Goal: Transaction & Acquisition: Purchase product/service

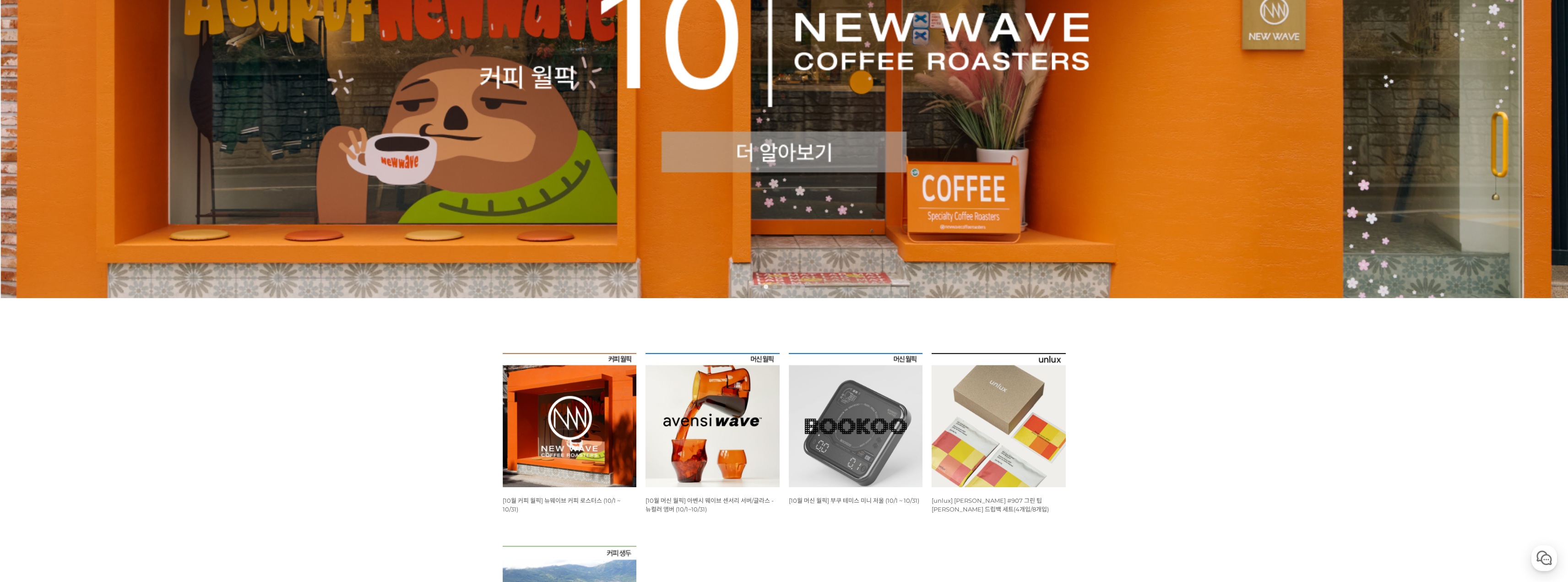
scroll to position [503, 0]
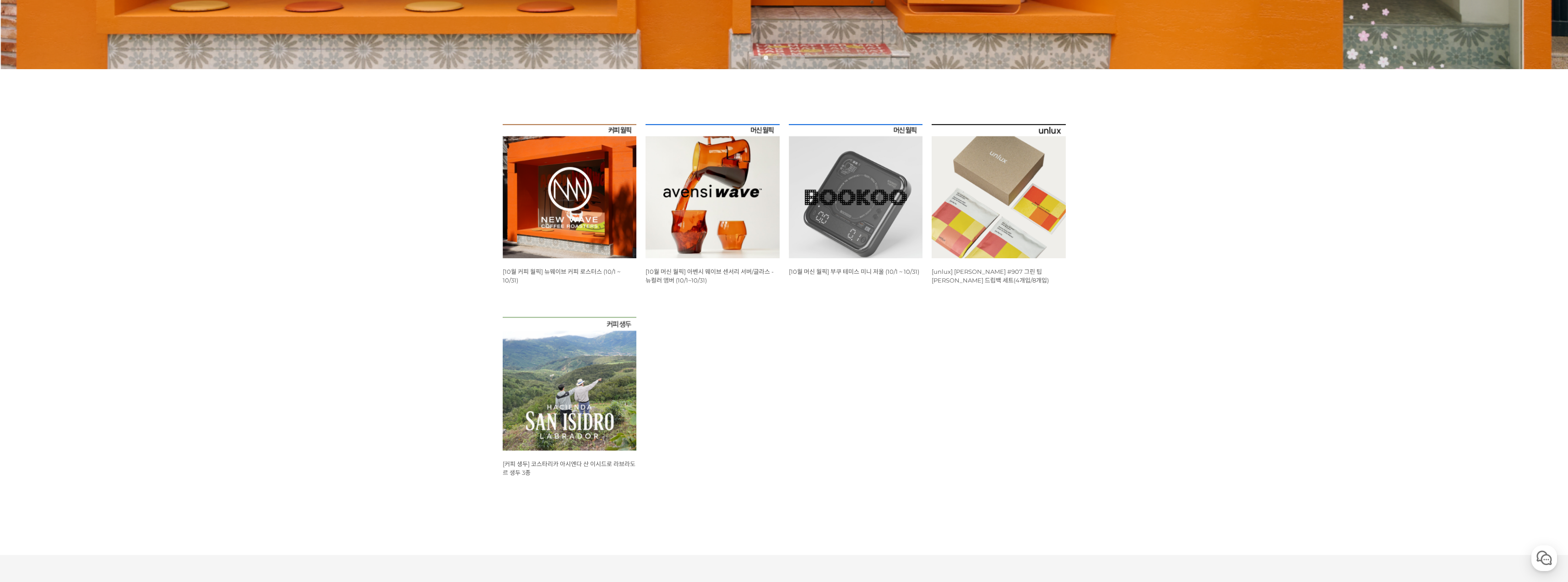
click at [590, 164] on img at bounding box center [570, 191] width 134 height 134
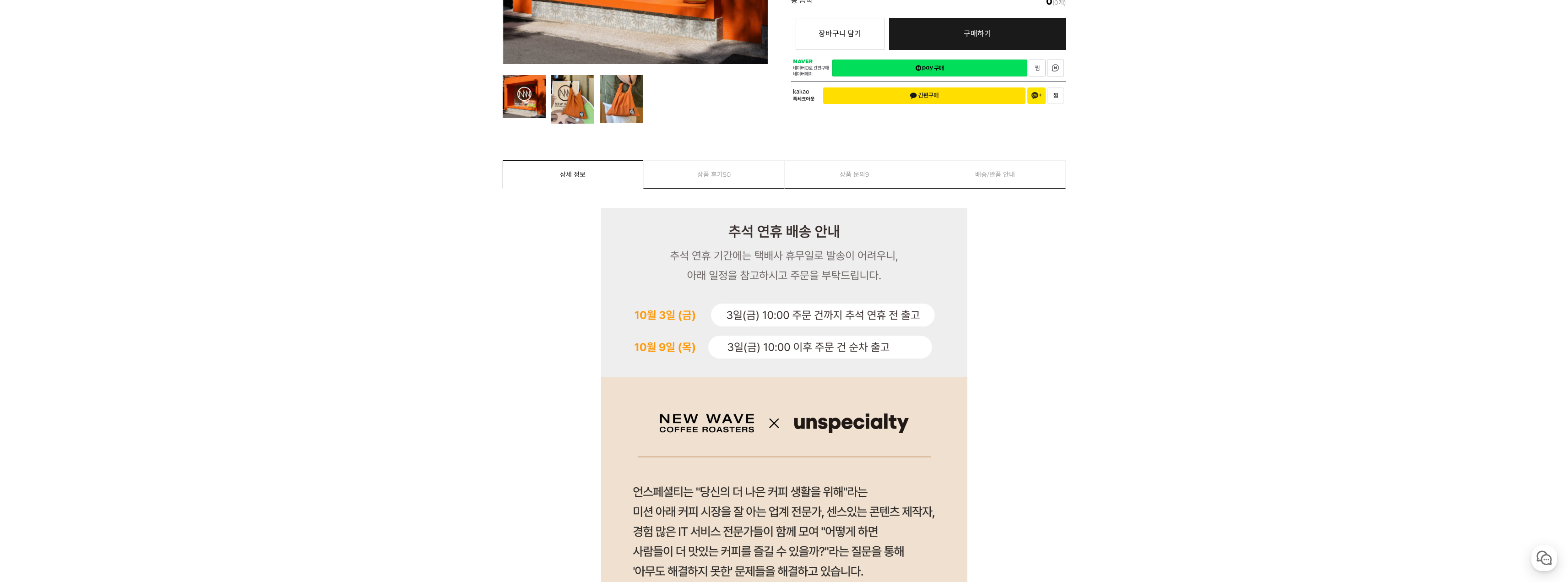
scroll to position [458, 0]
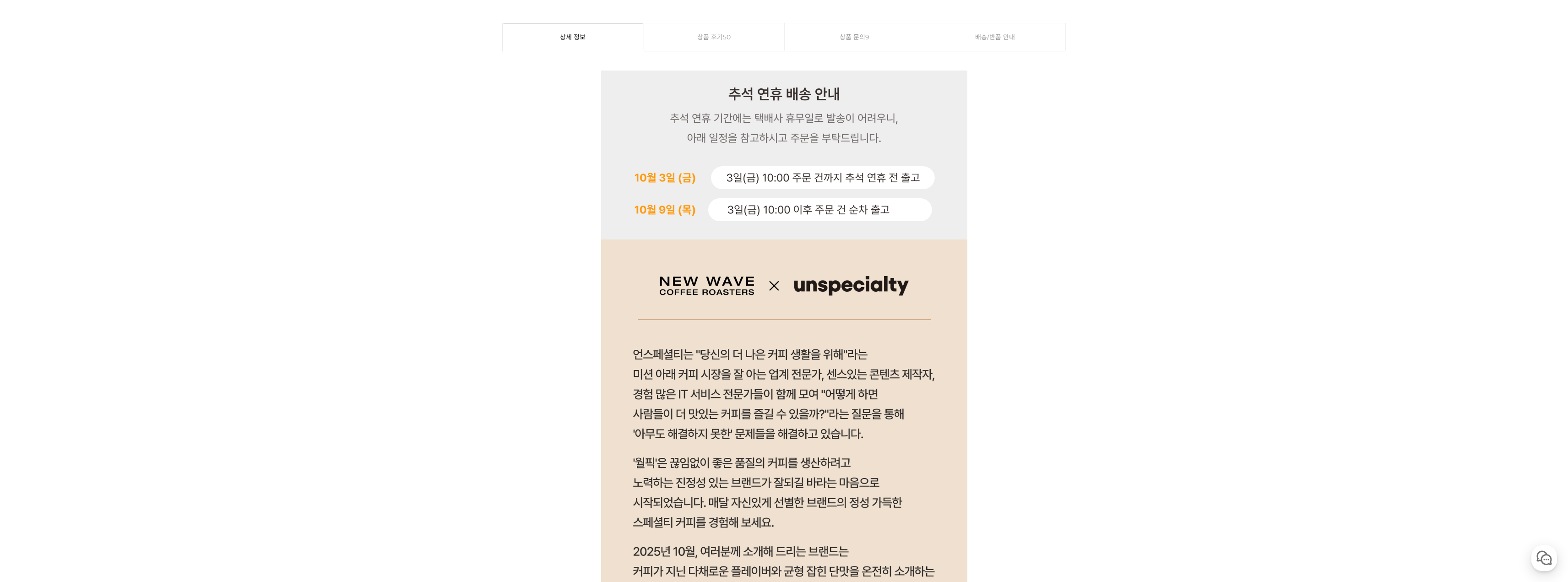
click at [816, 219] on img at bounding box center [785, 155] width 366 height 169
click at [859, 219] on img at bounding box center [785, 155] width 366 height 169
click at [869, 219] on img at bounding box center [785, 155] width 366 height 169
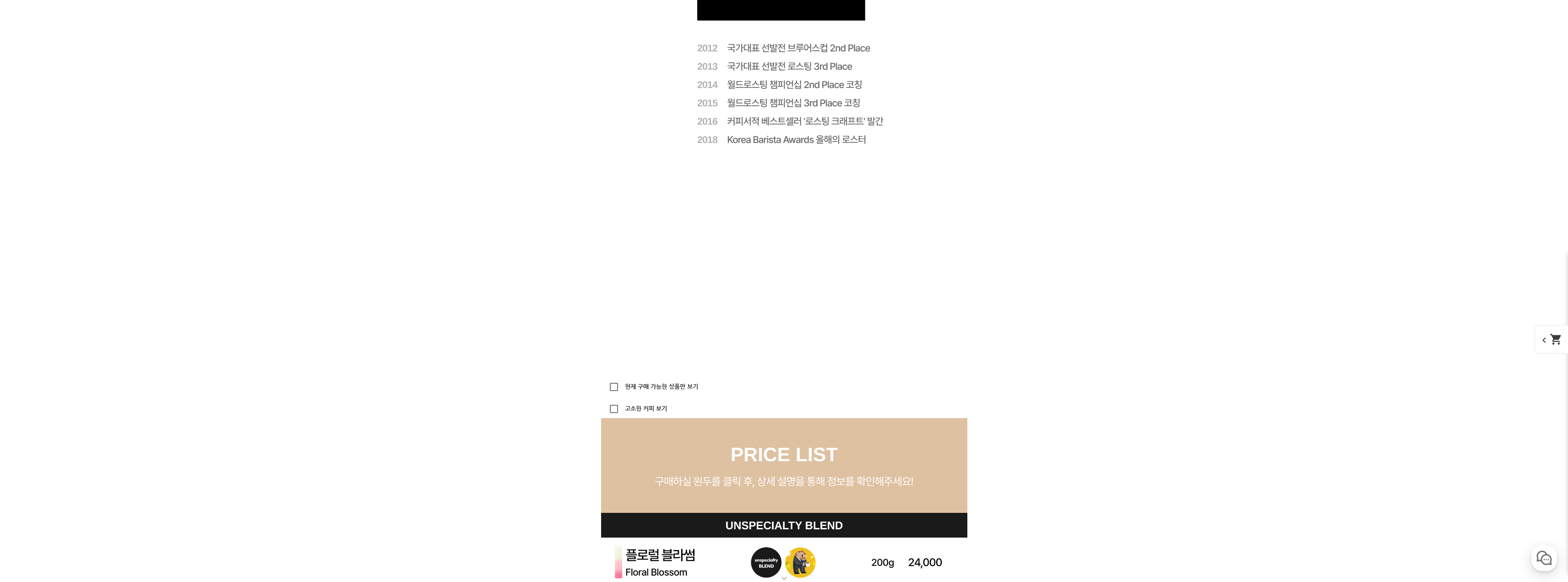
scroll to position [2243, 0]
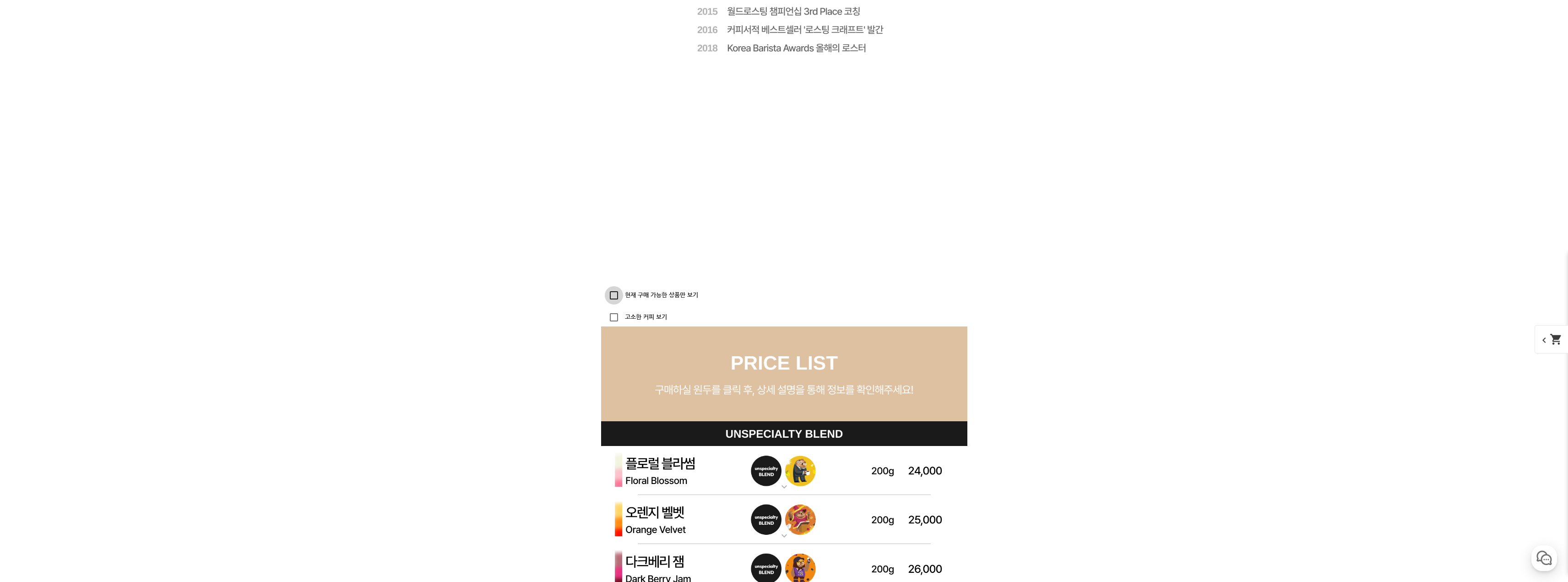
click at [613, 296] on input "현재 구매 가능한 상품만 보기" at bounding box center [614, 295] width 18 height 18
checkbox input "true"
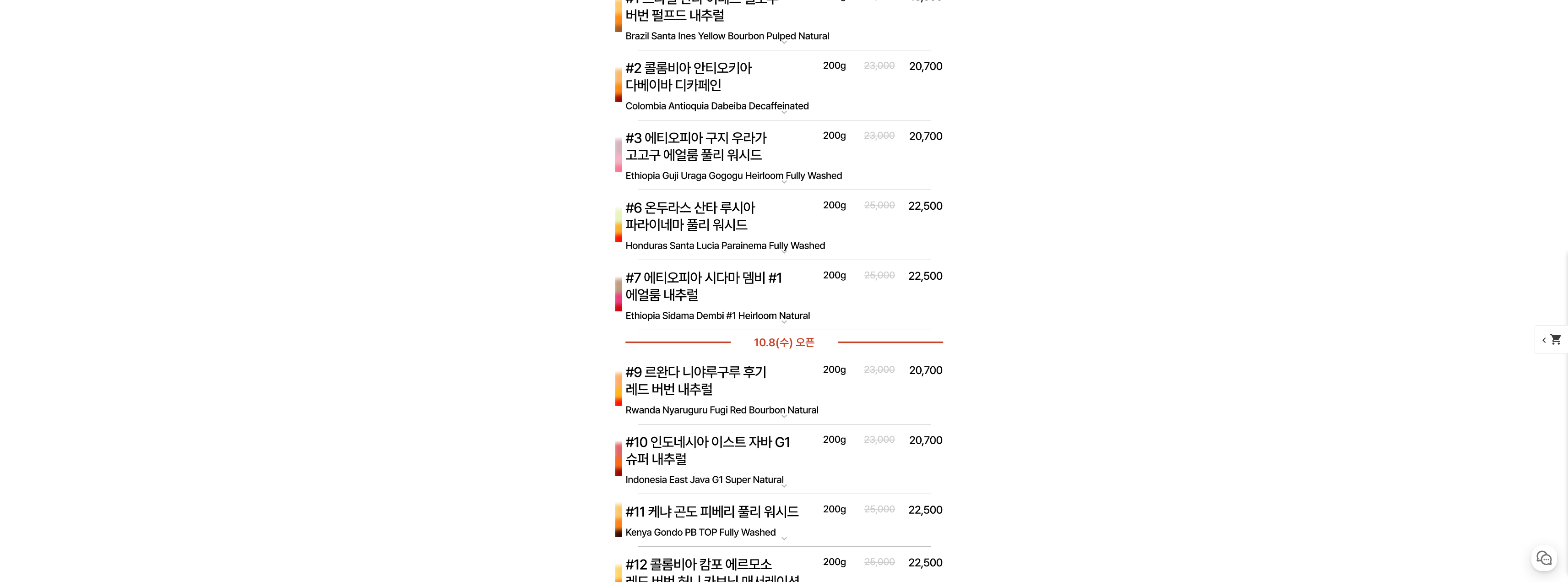
scroll to position [3205, 0]
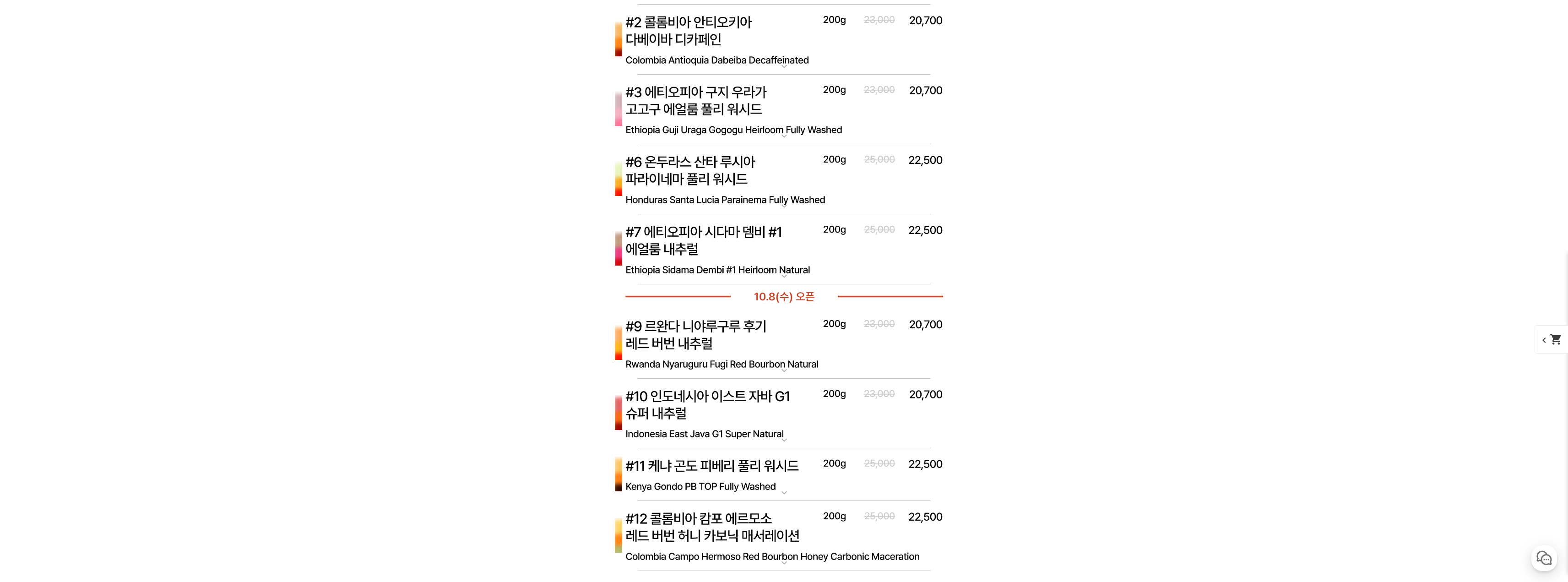
click at [852, 346] on img at bounding box center [785, 344] width 366 height 71
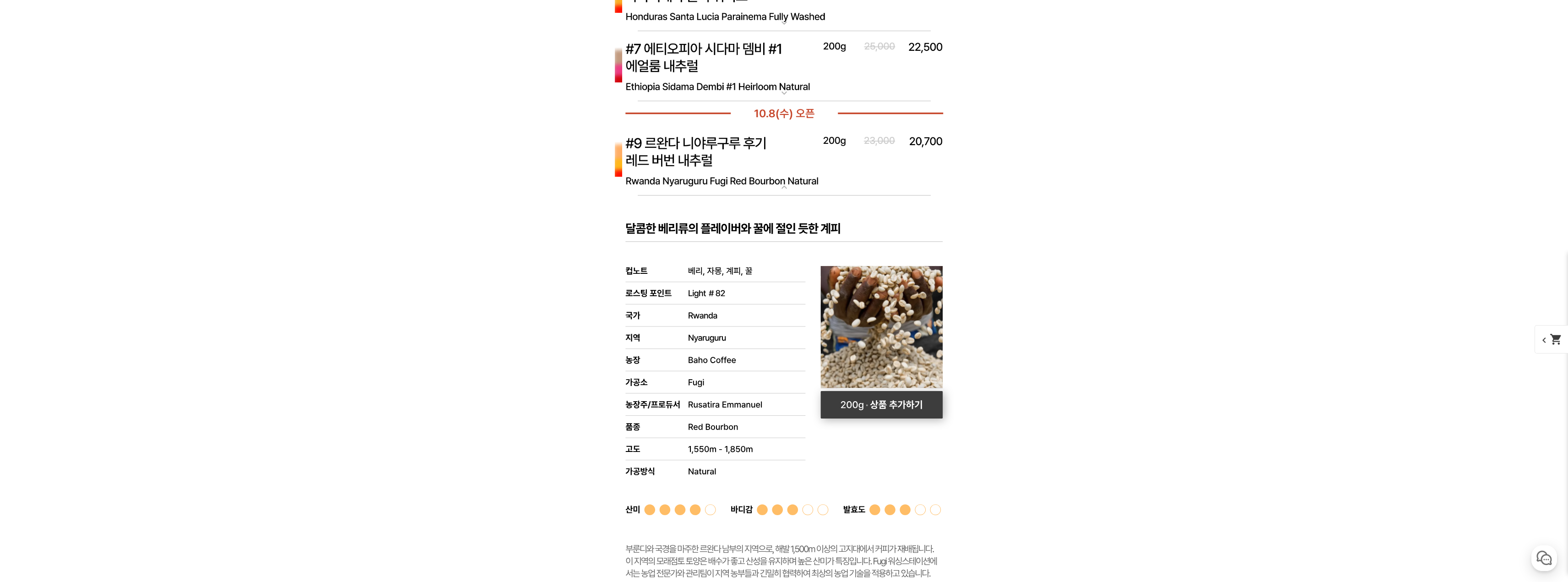
scroll to position [3525, 0]
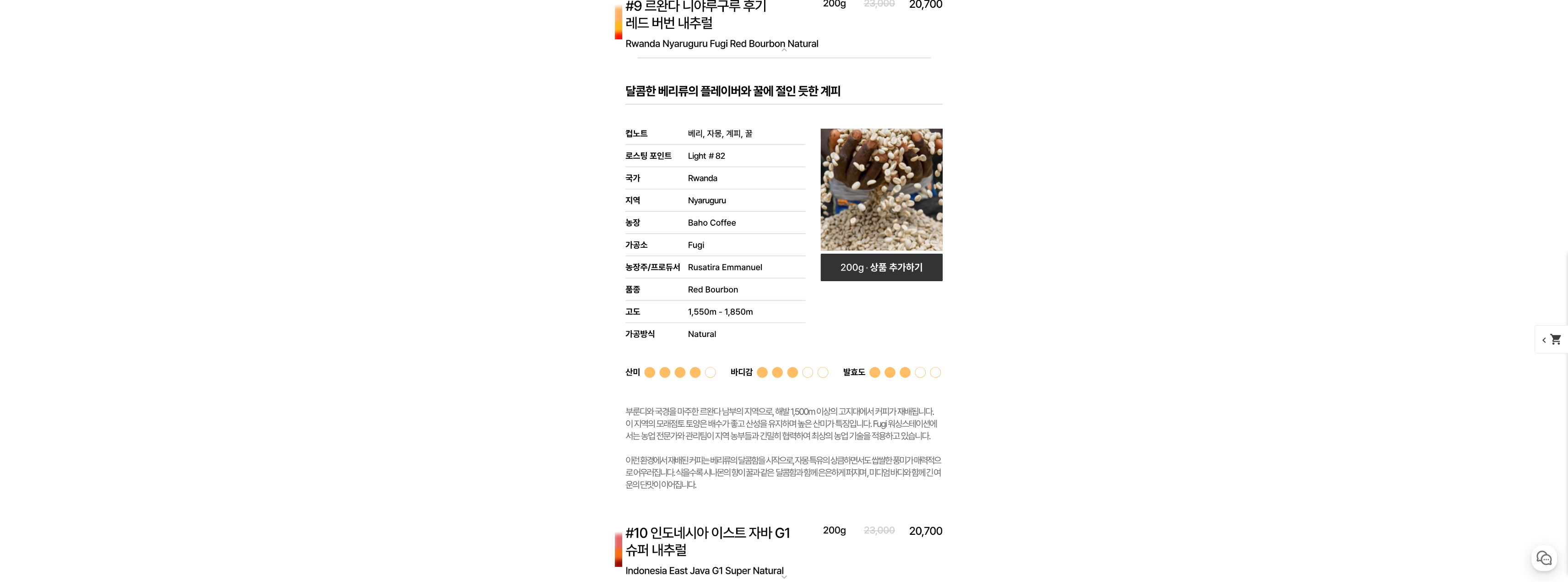
click at [862, 52] on img at bounding box center [785, 23] width 366 height 71
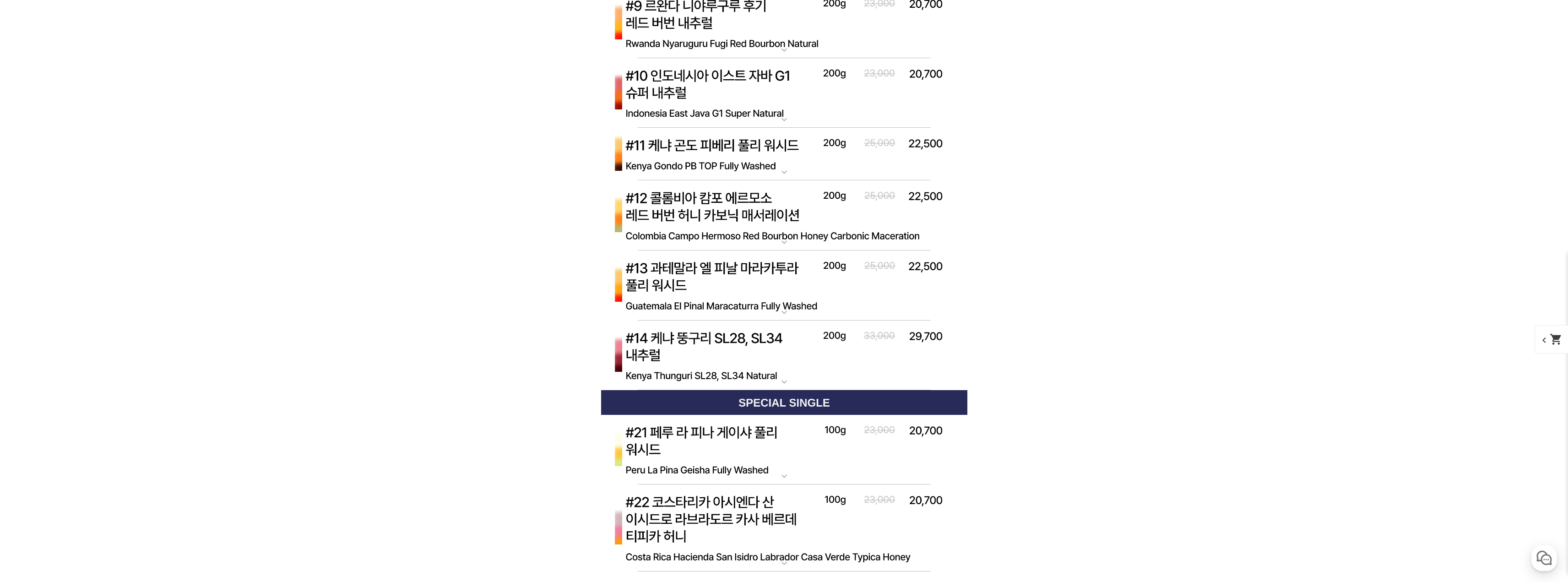
click at [800, 103] on img at bounding box center [785, 94] width 366 height 71
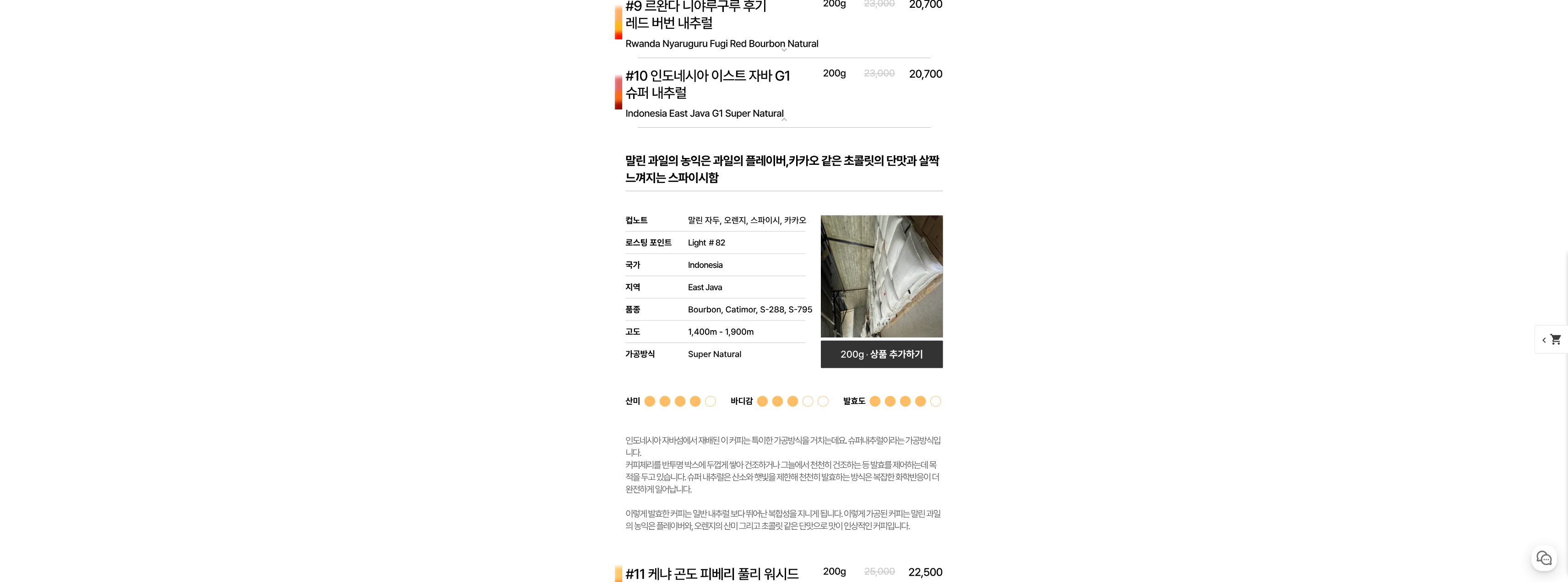
click at [808, 103] on img at bounding box center [785, 94] width 366 height 71
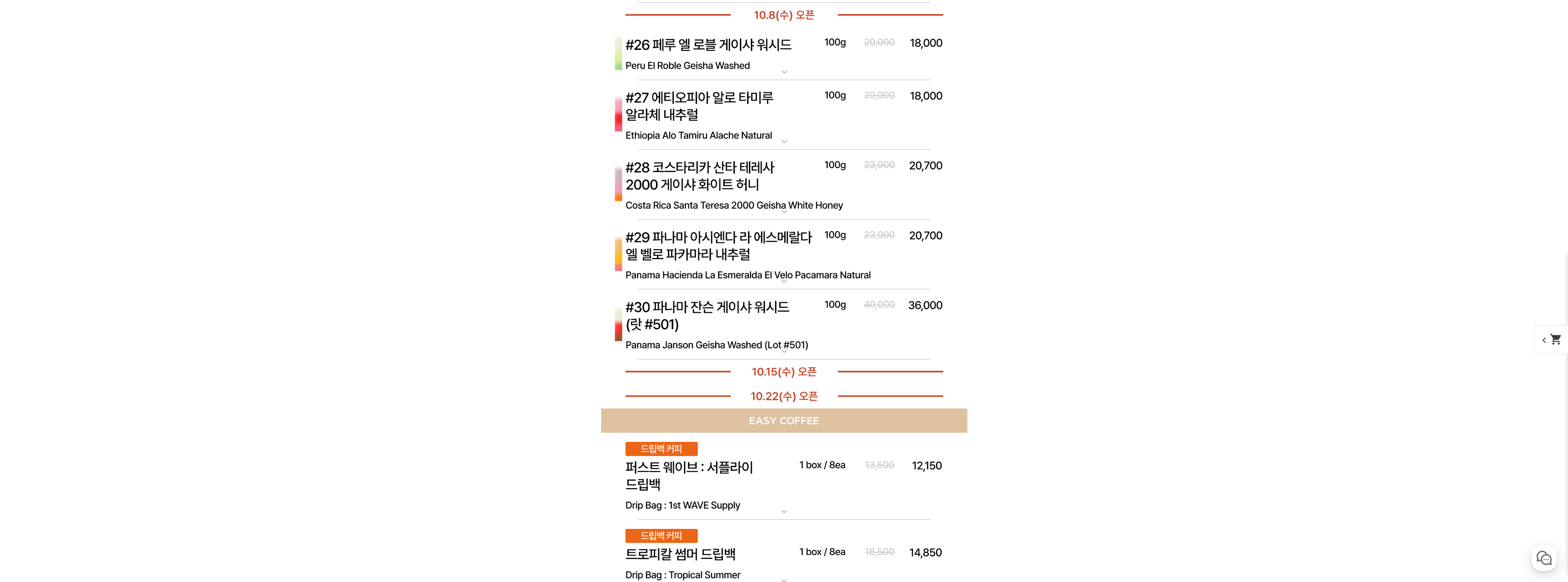
scroll to position [4579, 0]
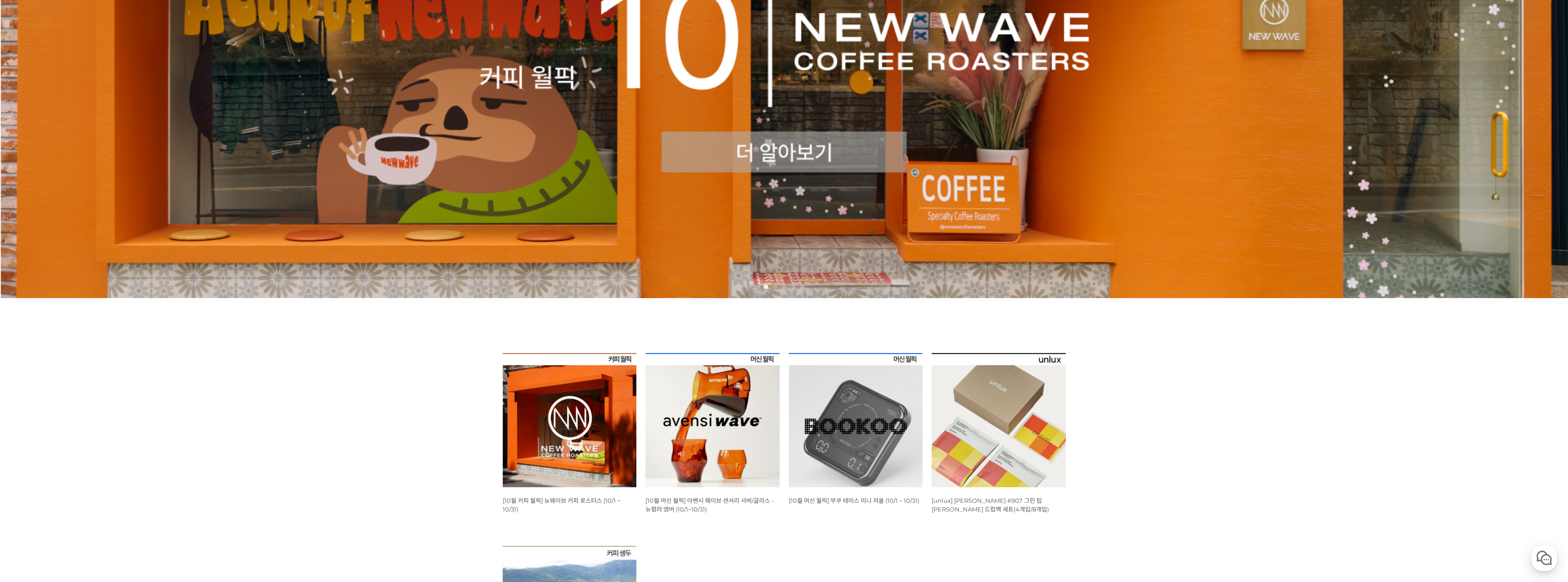
scroll to position [503, 0]
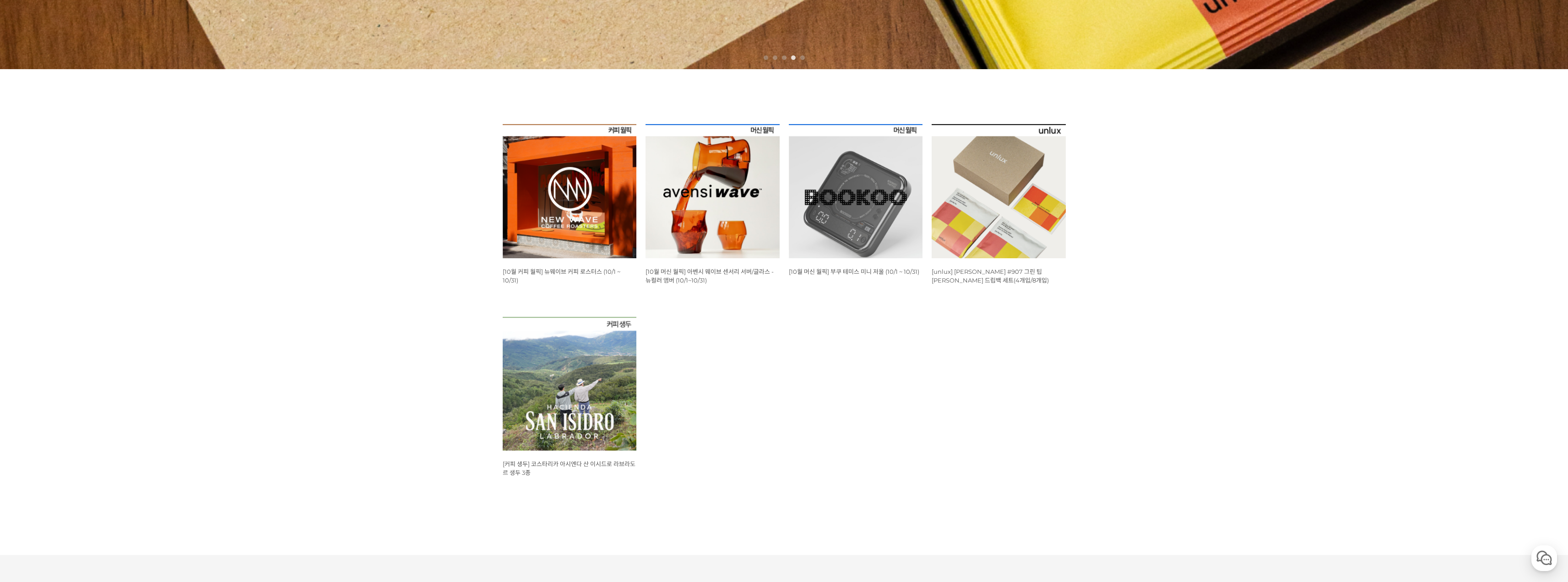
click at [534, 167] on img at bounding box center [570, 191] width 134 height 134
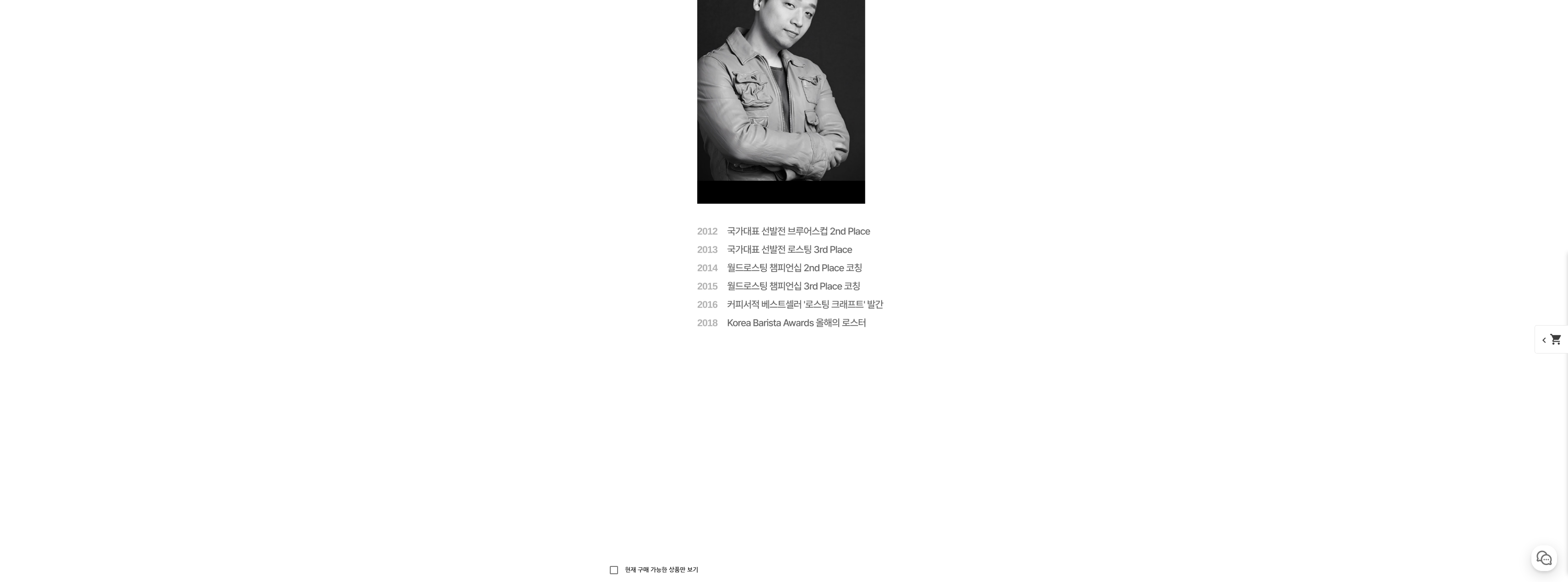
scroll to position [2198, 0]
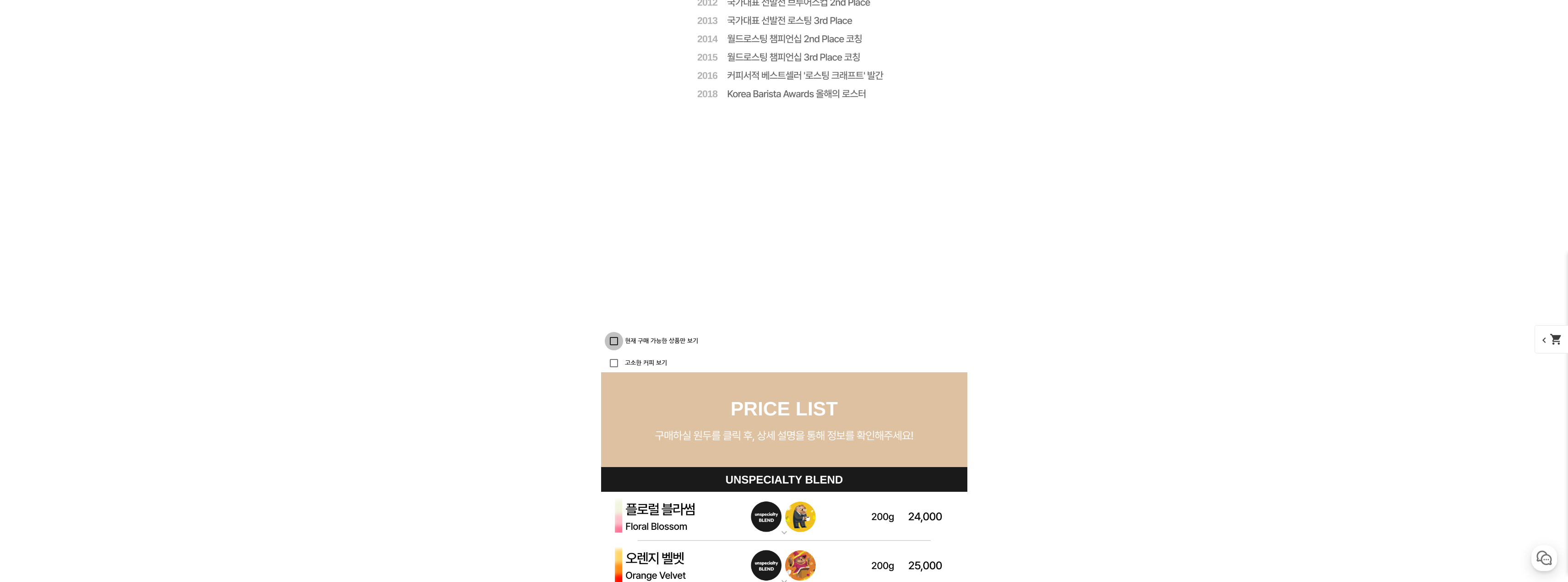
click at [611, 339] on input "현재 구매 가능한 상품만 보기" at bounding box center [614, 341] width 18 height 18
checkbox input "true"
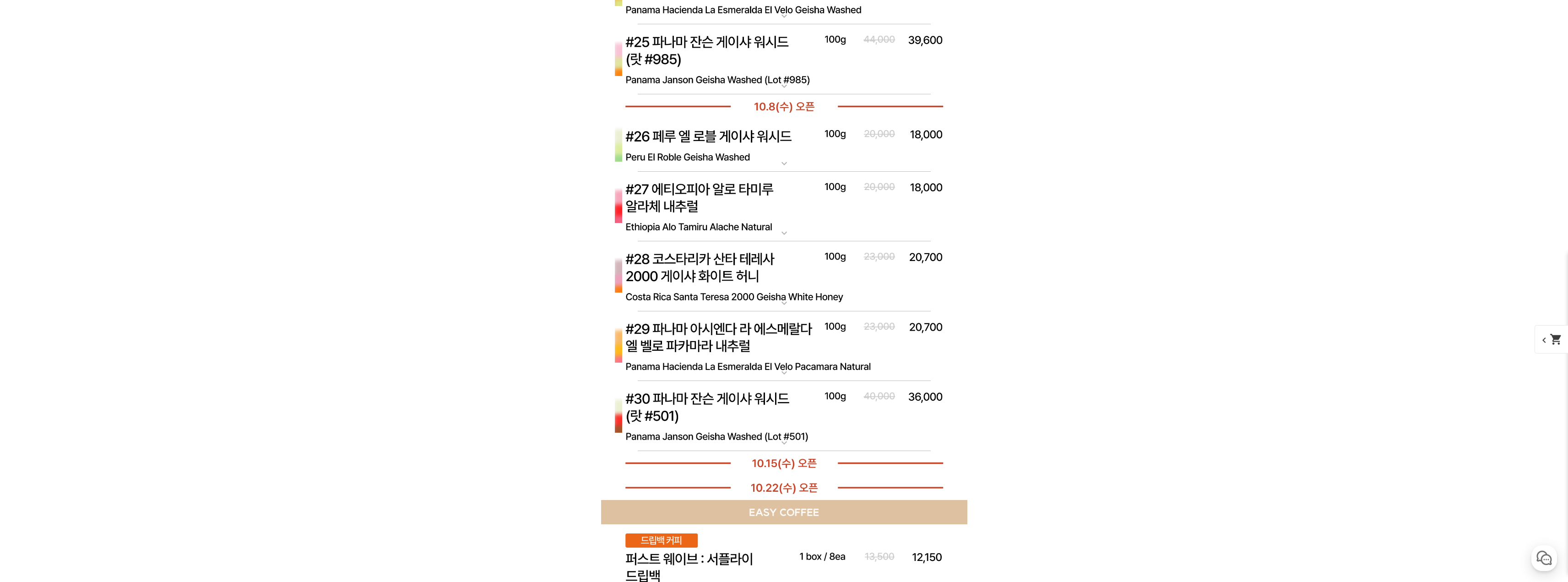
scroll to position [4167, 0]
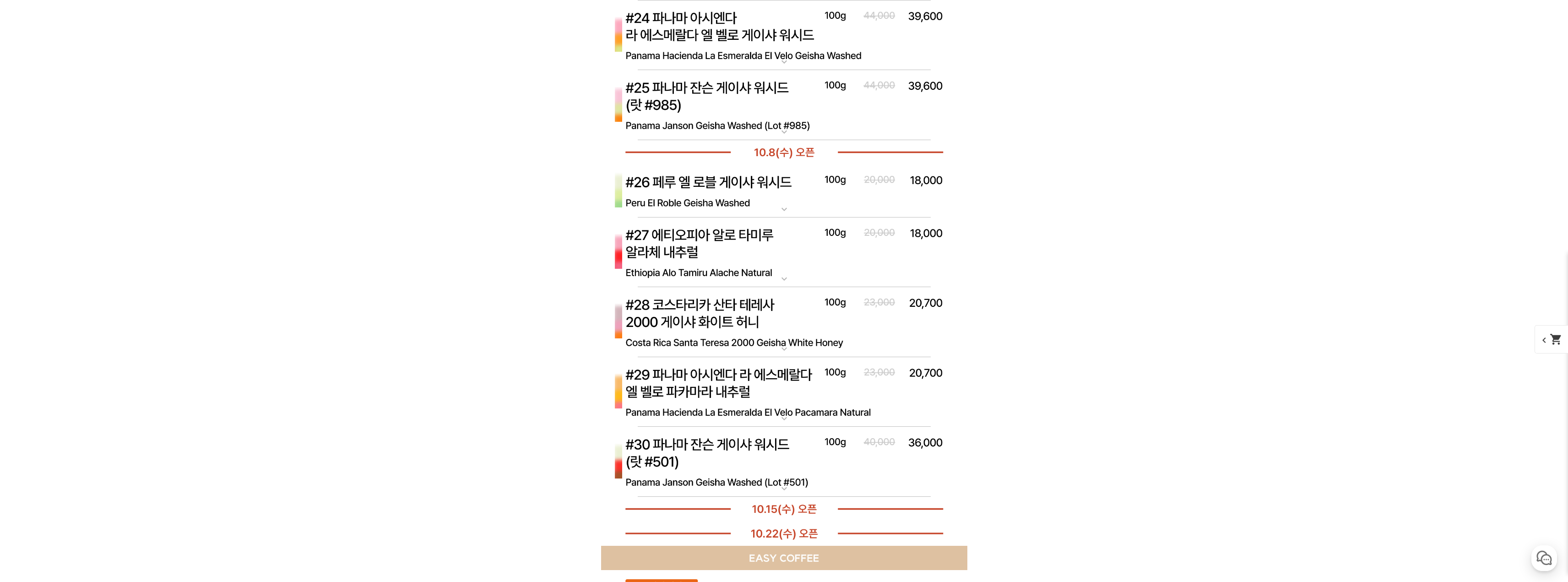
click at [786, 203] on img at bounding box center [785, 191] width 366 height 53
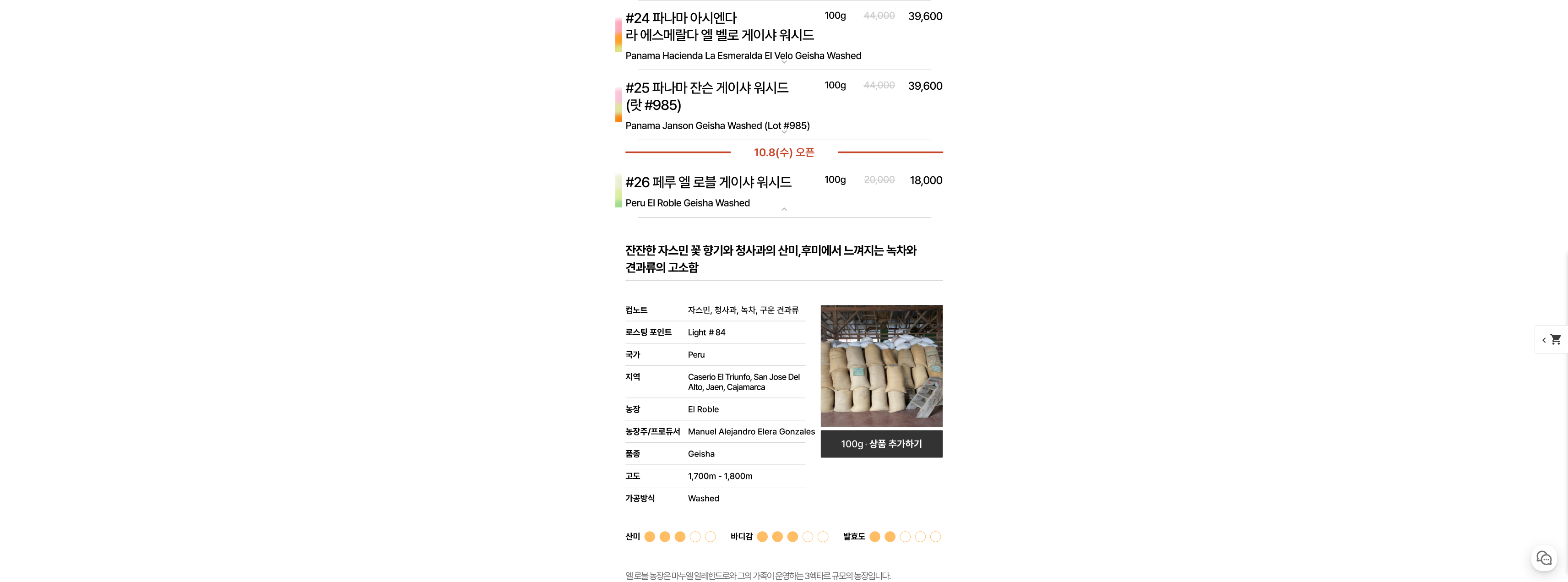
scroll to position [4258, 0]
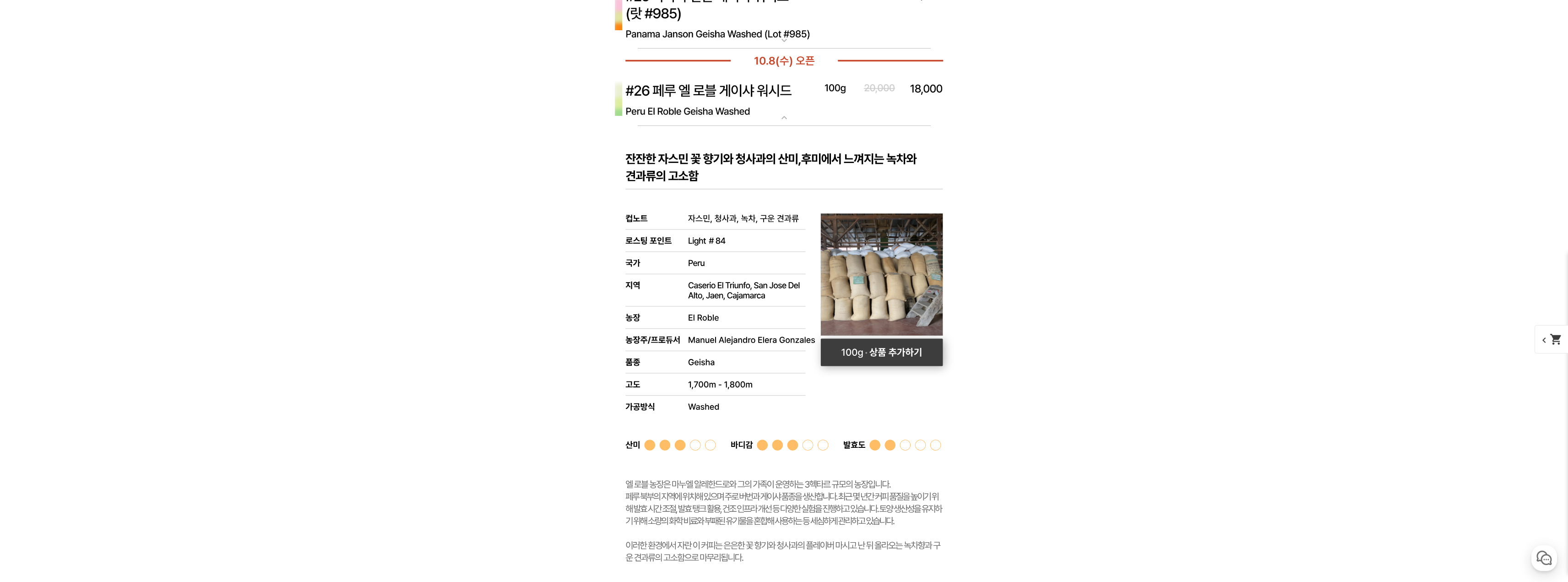
click at [899, 354] on rect at bounding box center [881, 352] width 122 height 27
select select "[10.8 오픈] #26 페루 엘 로블 게이샤 워시드"
select select "100g"
click at [783, 119] on mat-icon "expand_more" at bounding box center [784, 117] width 18 height 11
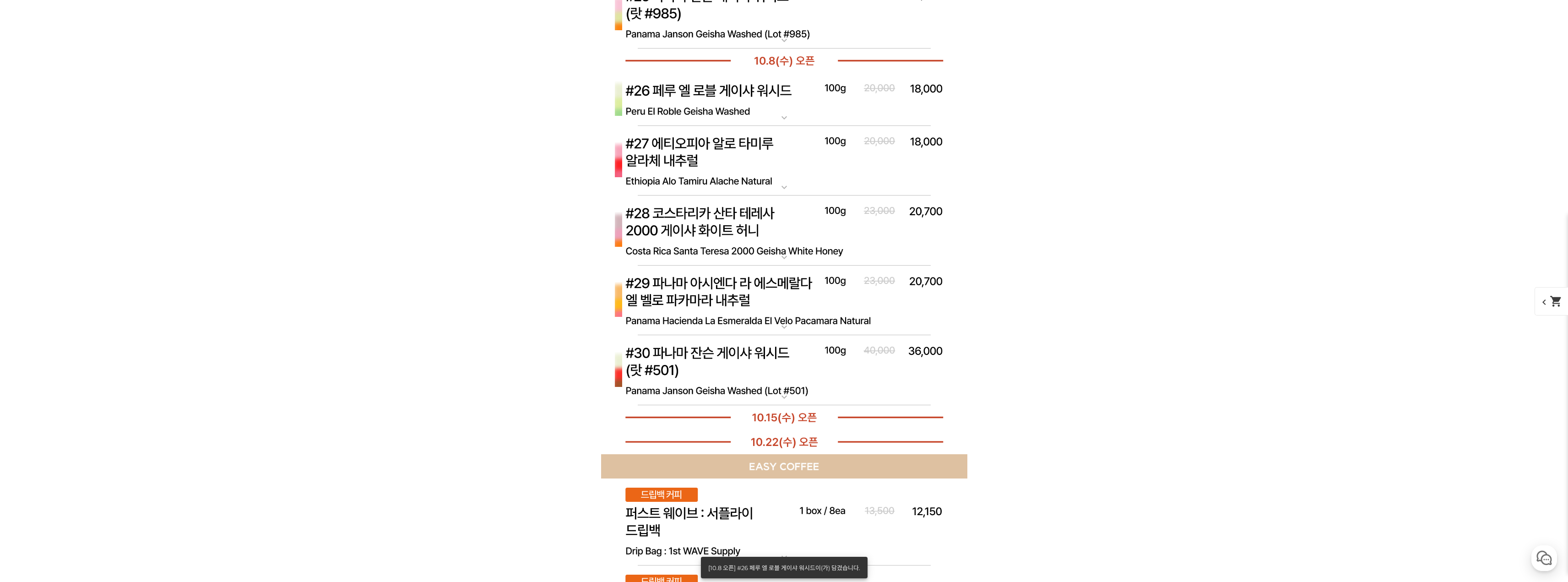
click at [797, 184] on img at bounding box center [785, 161] width 366 height 71
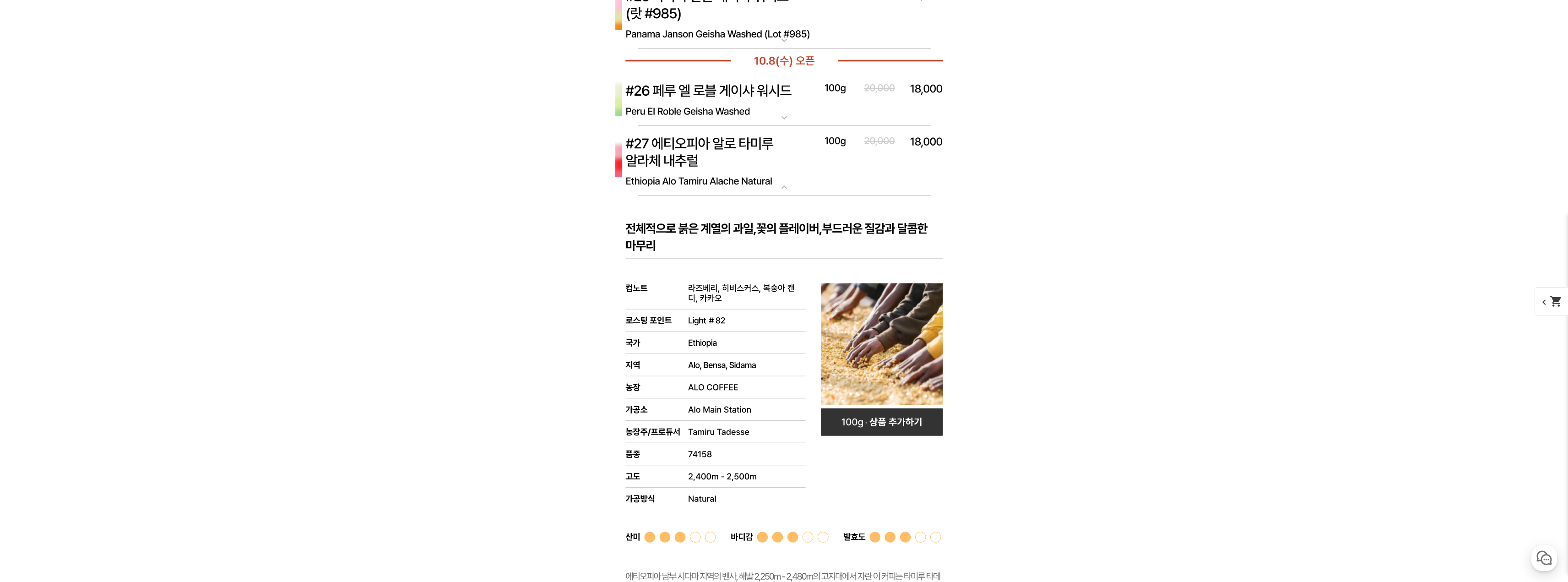
click at [797, 184] on img at bounding box center [785, 161] width 366 height 71
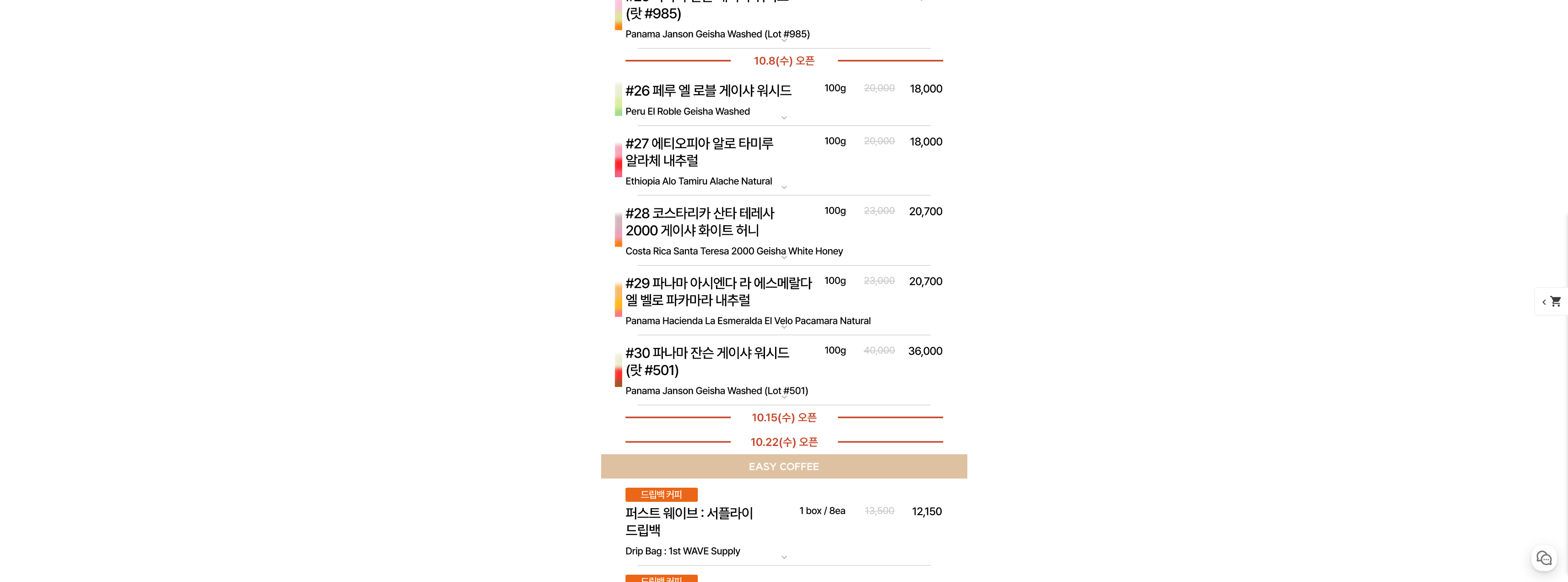
click at [836, 253] on img at bounding box center [785, 231] width 366 height 71
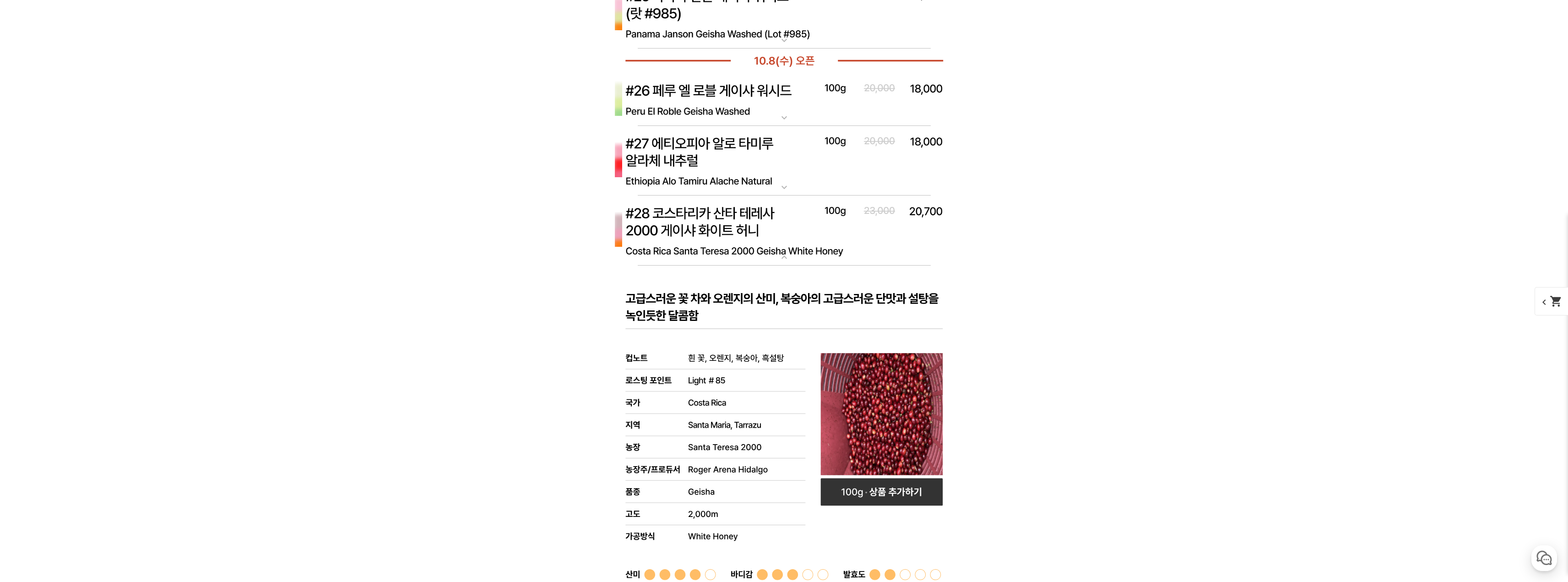
click at [836, 253] on img at bounding box center [785, 231] width 366 height 71
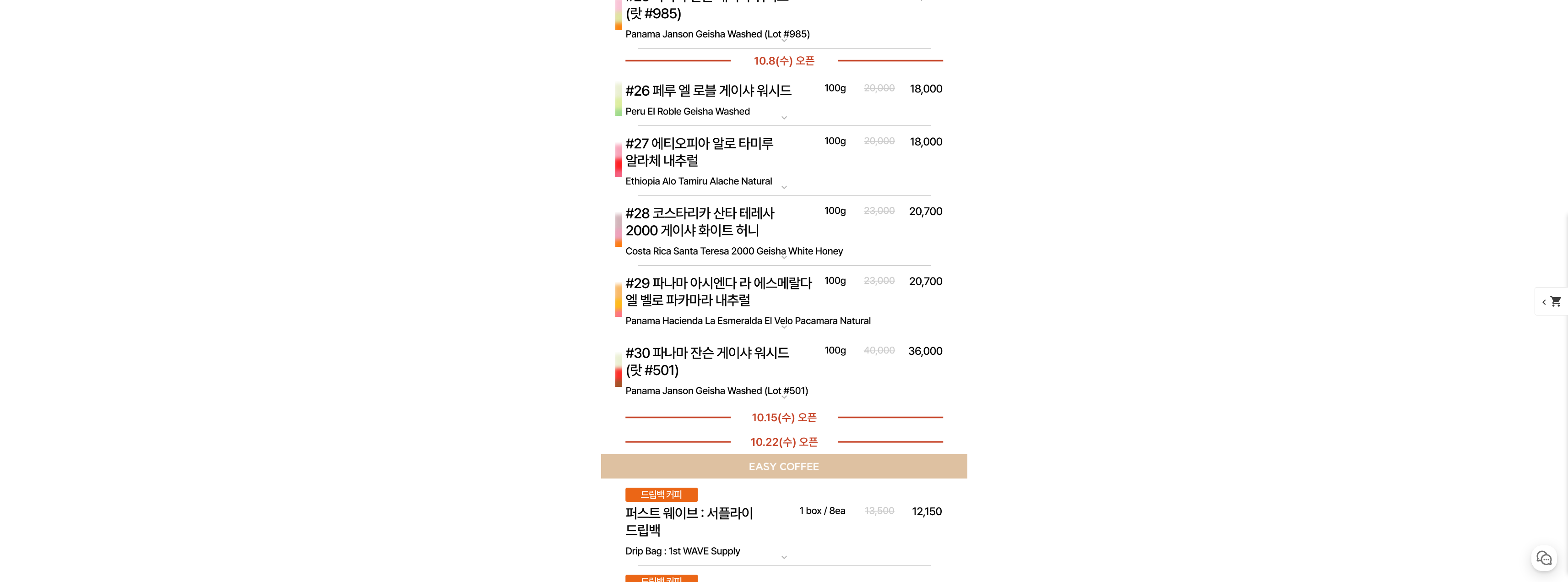
click at [825, 321] on img at bounding box center [785, 301] width 366 height 71
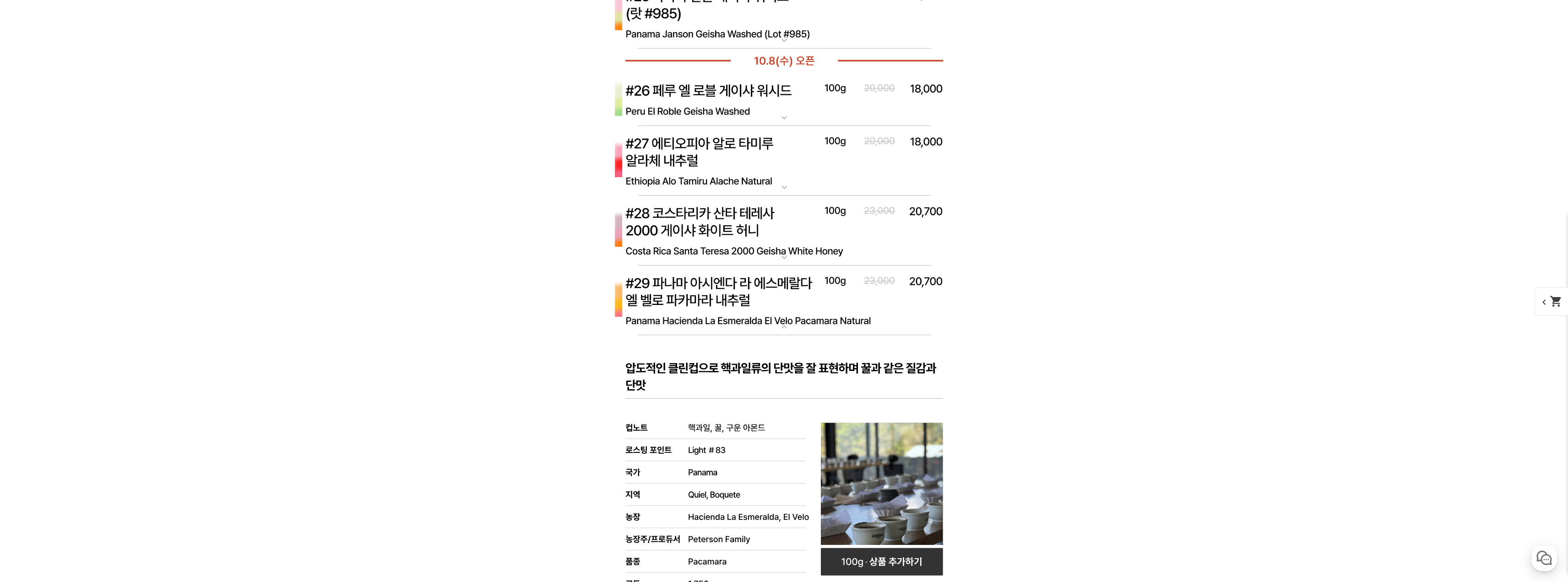
click at [825, 317] on img at bounding box center [785, 301] width 366 height 71
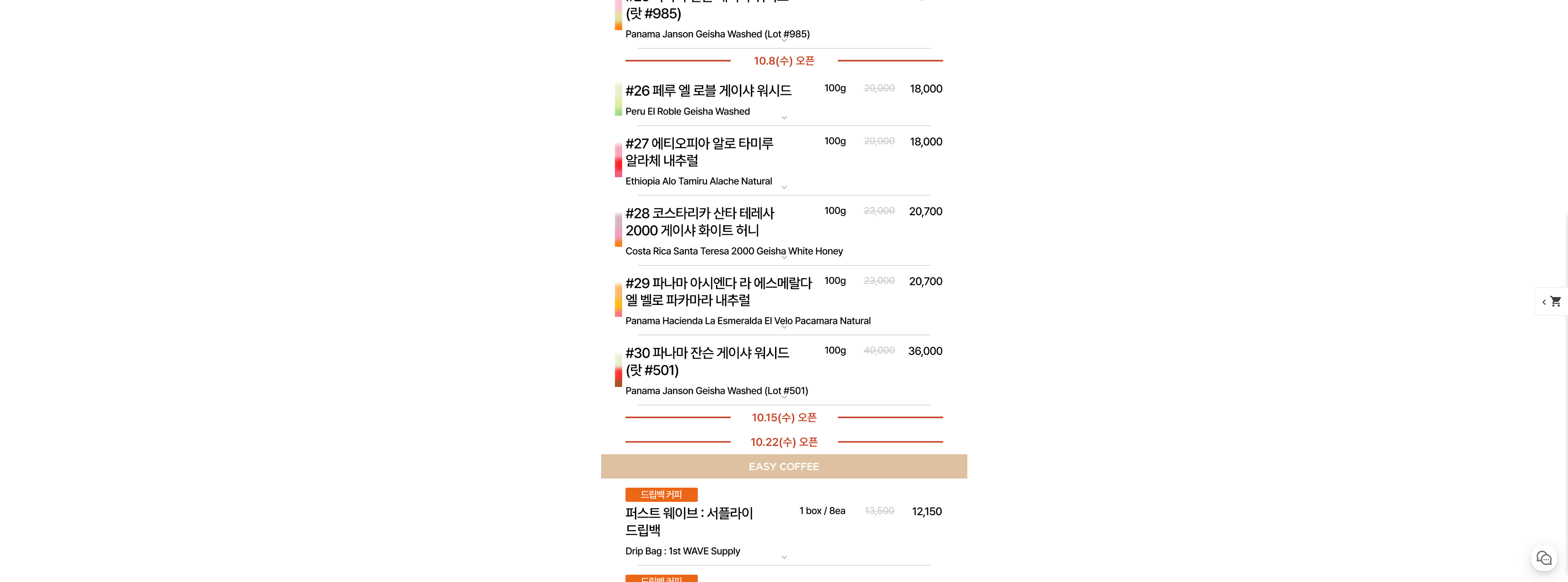
click at [810, 380] on img at bounding box center [785, 371] width 366 height 71
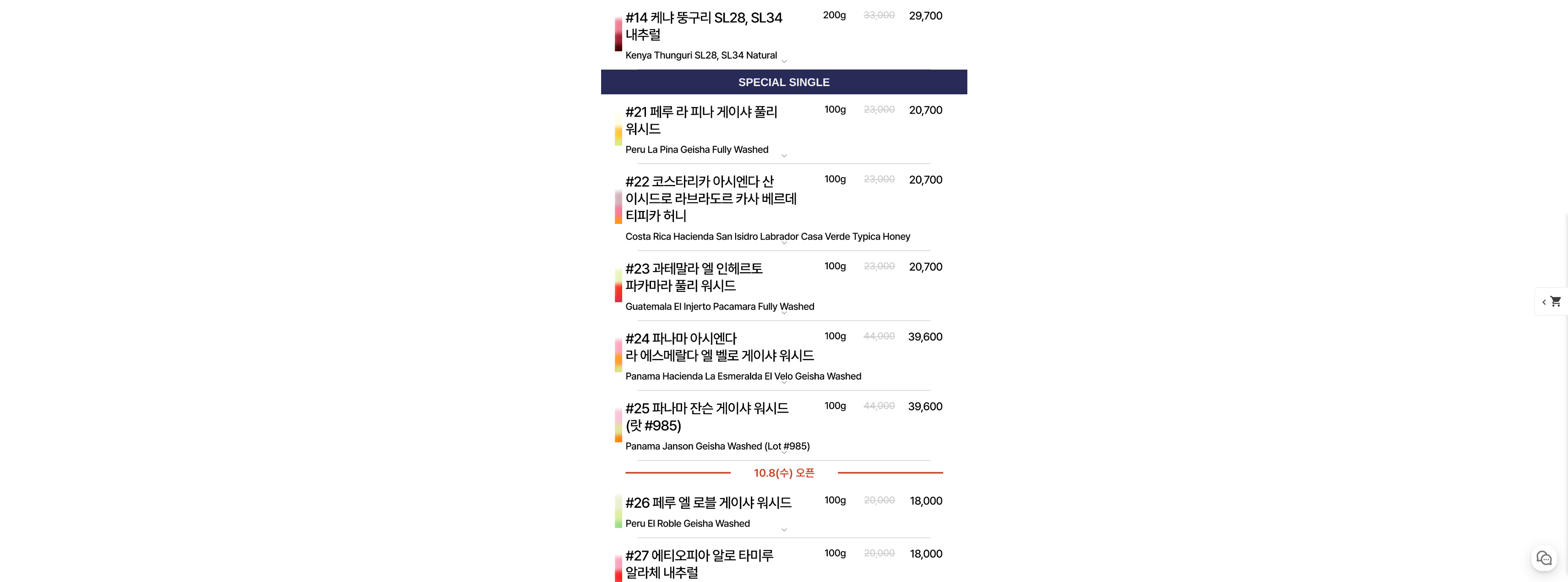
scroll to position [3801, 0]
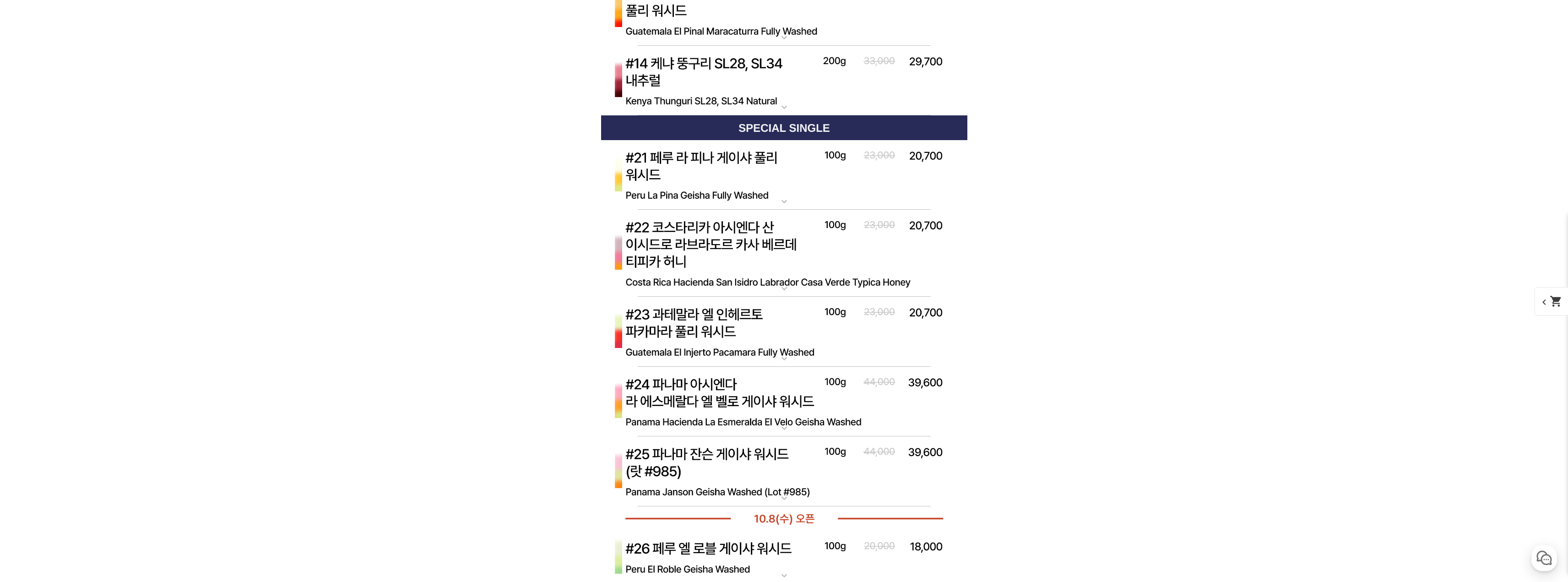
click at [804, 416] on img at bounding box center [785, 402] width 366 height 71
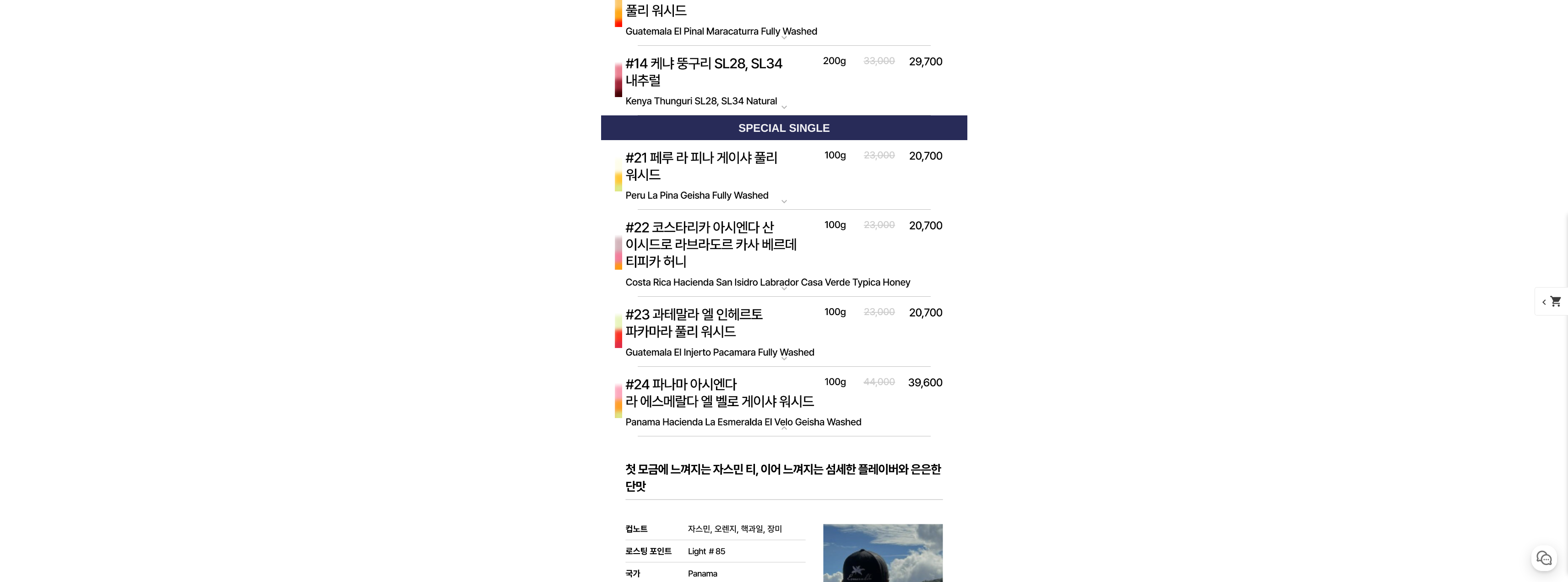
scroll to position [3938, 0]
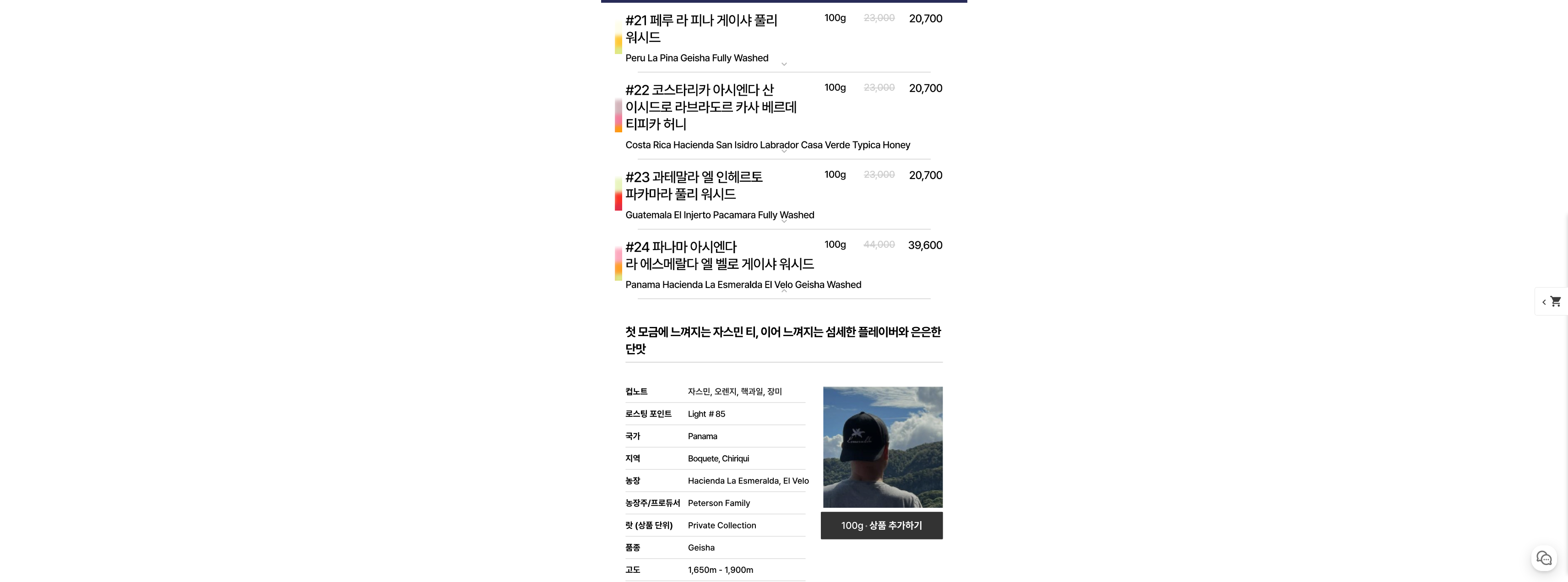
click at [784, 286] on img at bounding box center [785, 265] width 366 height 71
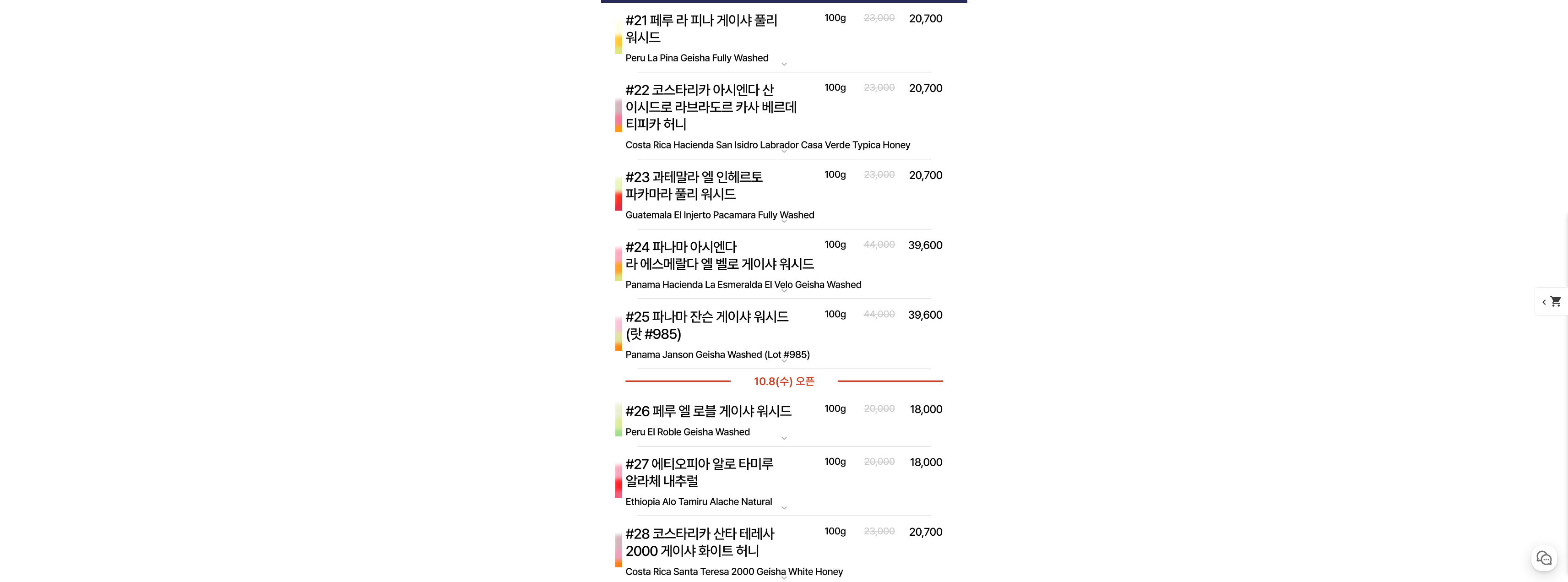
click at [785, 335] on img at bounding box center [785, 334] width 366 height 71
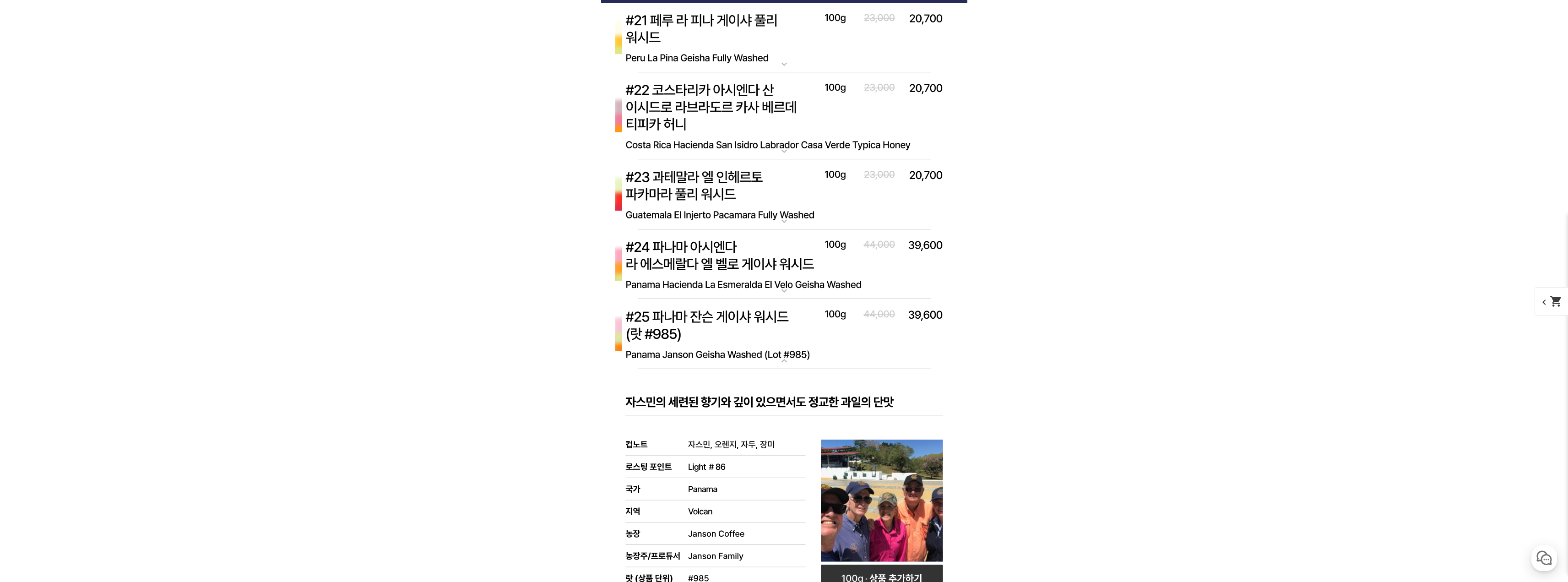
click at [785, 335] on img at bounding box center [785, 334] width 366 height 71
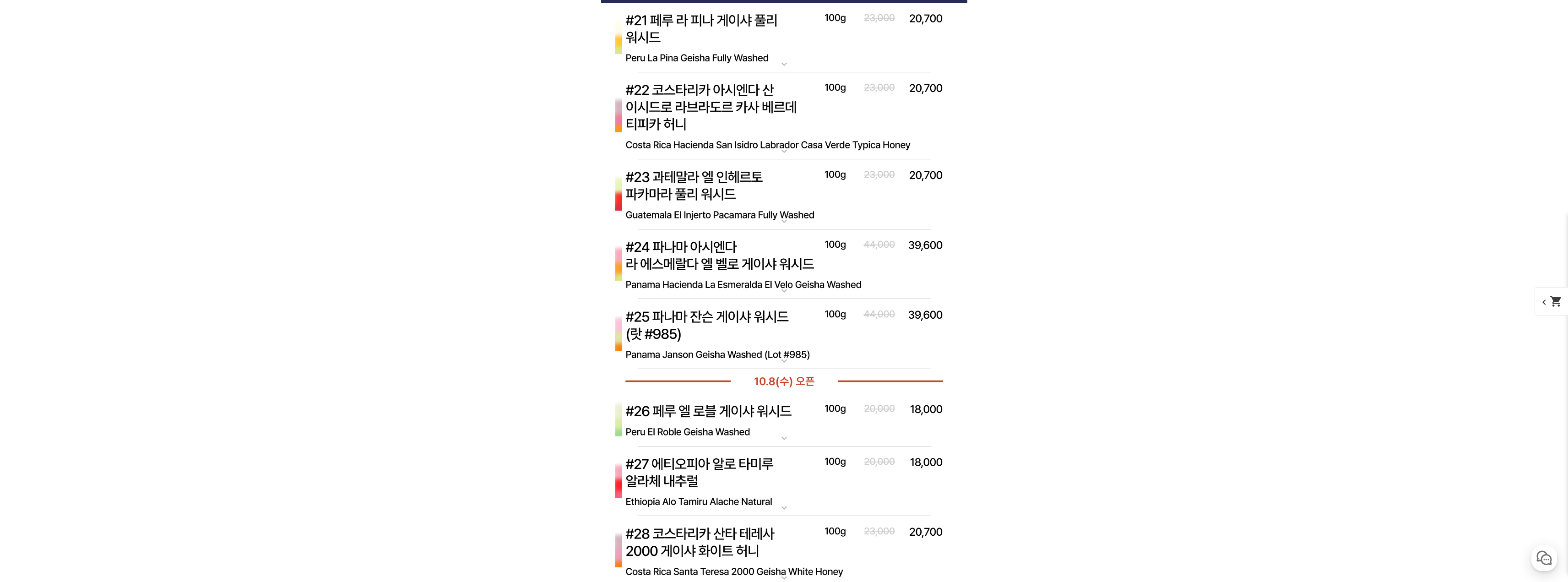
click at [778, 202] on img at bounding box center [785, 195] width 366 height 71
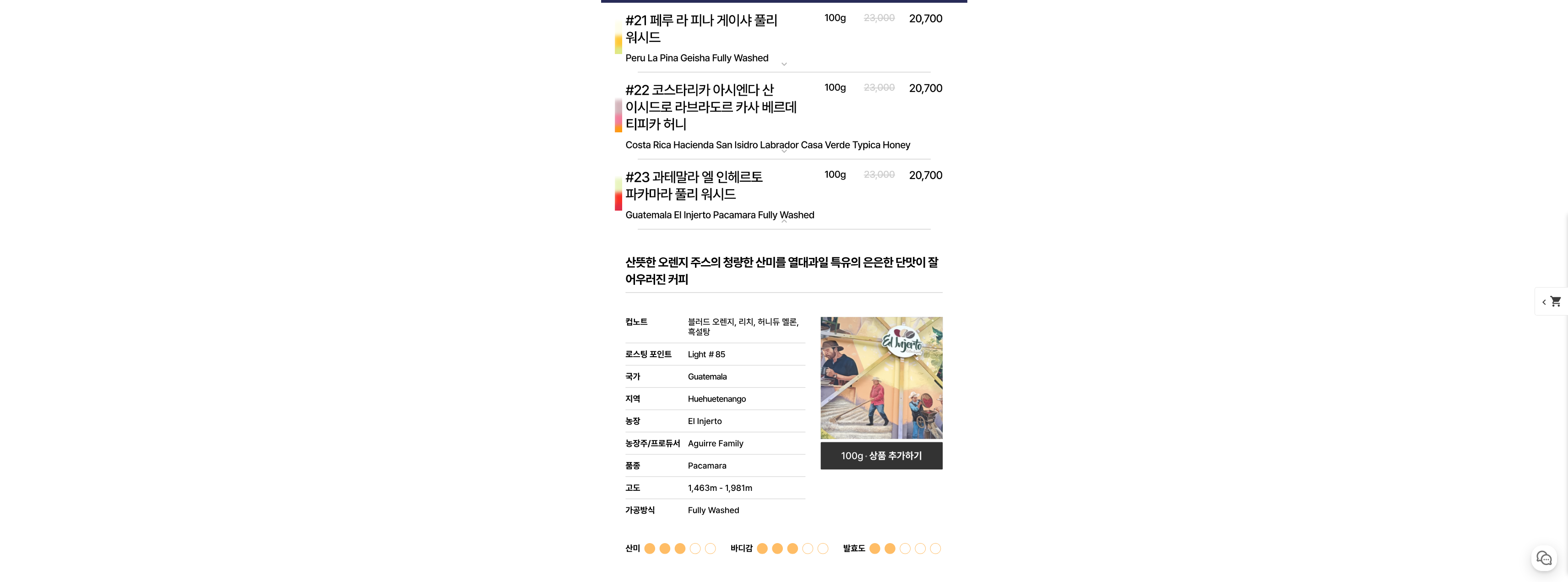
click at [780, 205] on img at bounding box center [785, 195] width 366 height 71
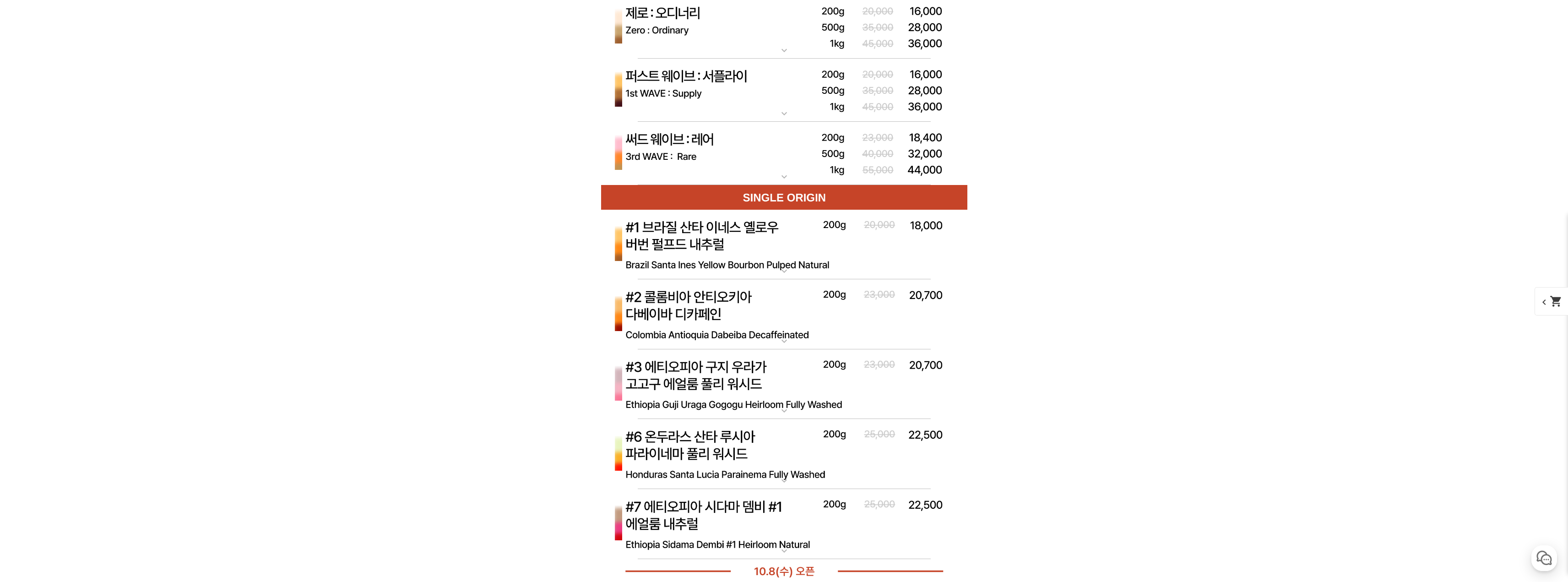
scroll to position [3022, 0]
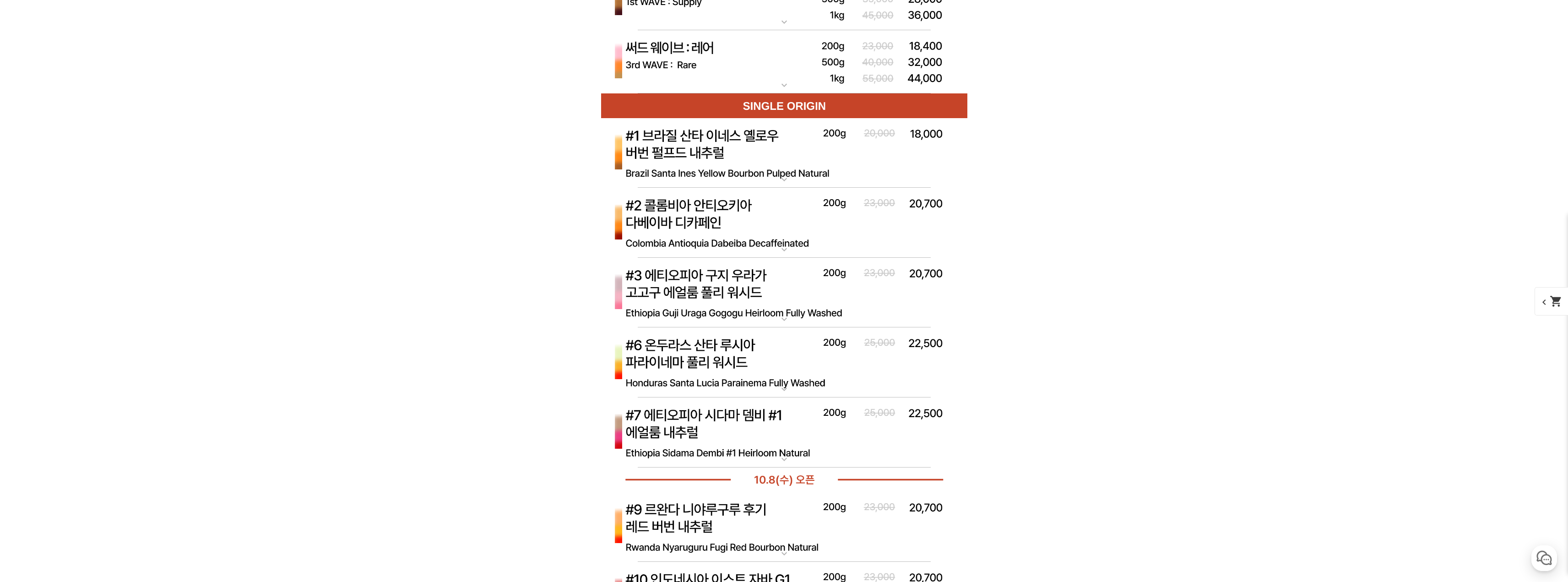
click at [828, 303] on img at bounding box center [785, 293] width 366 height 71
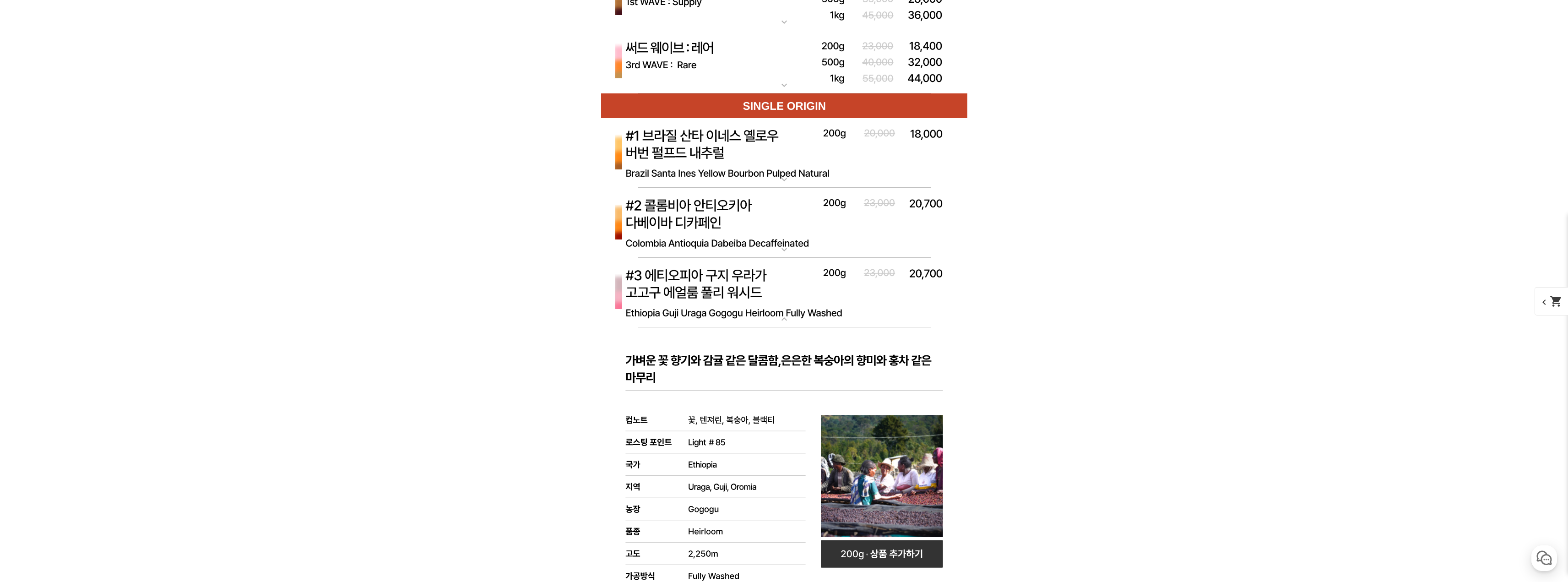
click at [817, 296] on img at bounding box center [785, 293] width 366 height 71
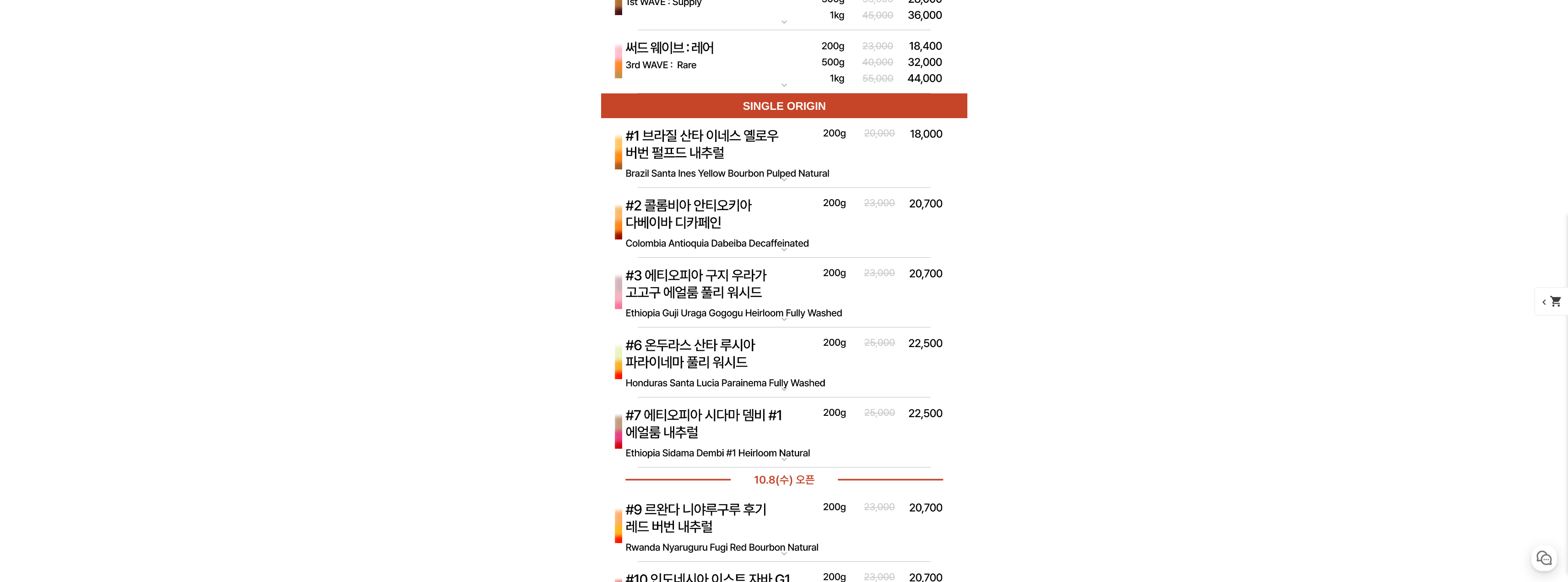
click at [797, 343] on img at bounding box center [785, 363] width 366 height 71
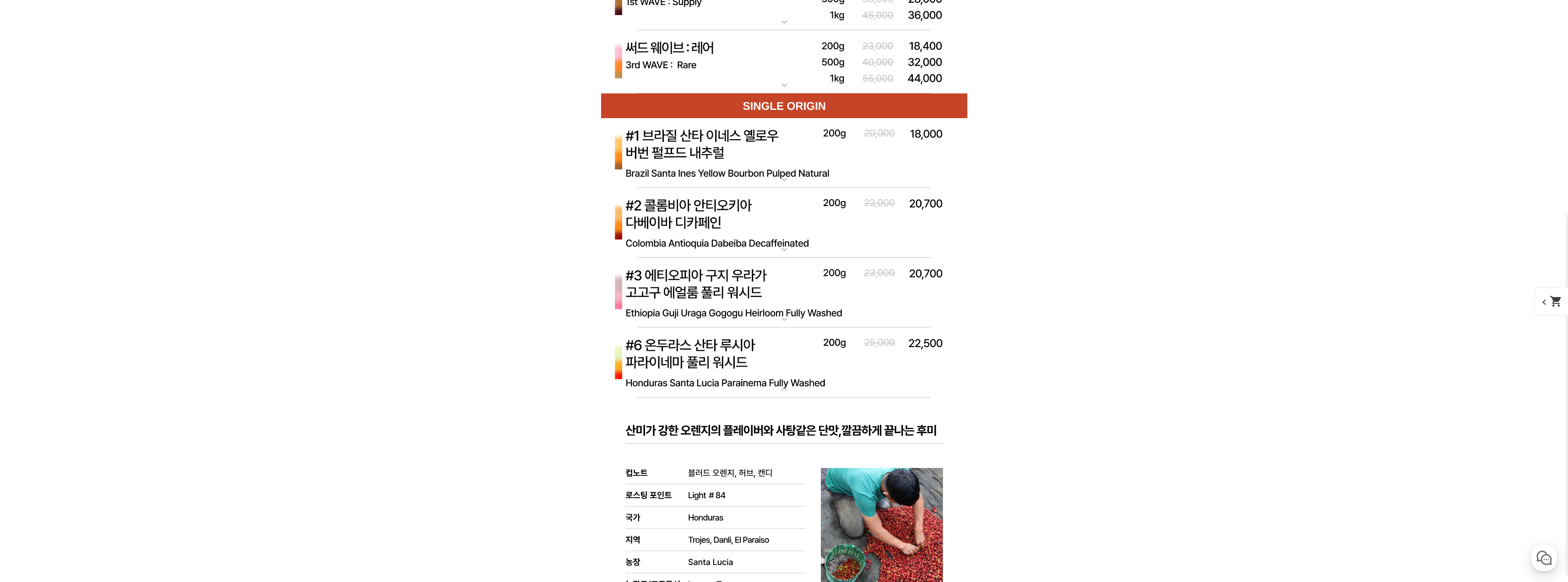
scroll to position [3068, 0]
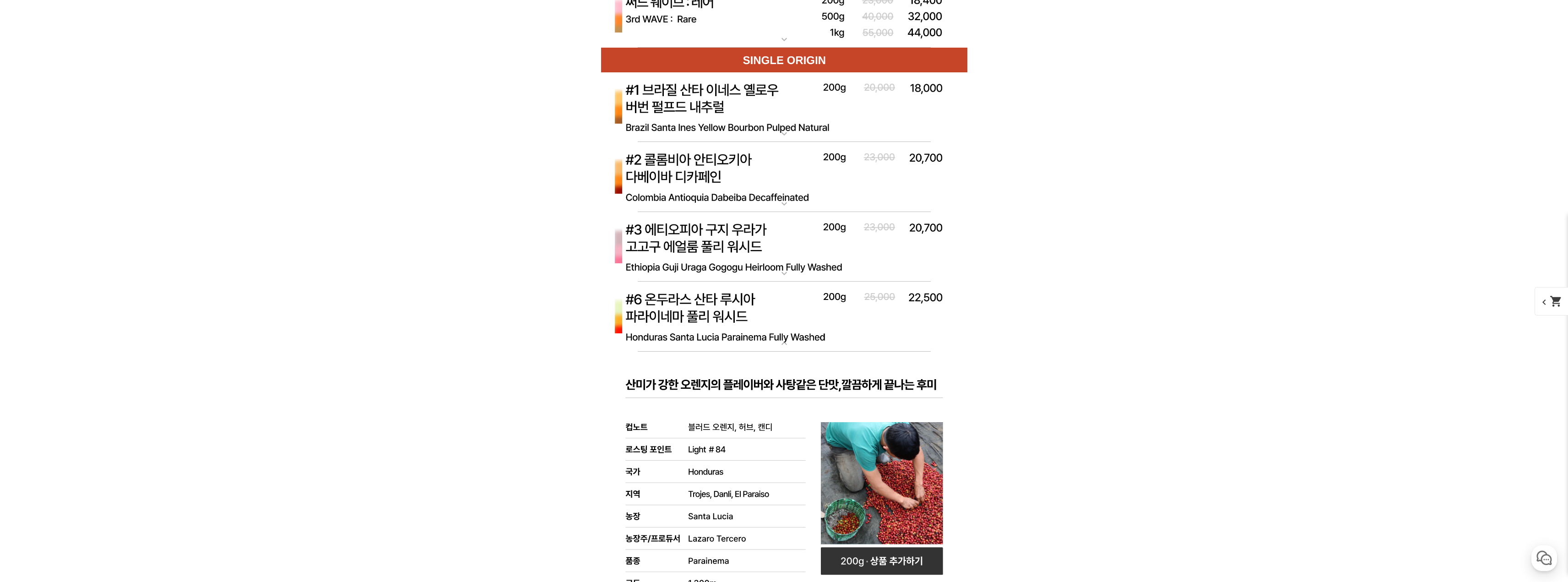
click at [803, 331] on img at bounding box center [785, 317] width 366 height 71
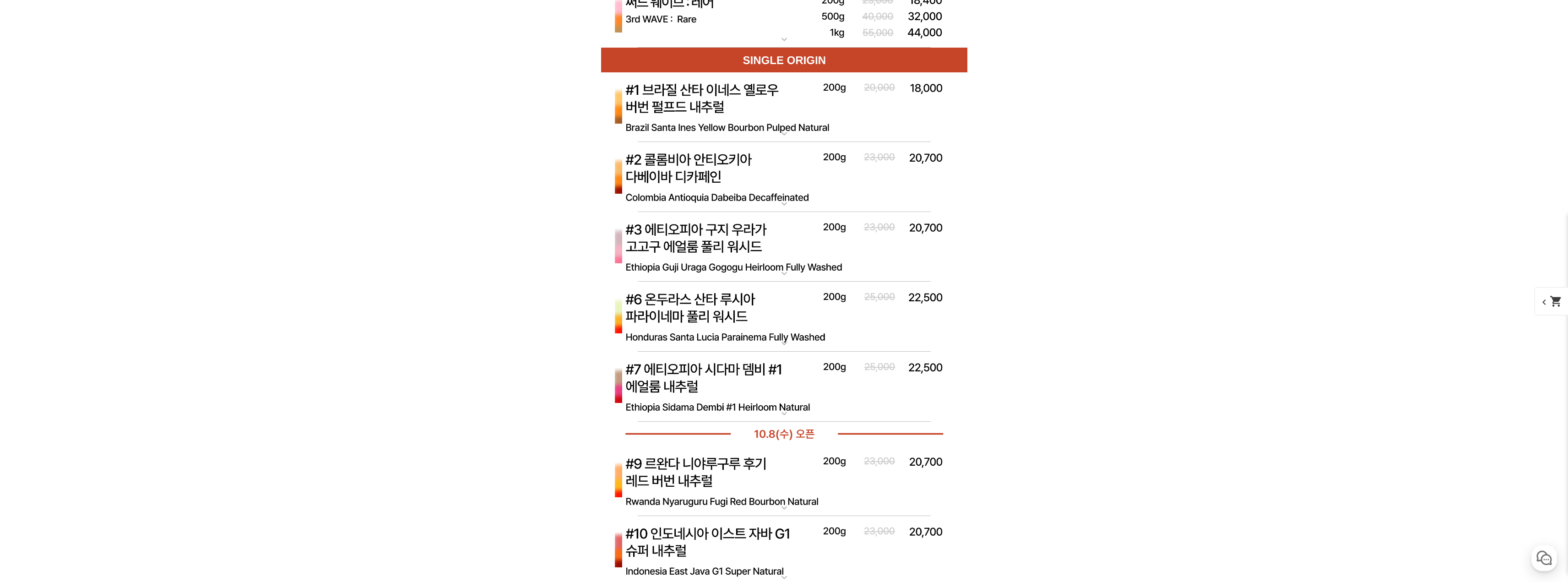
click at [799, 394] on img at bounding box center [785, 387] width 366 height 71
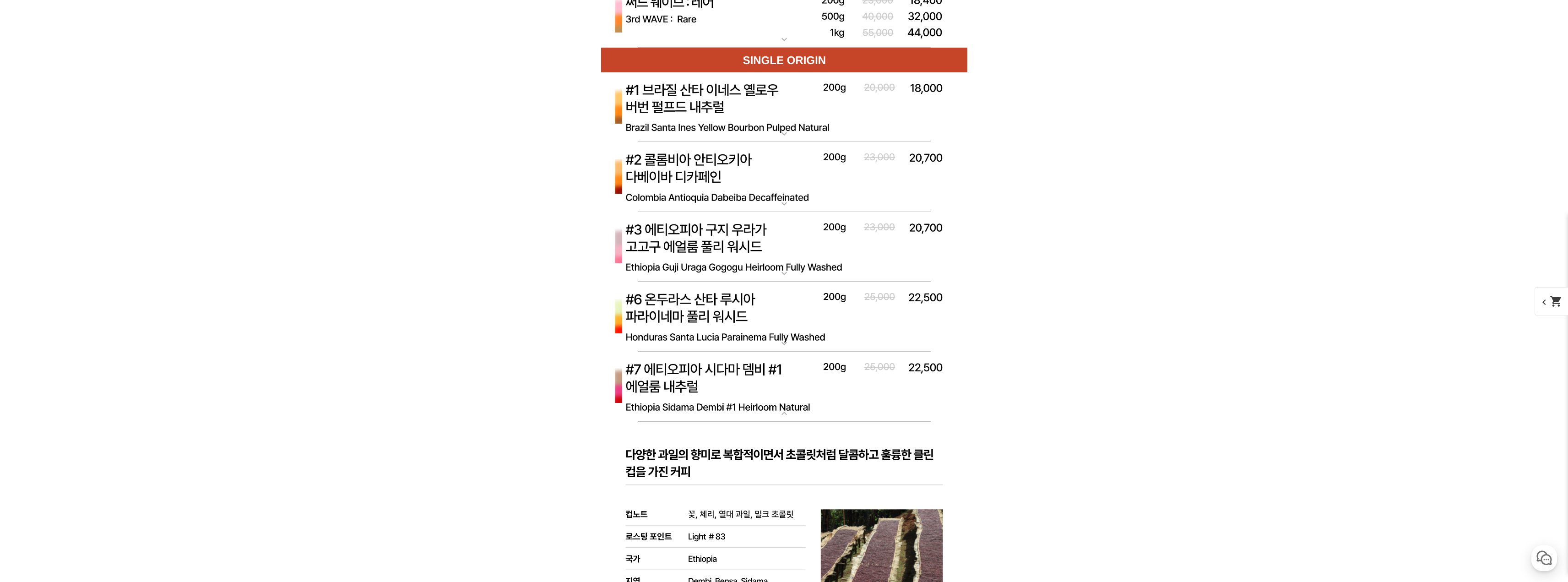
click at [808, 370] on img at bounding box center [785, 387] width 366 height 71
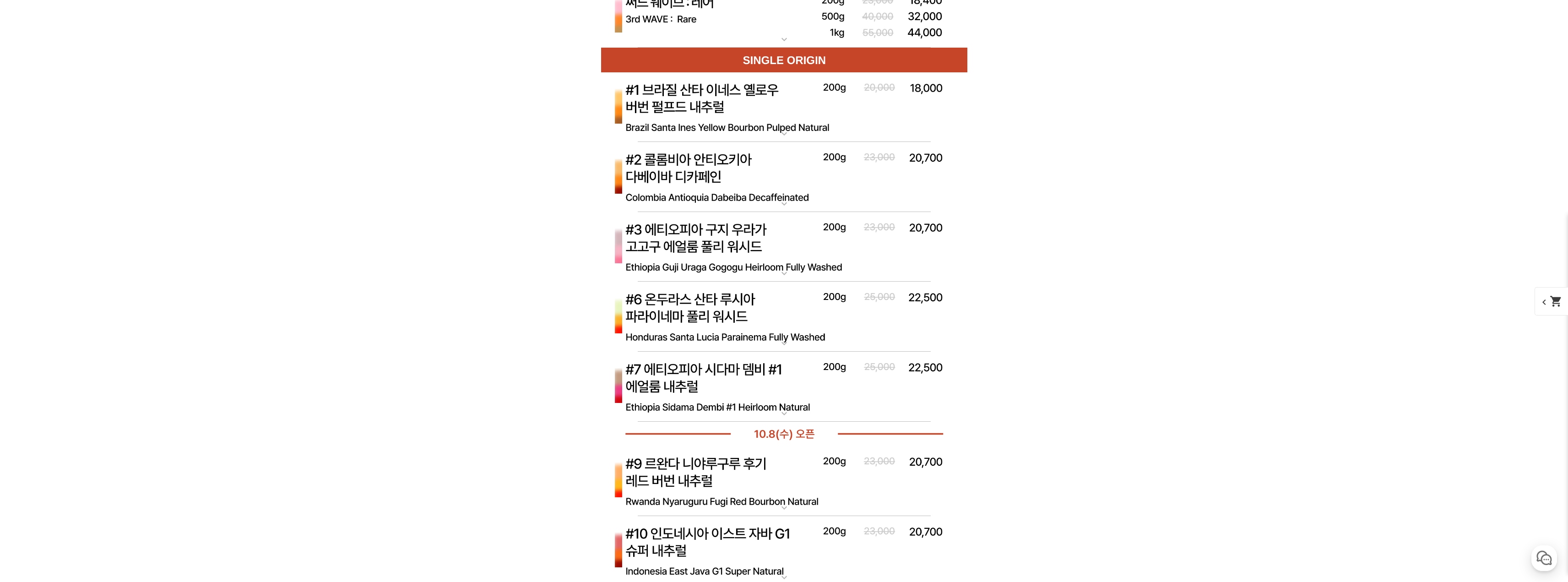
scroll to position [3160, 0]
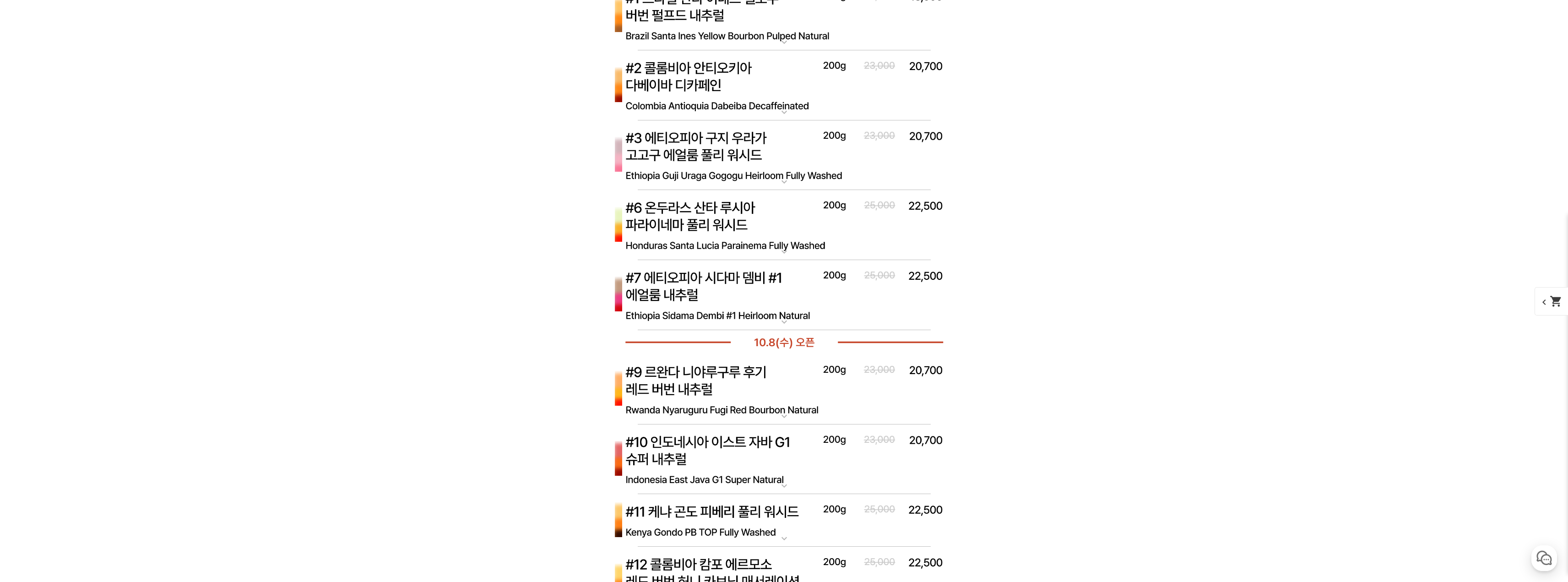
click at [799, 395] on img at bounding box center [785, 390] width 366 height 71
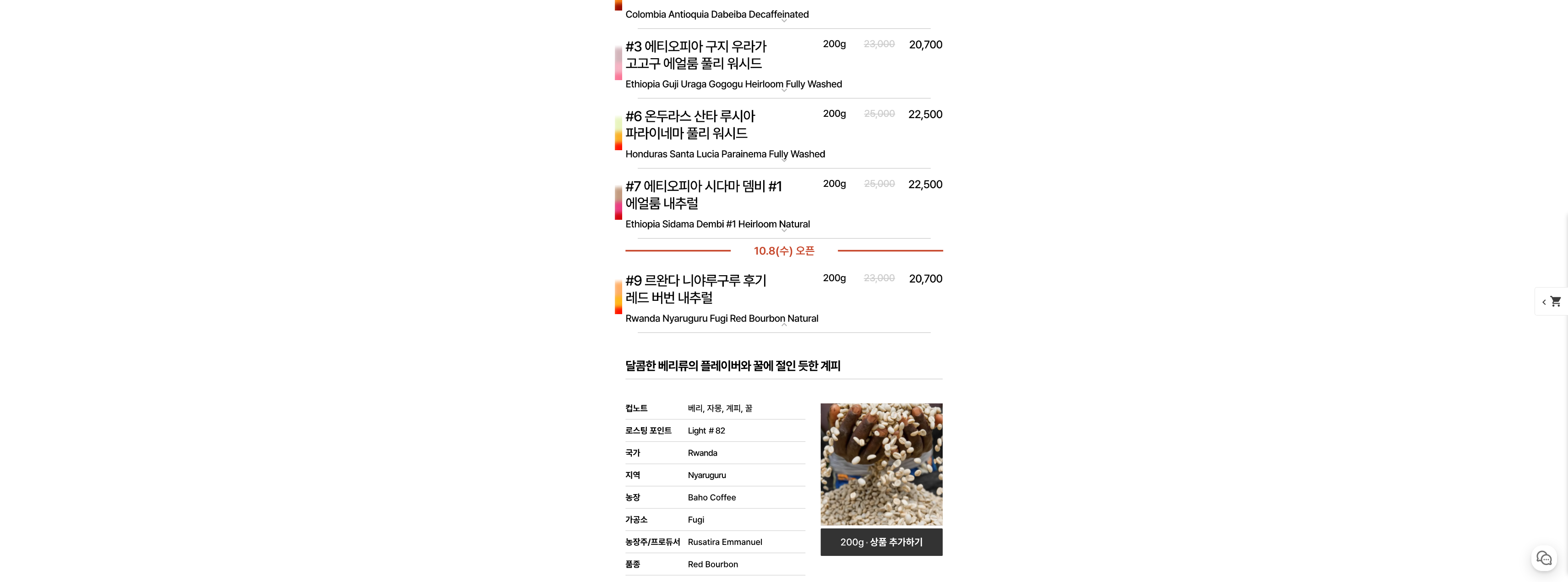
scroll to position [3297, 0]
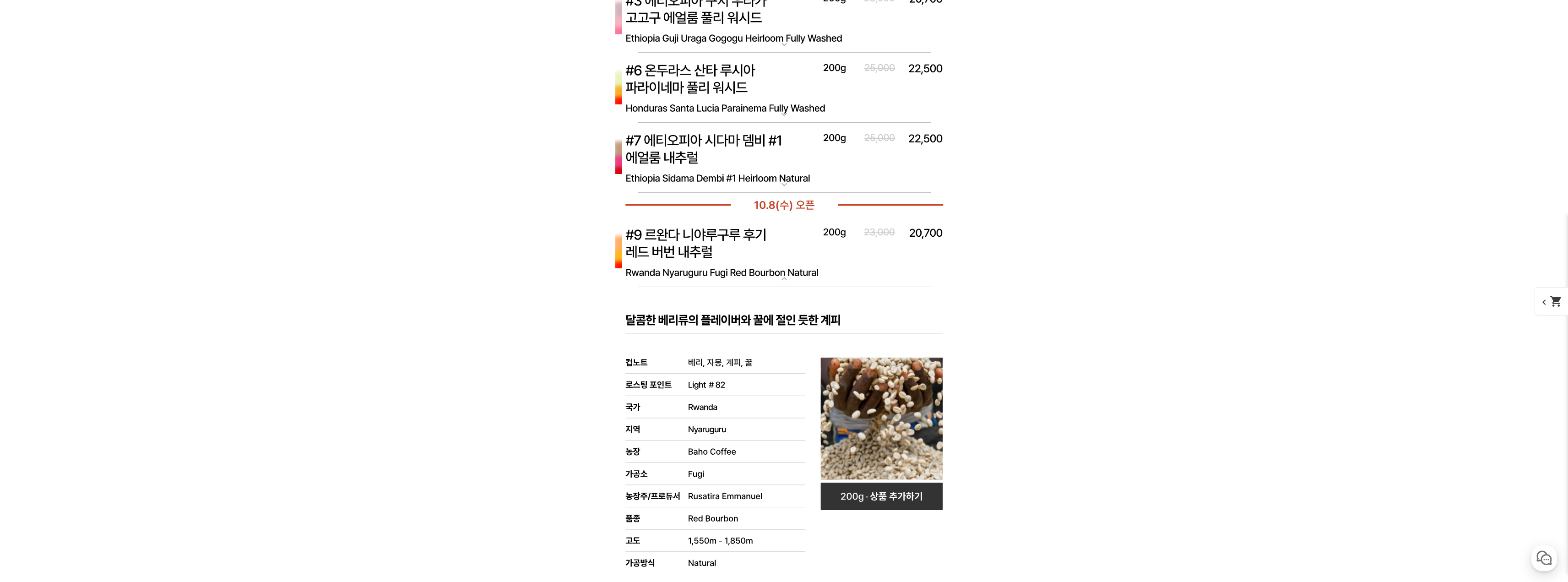
click at [777, 300] on rect at bounding box center [785, 516] width 366 height 457
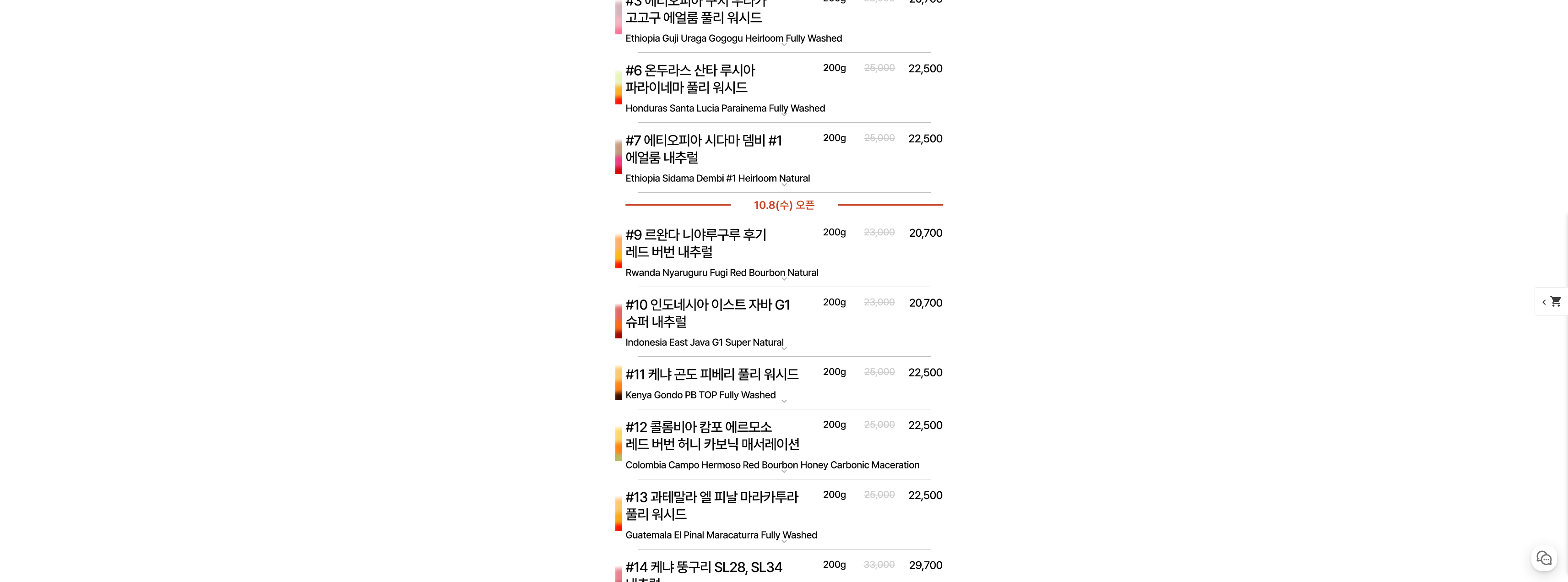
click at [780, 334] on img at bounding box center [785, 323] width 366 height 71
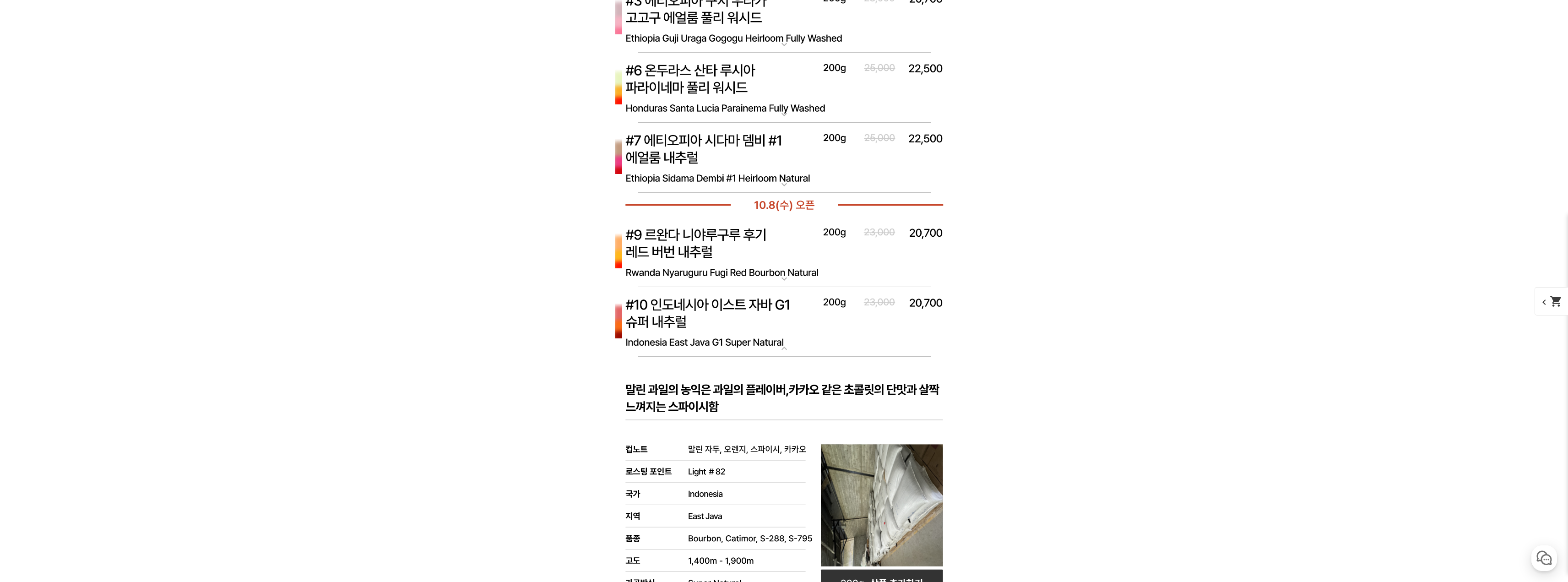
click at [781, 332] on img at bounding box center [785, 323] width 366 height 71
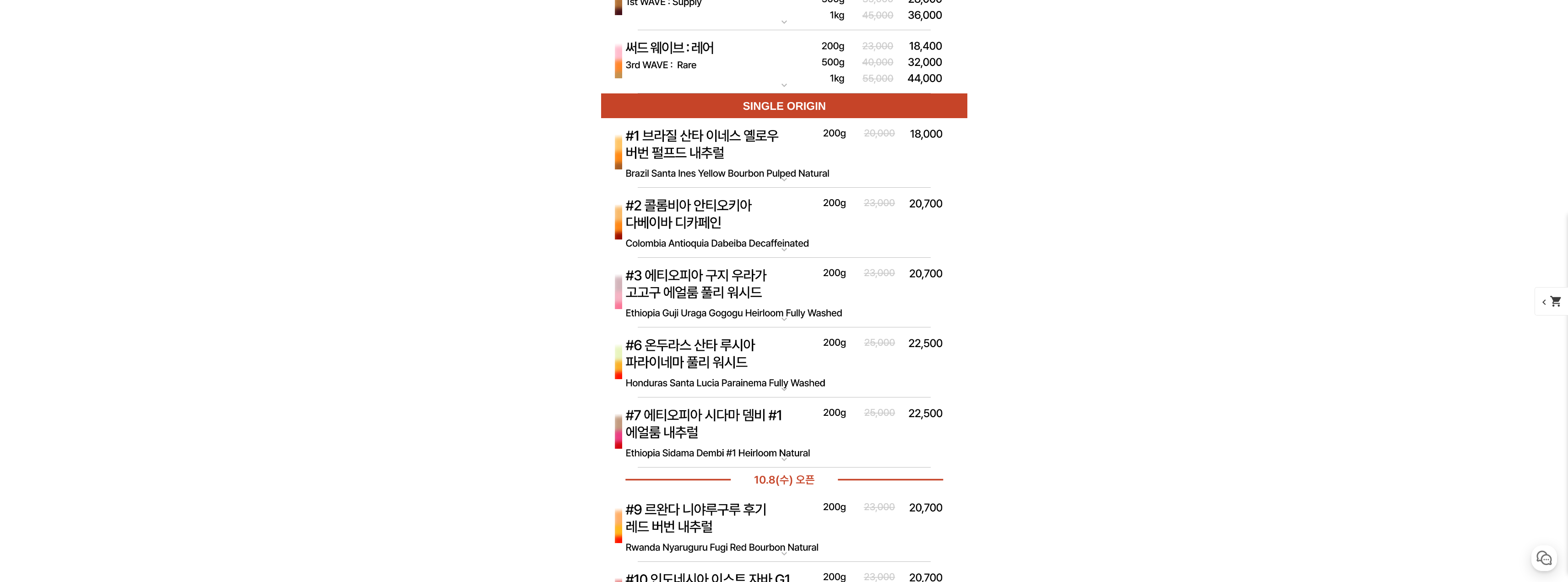
scroll to position [3068, 0]
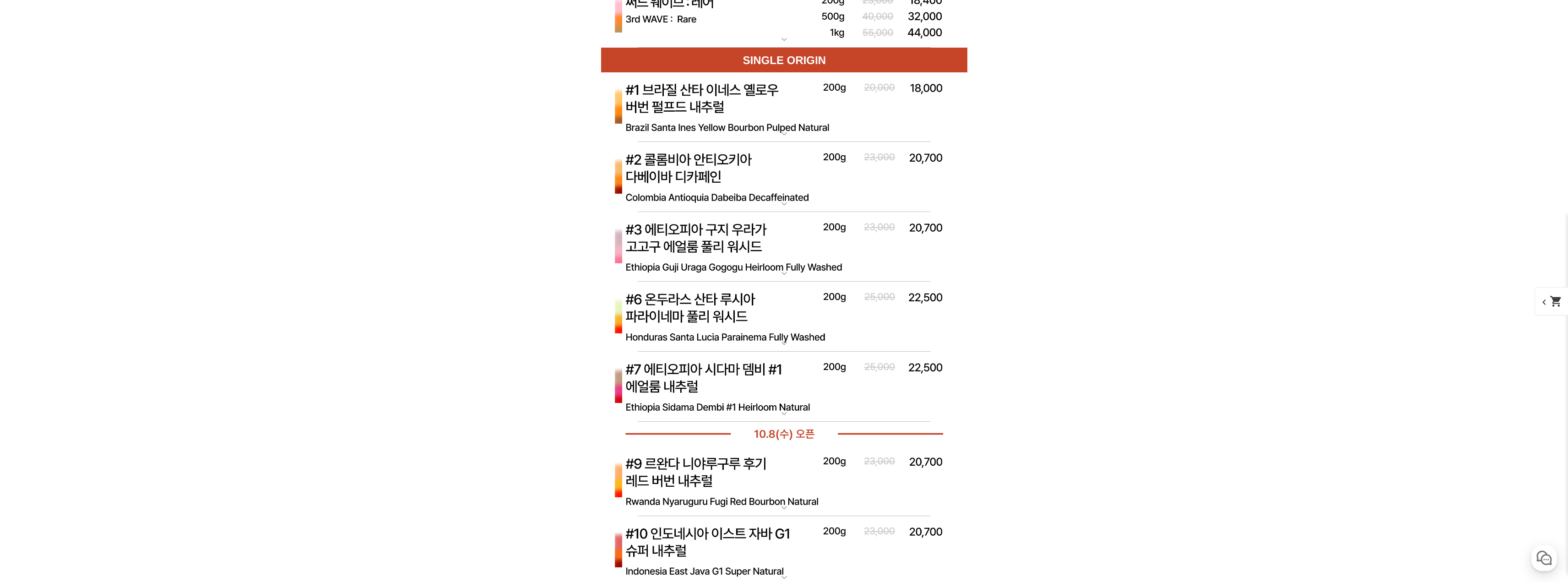
click at [807, 321] on img at bounding box center [785, 317] width 366 height 71
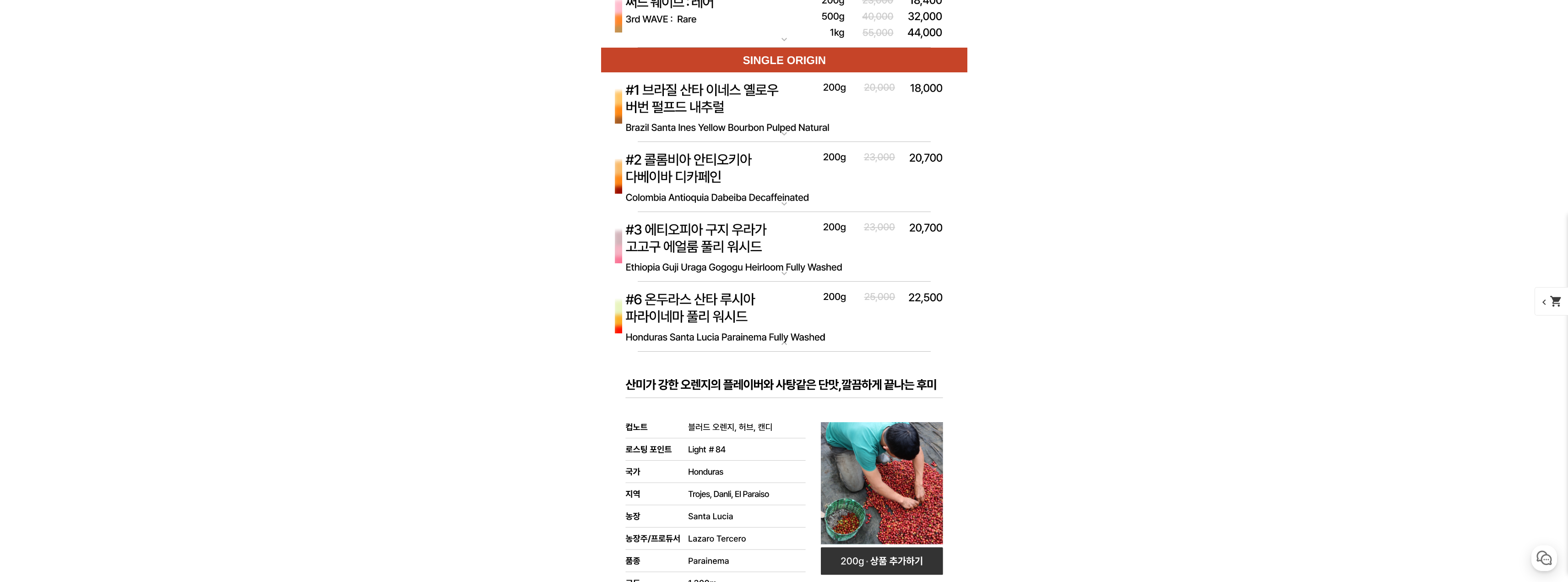
click at [804, 318] on img at bounding box center [785, 317] width 366 height 71
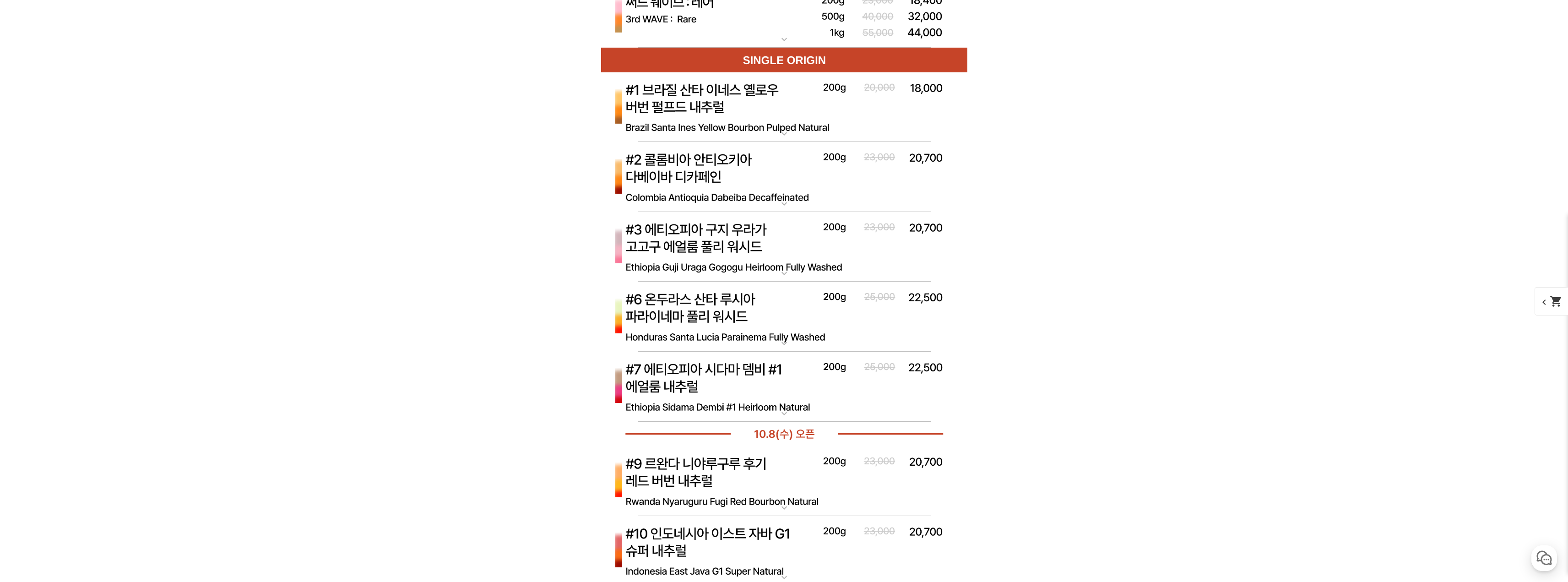
click at [795, 383] on img at bounding box center [785, 387] width 366 height 71
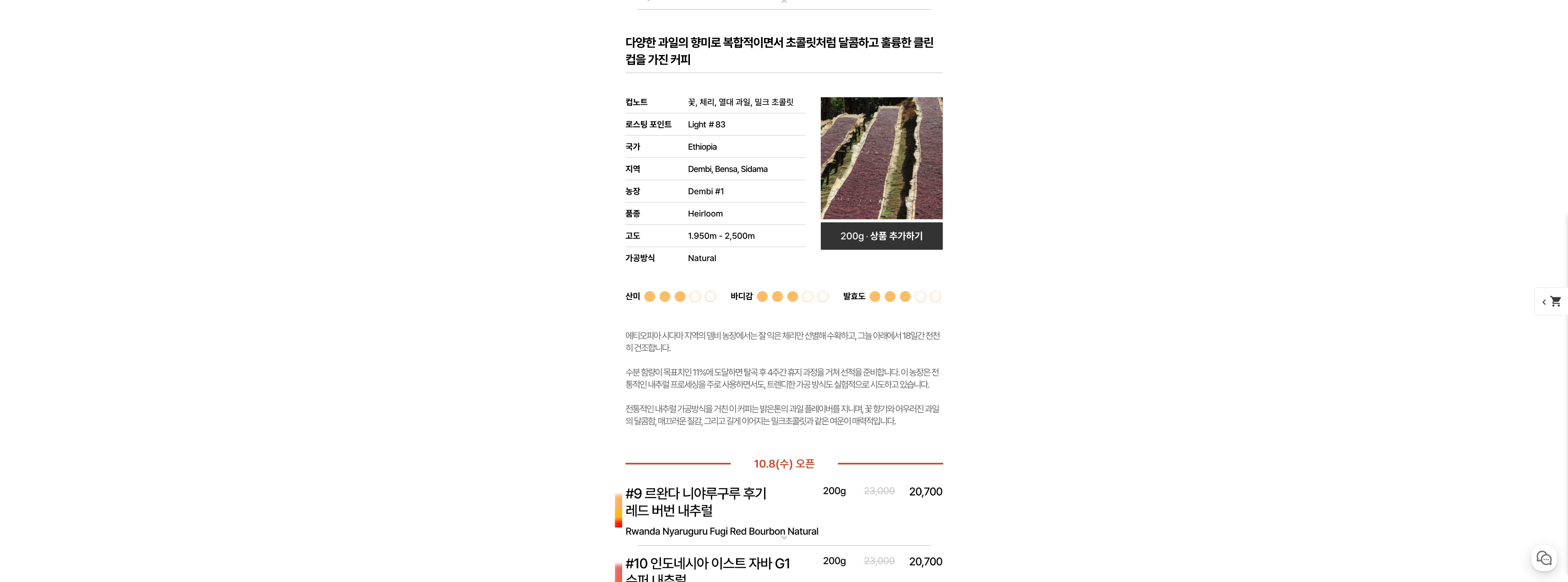
scroll to position [3389, 0]
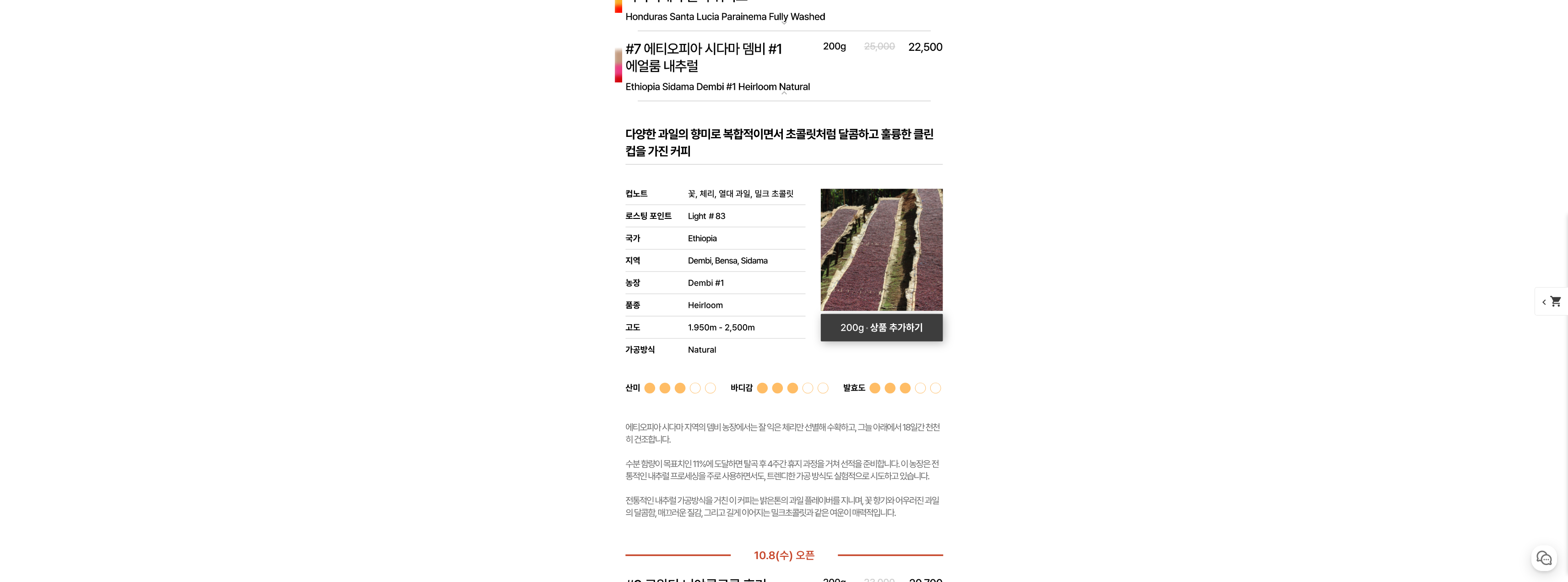
click at [895, 331] on rect at bounding box center [881, 327] width 122 height 27
select select "#7 에티오피아 시다마 뎀비 #1 에얼룸 내추럴"
select select "200g"
click at [743, 145] on rect at bounding box center [785, 322] width 366 height 442
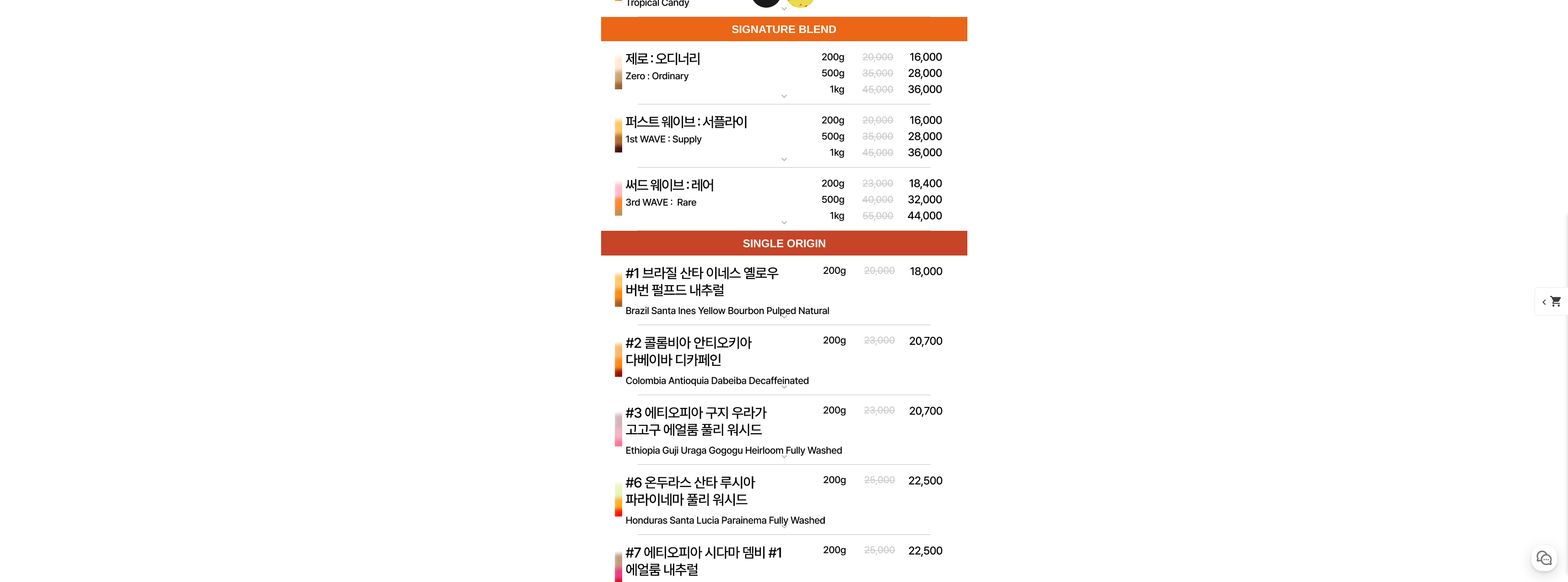
scroll to position [2931, 0]
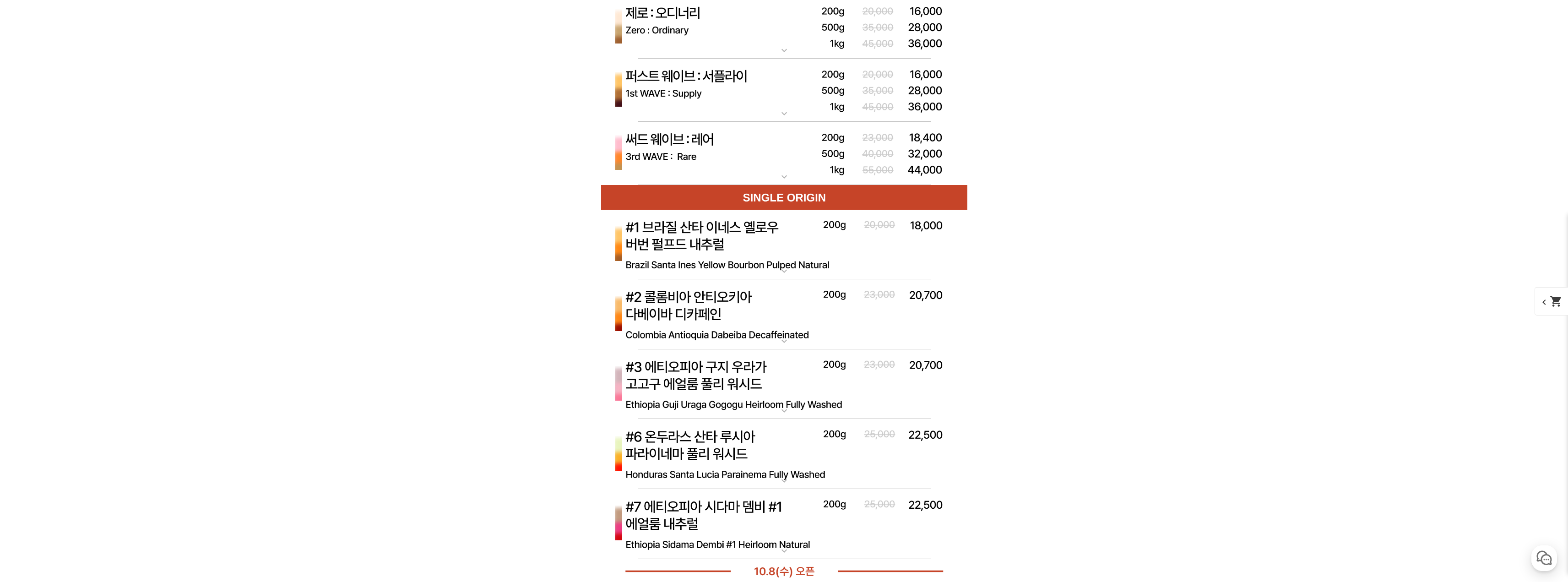
click at [775, 248] on img at bounding box center [785, 245] width 366 height 71
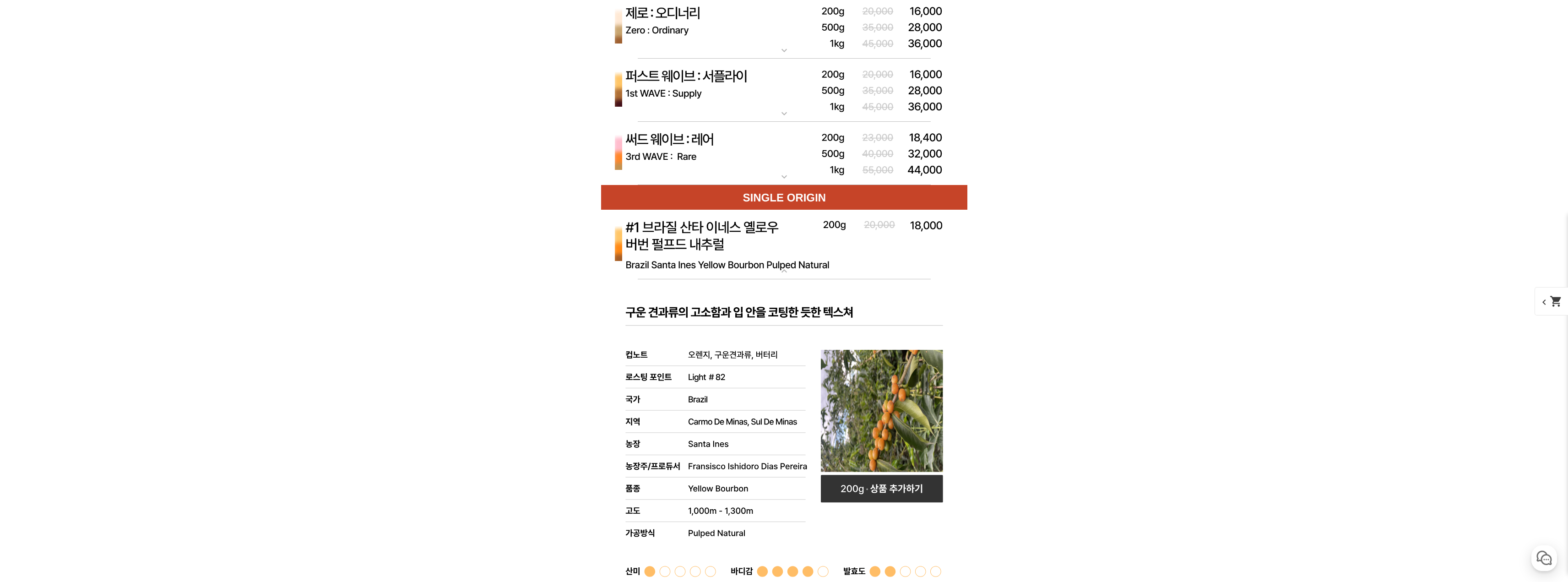
click at [775, 248] on img at bounding box center [785, 245] width 366 height 71
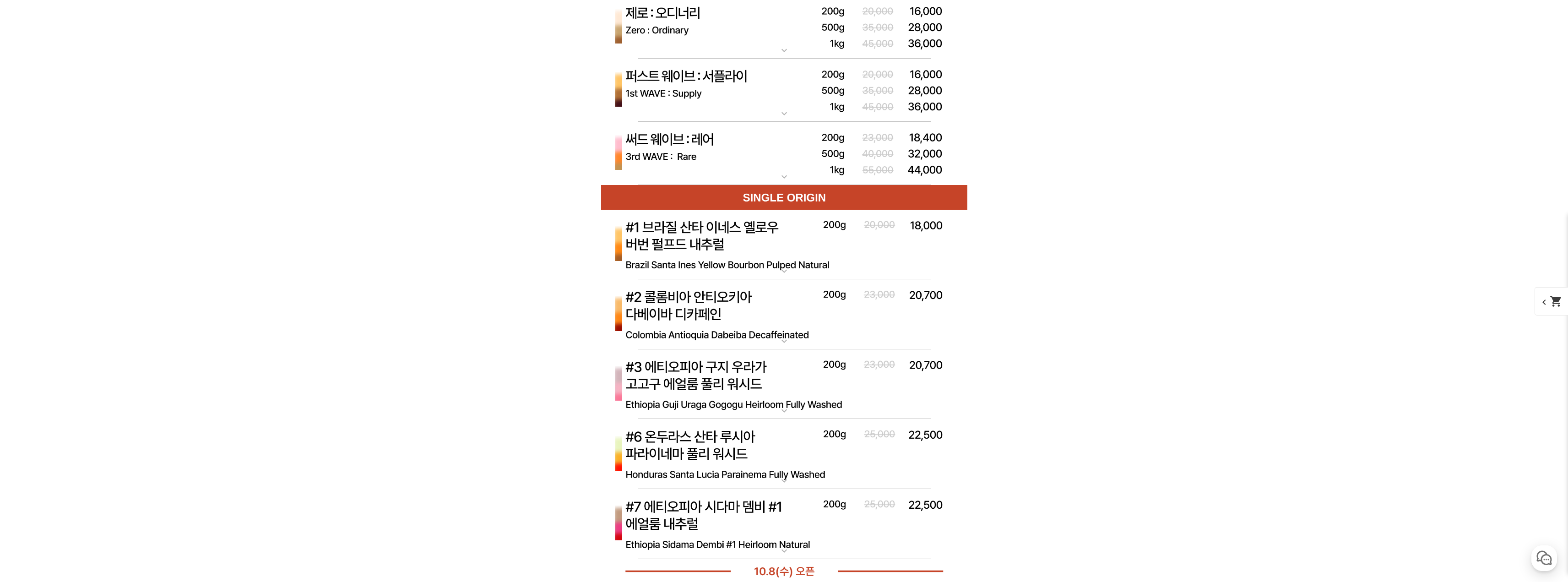
click at [780, 384] on img at bounding box center [785, 385] width 366 height 71
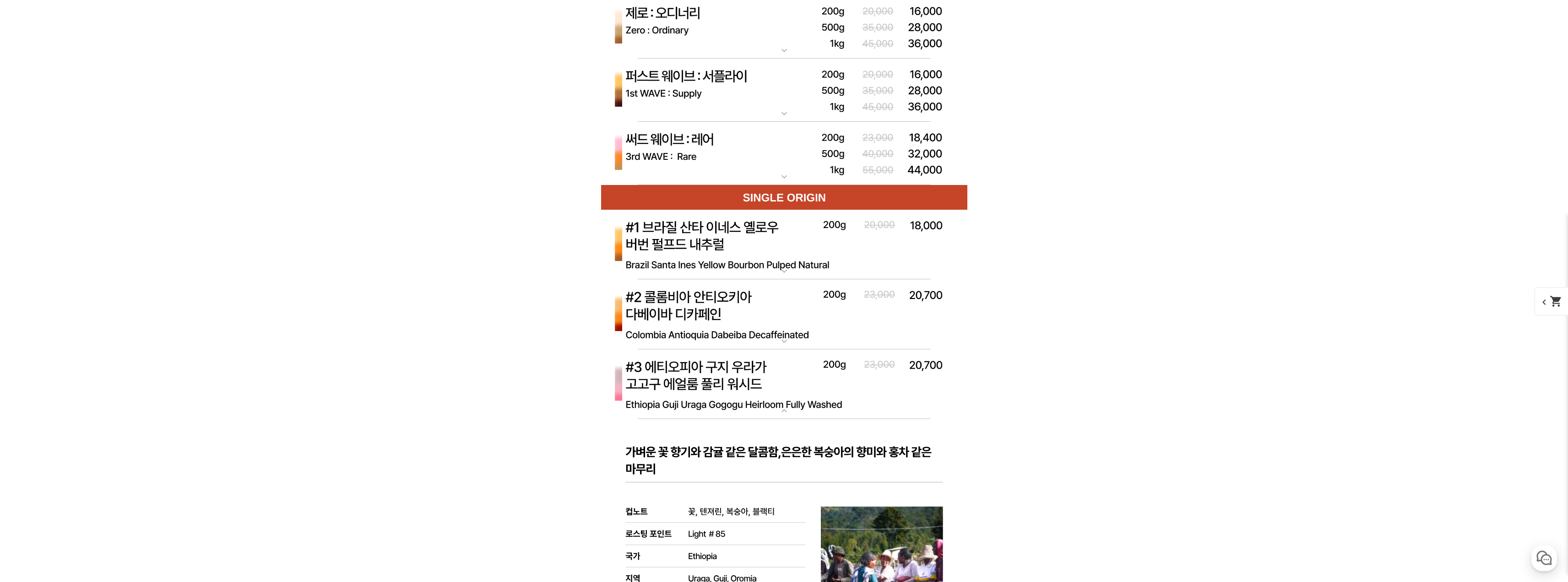
scroll to position [3113, 0]
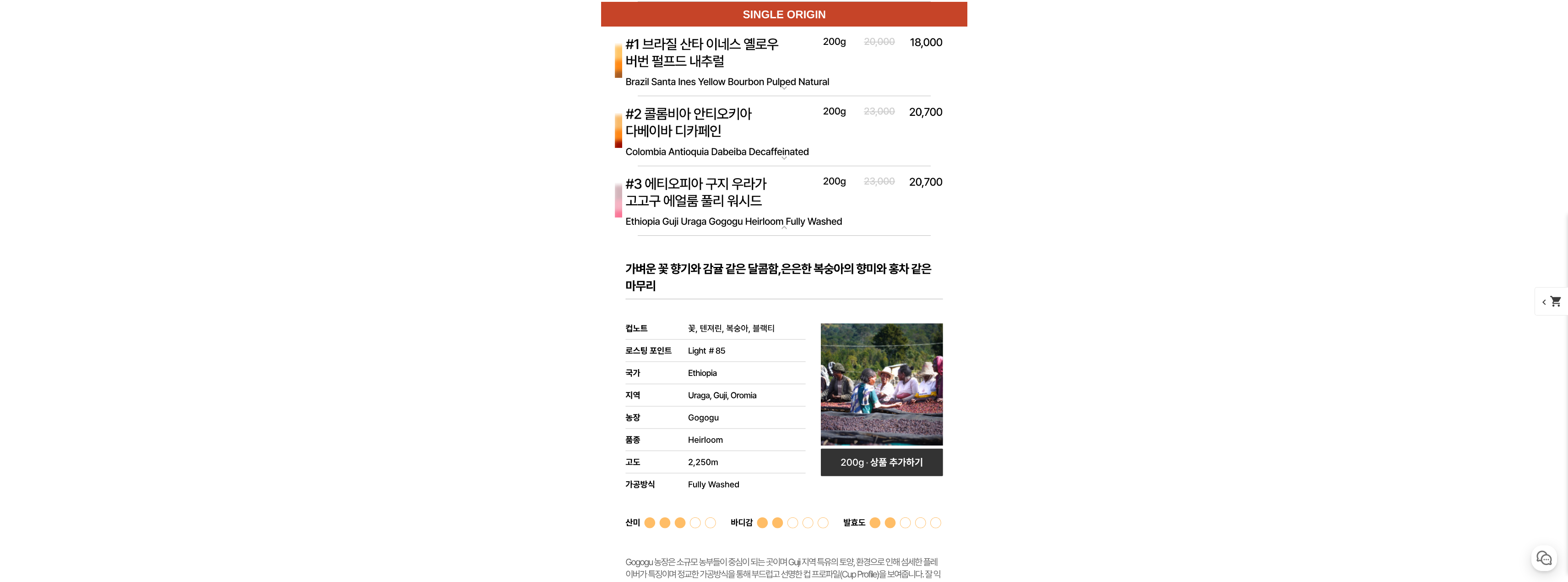
click at [791, 198] on img at bounding box center [785, 202] width 366 height 71
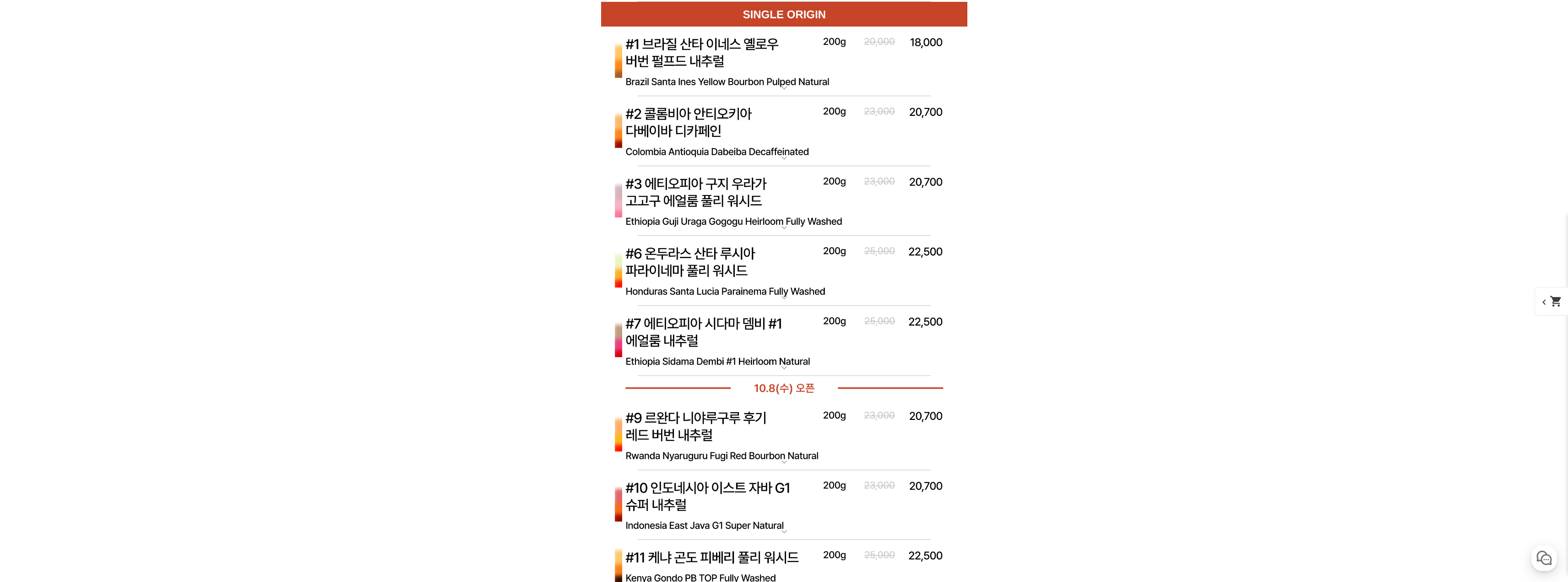
click at [789, 280] on img at bounding box center [785, 271] width 366 height 71
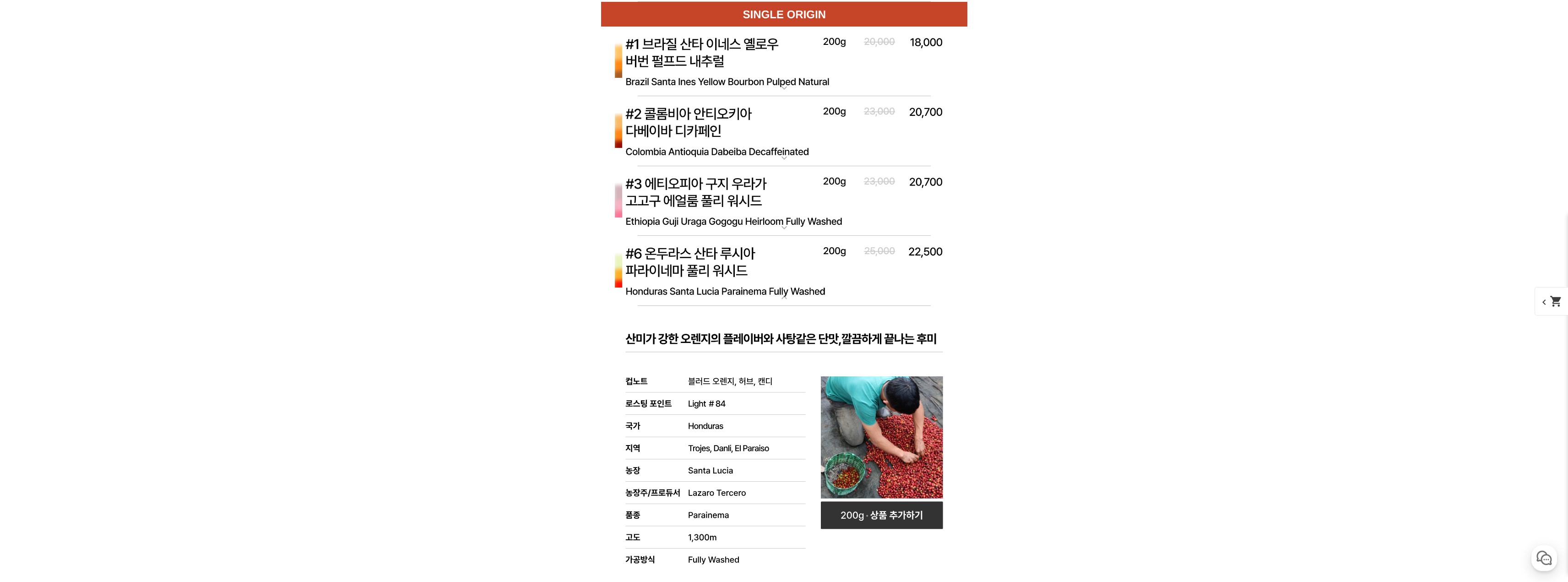
click at [780, 282] on img at bounding box center [785, 271] width 366 height 71
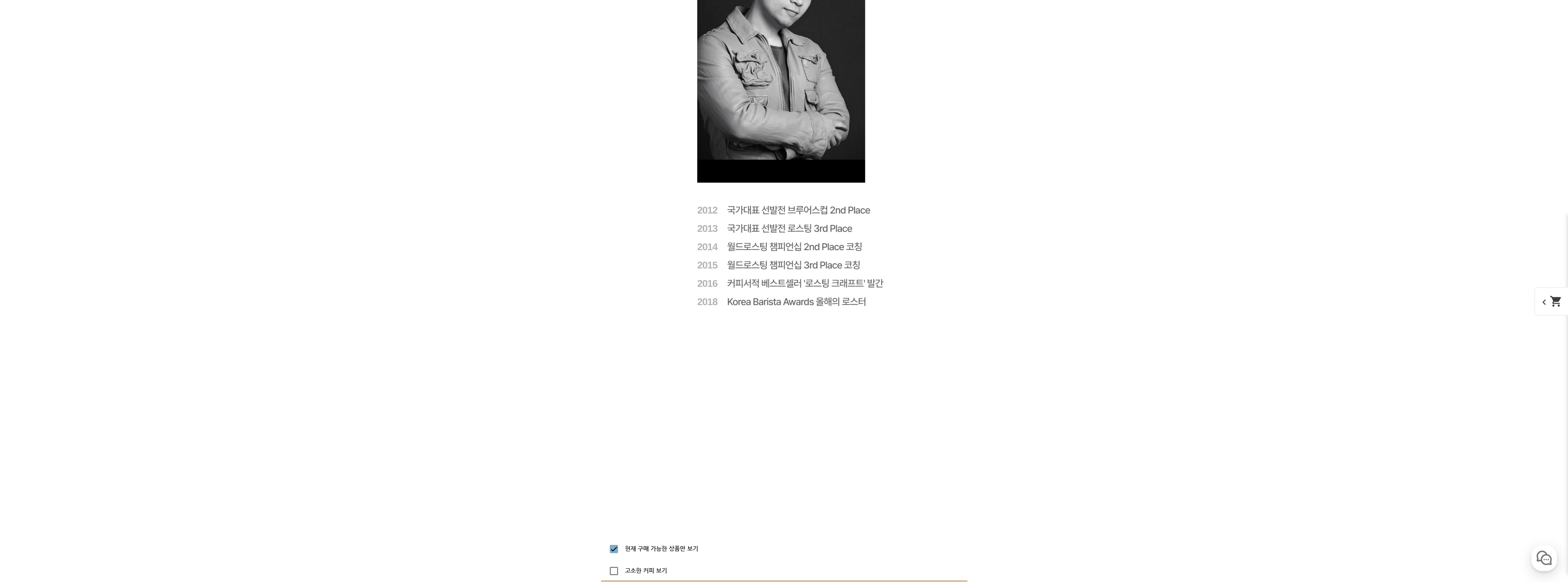
scroll to position [2219, 0]
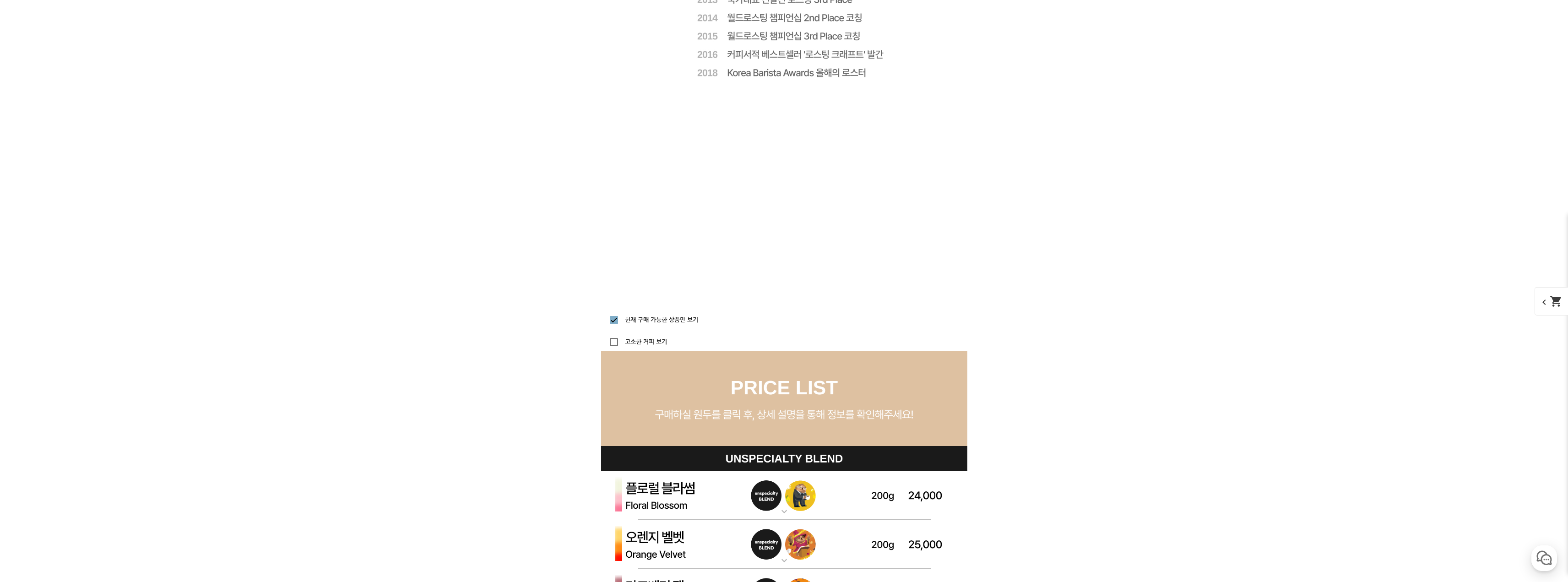
click at [636, 323] on label "현재 구매 가능한 상품만 보기" at bounding box center [660, 320] width 75 height 6
click at [623, 323] on input "현재 구매 가능한 상품만 보기" at bounding box center [614, 320] width 18 height 18
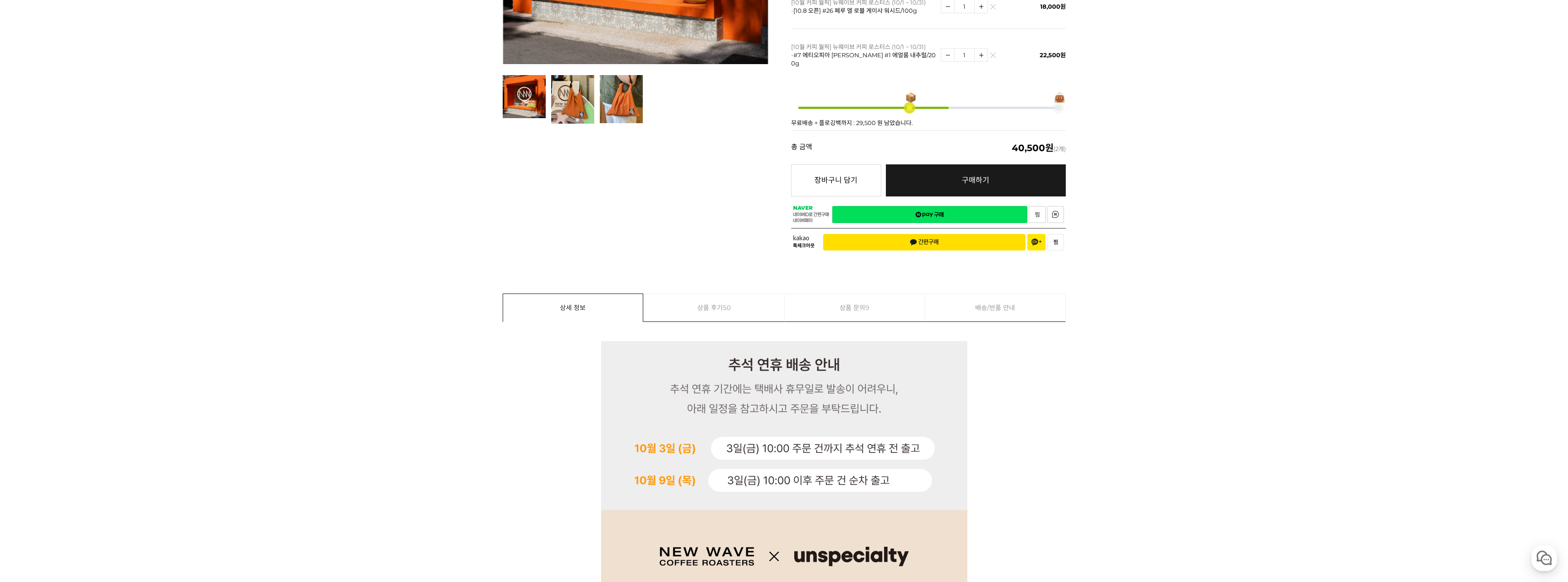
scroll to position [183, 0]
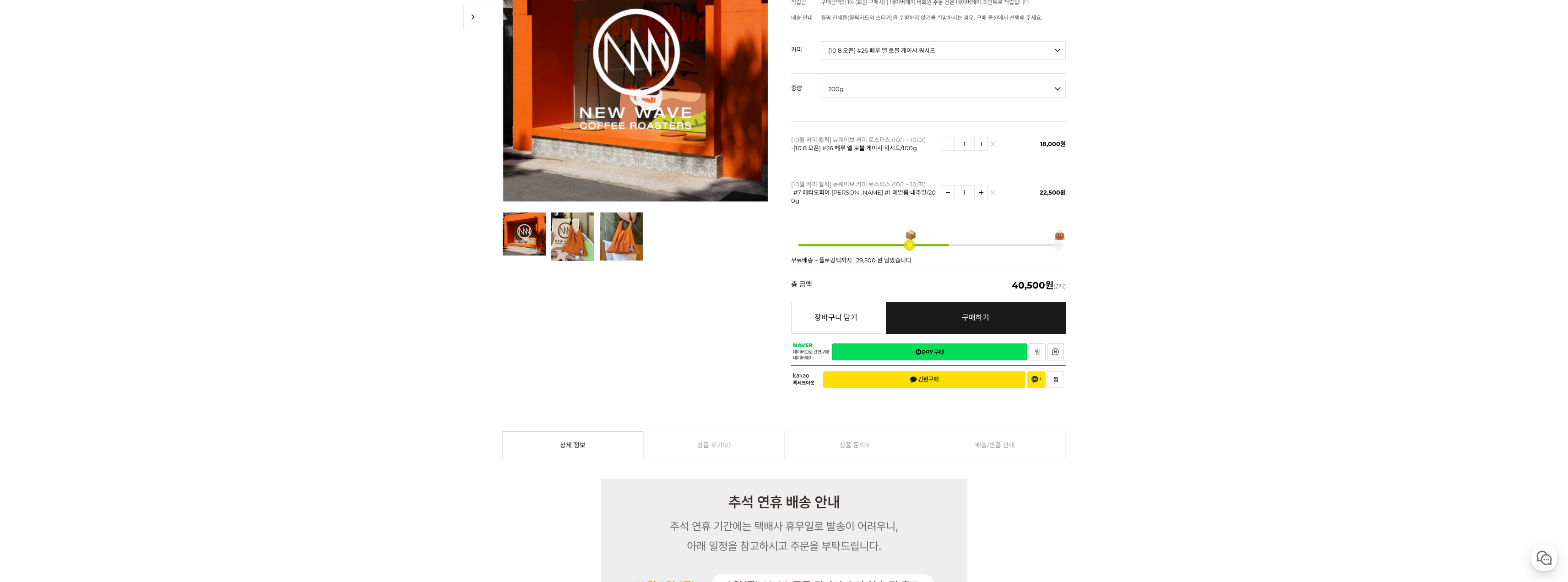
click at [1058, 242] on span at bounding box center [1059, 245] width 6 height 6
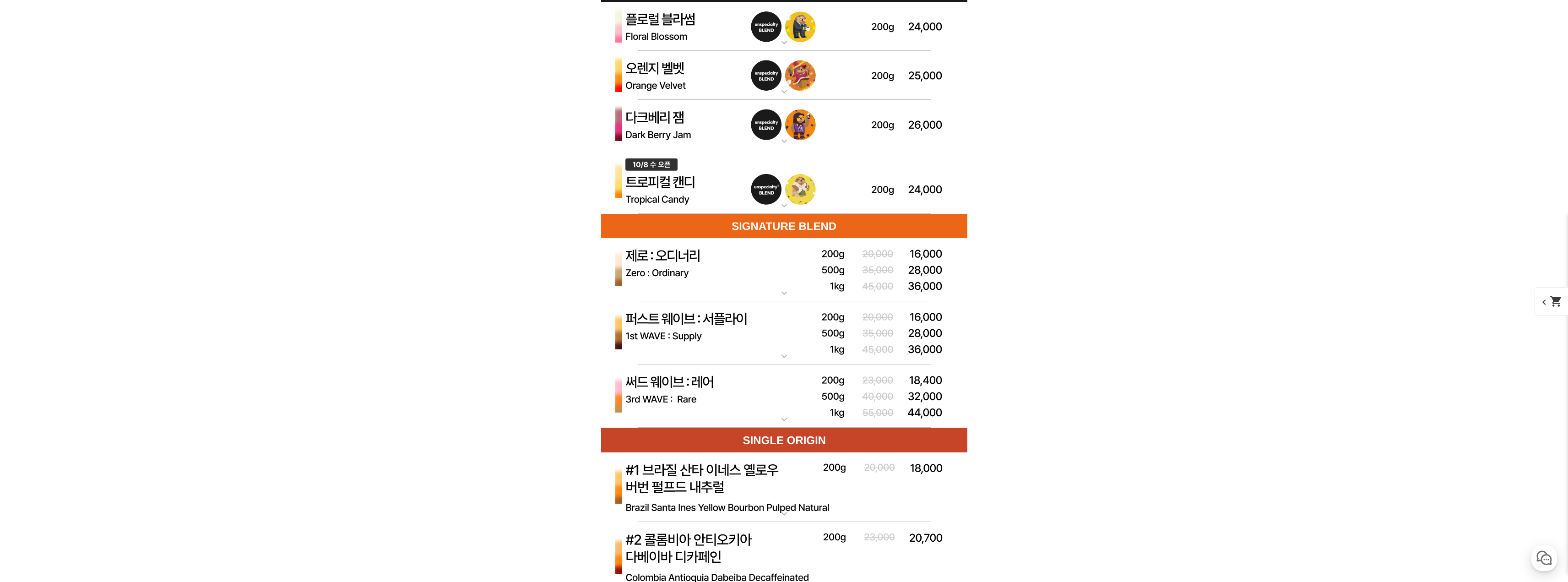
scroll to position [2179, 0]
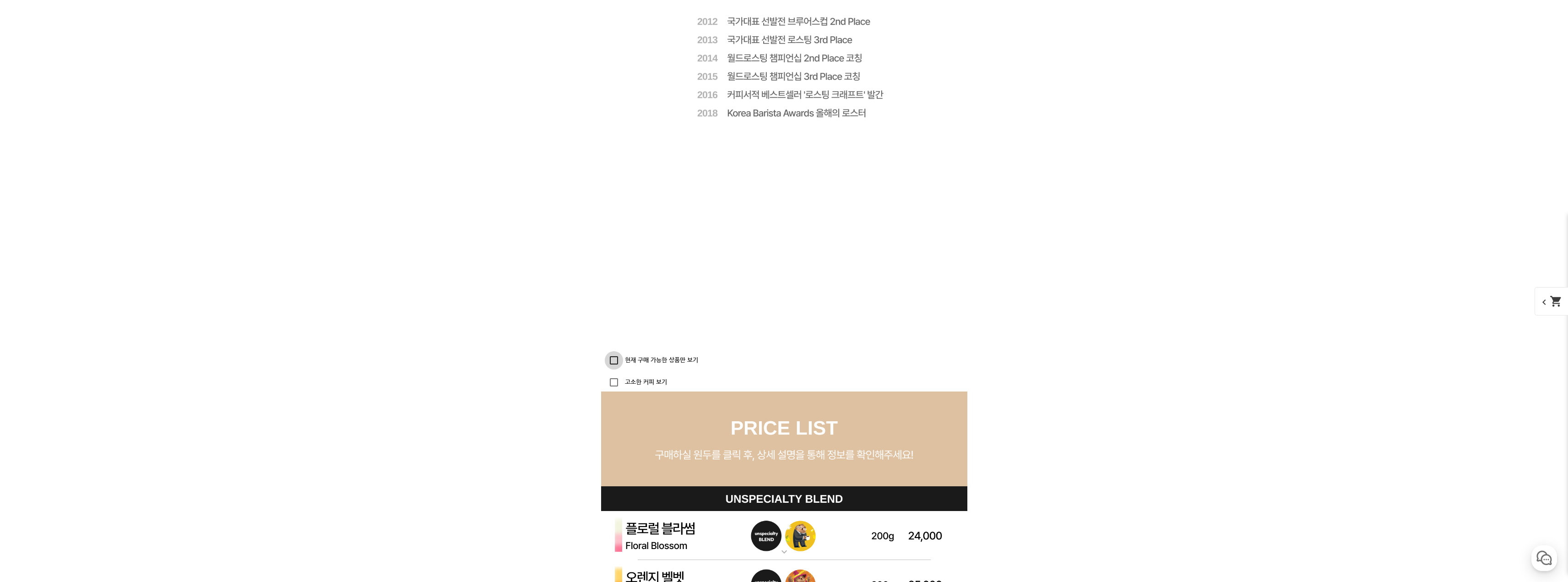
click at [620, 362] on input "현재 구매 가능한 상품만 보기" at bounding box center [614, 360] width 18 height 18
checkbox input "true"
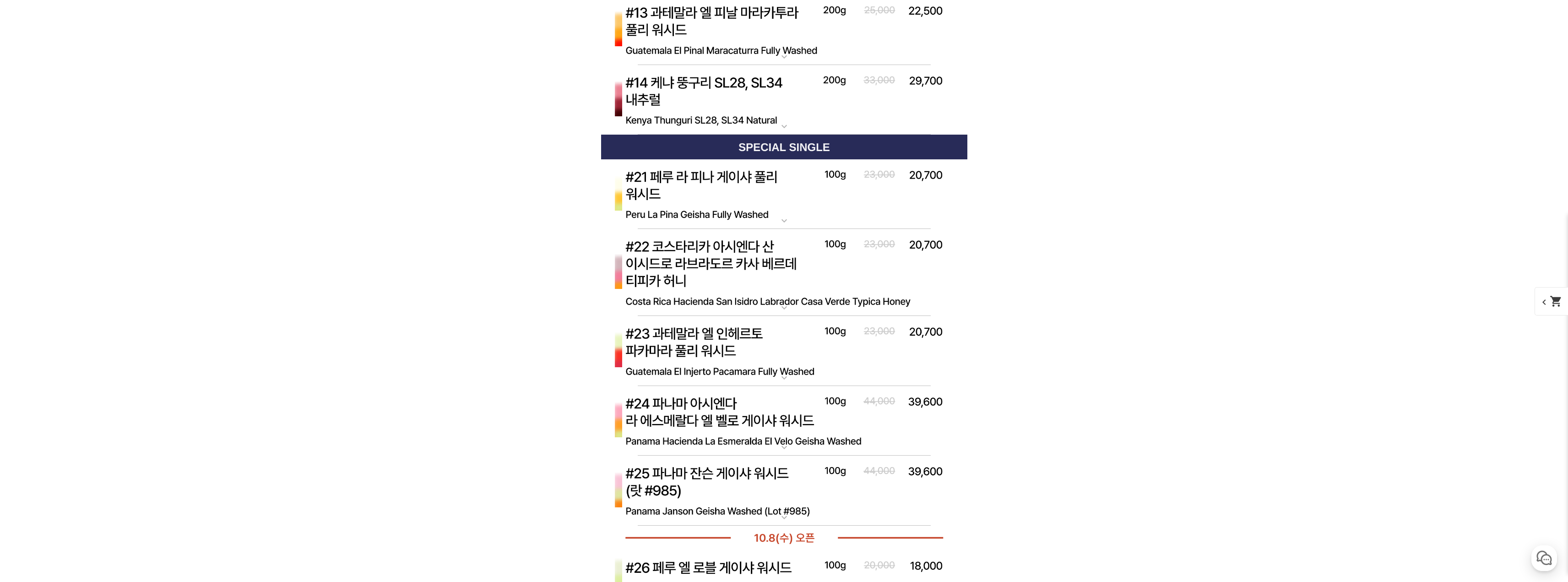
scroll to position [3827, 0]
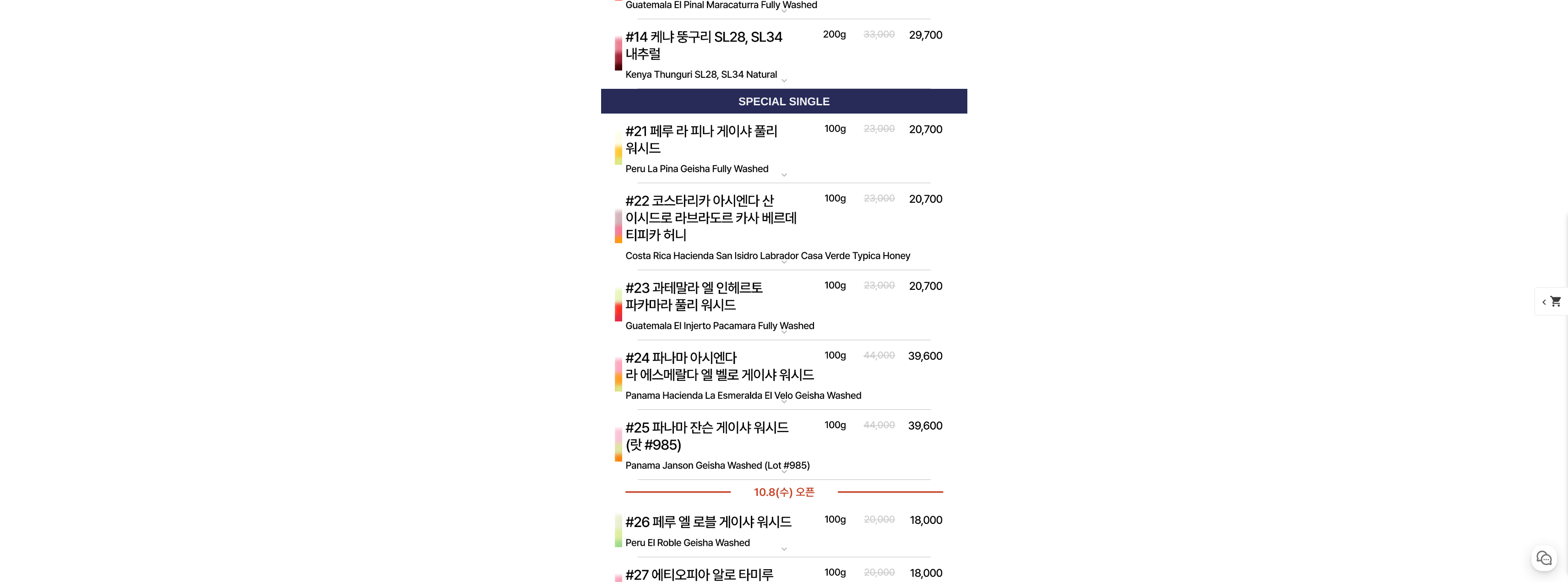
click at [850, 391] on img at bounding box center [785, 376] width 366 height 71
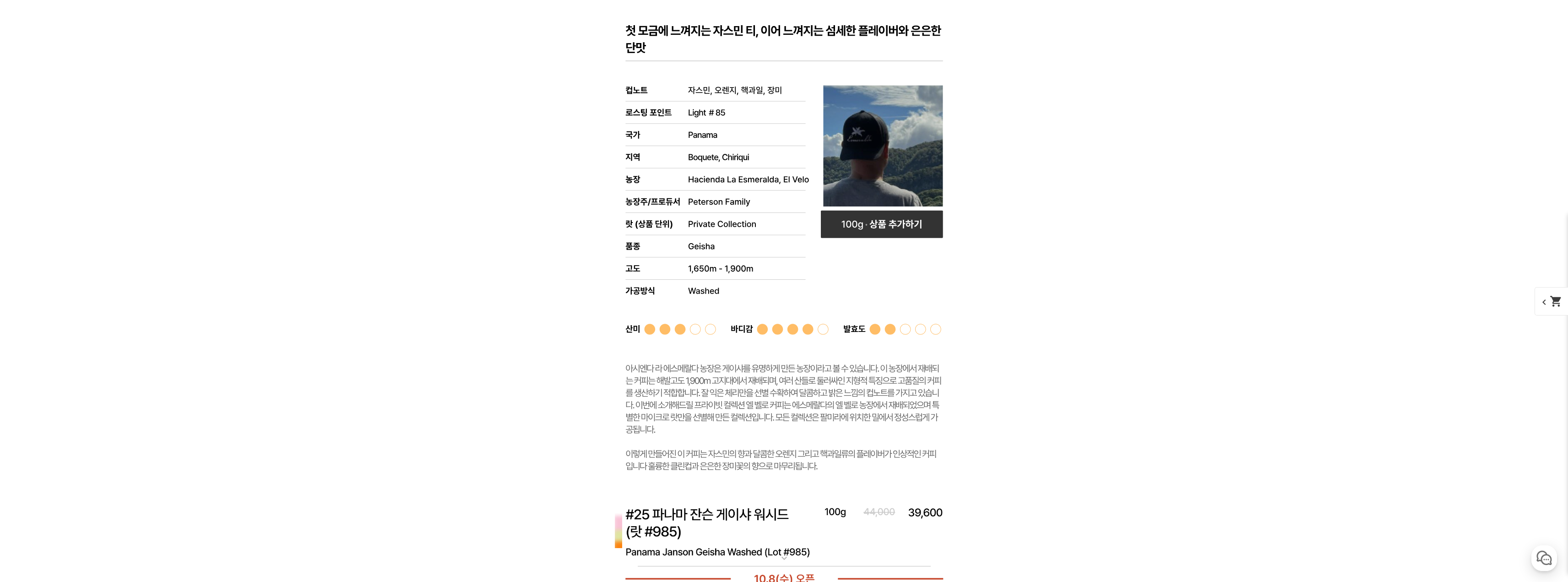
scroll to position [4148, 0]
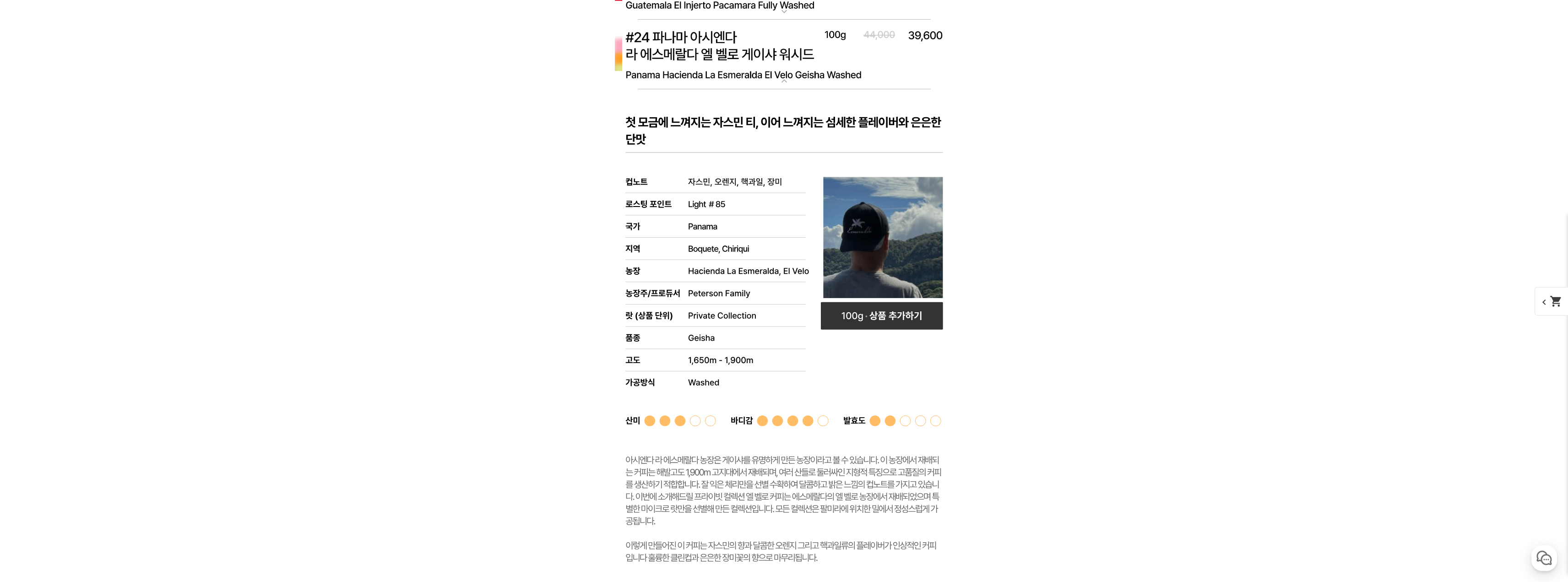
click at [789, 124] on rect at bounding box center [785, 338] width 366 height 499
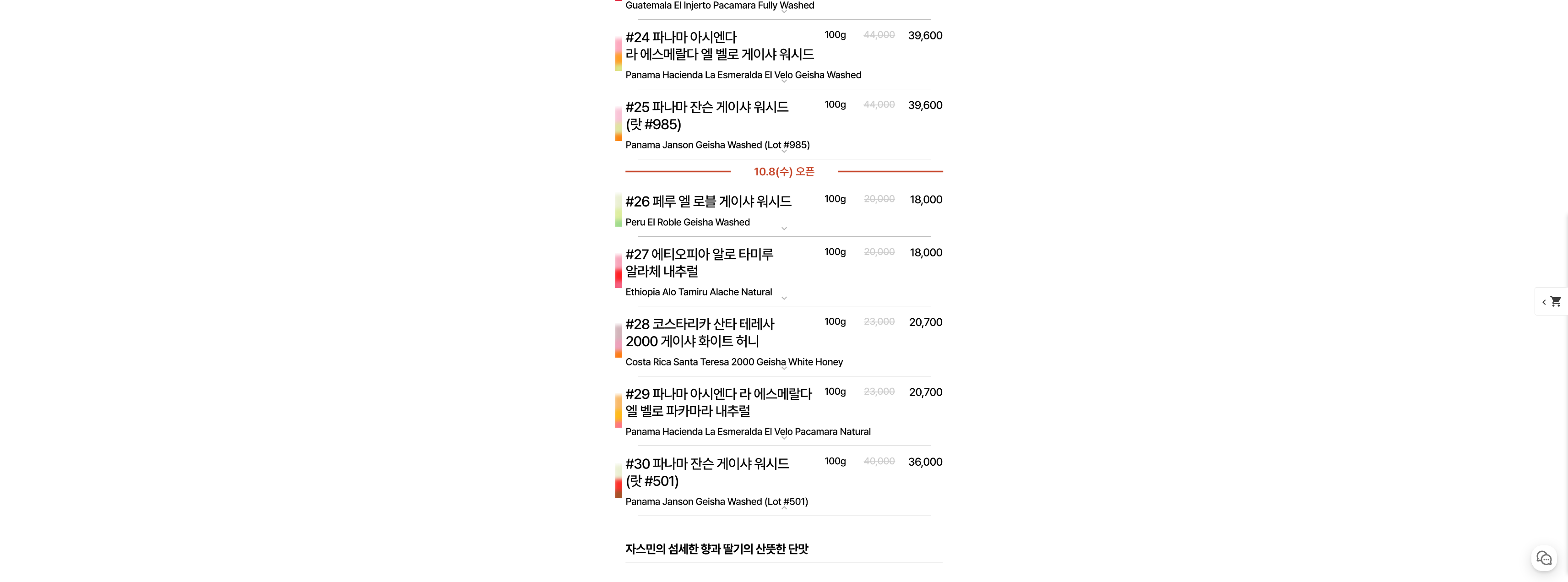
click at [766, 141] on img at bounding box center [785, 125] width 366 height 71
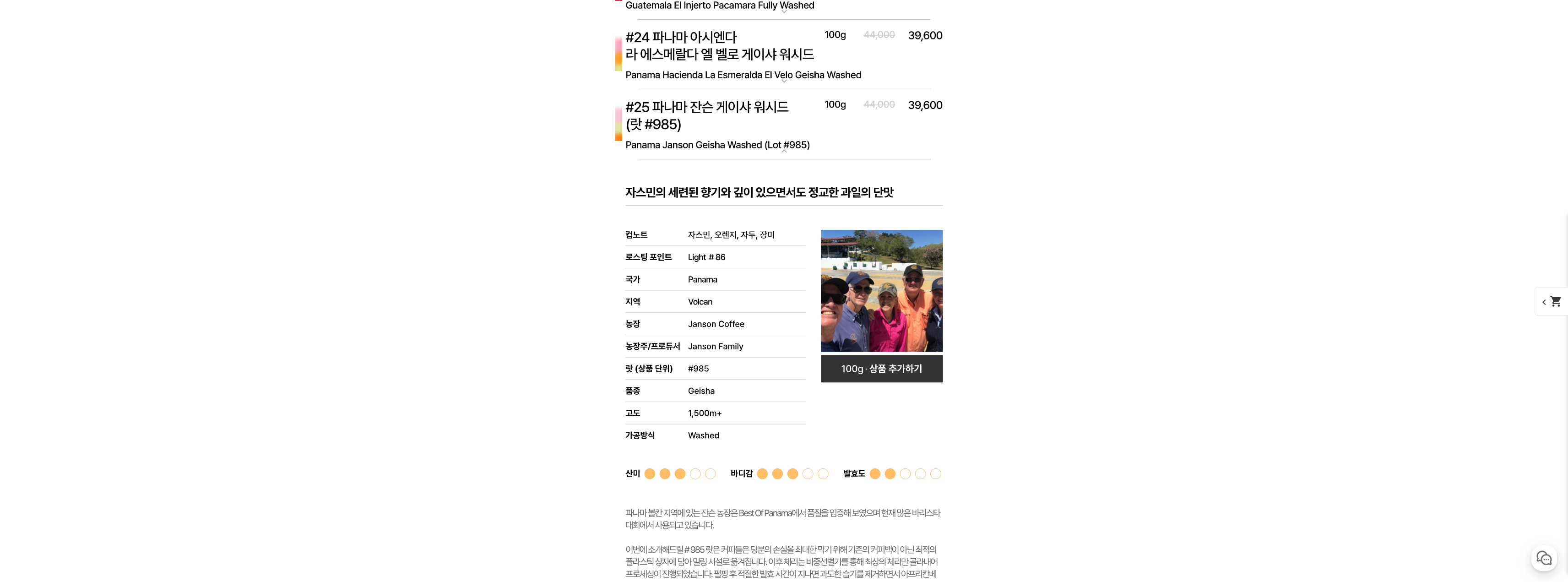
click at [792, 147] on mat-icon "expand_more" at bounding box center [784, 151] width 18 height 11
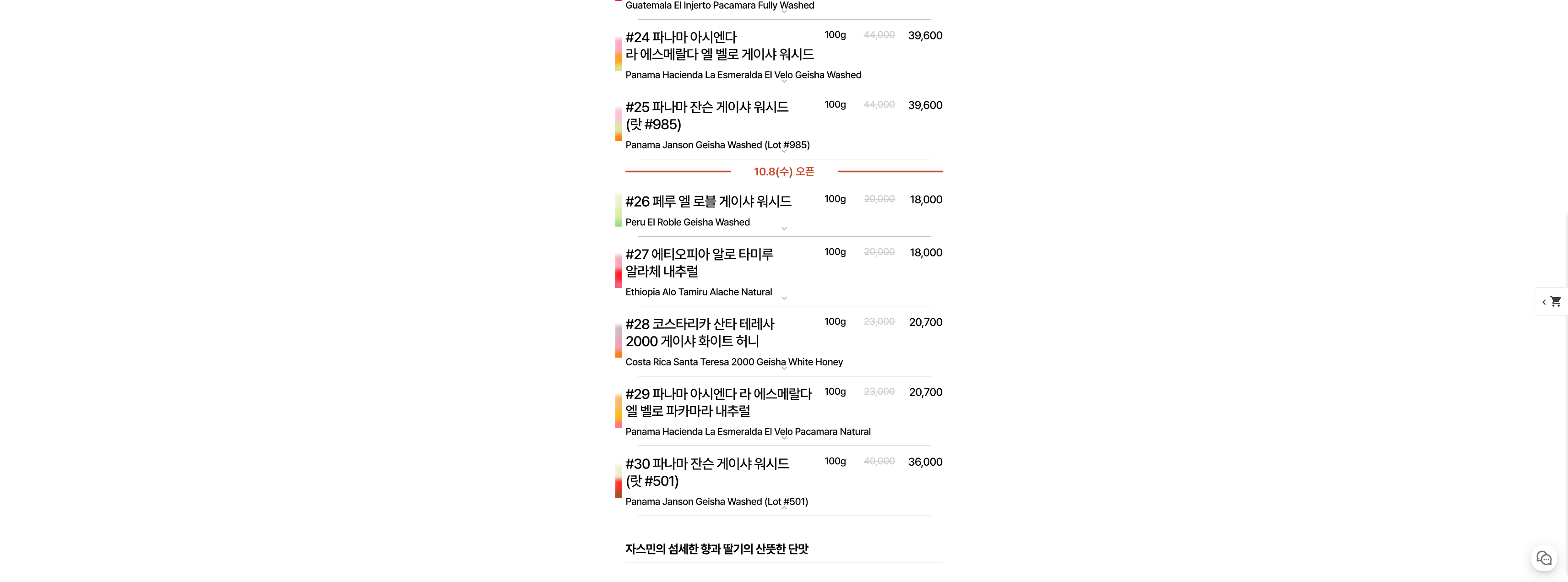
click at [824, 489] on img at bounding box center [785, 482] width 366 height 71
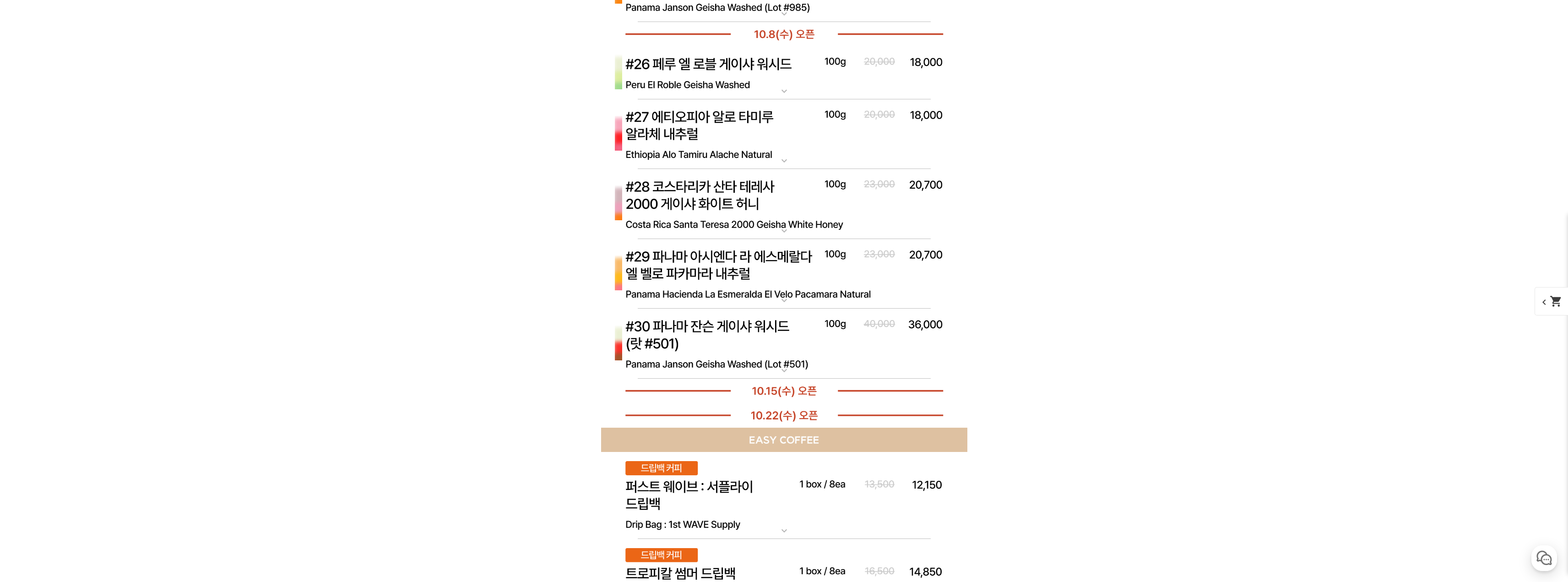
scroll to position [4331, 0]
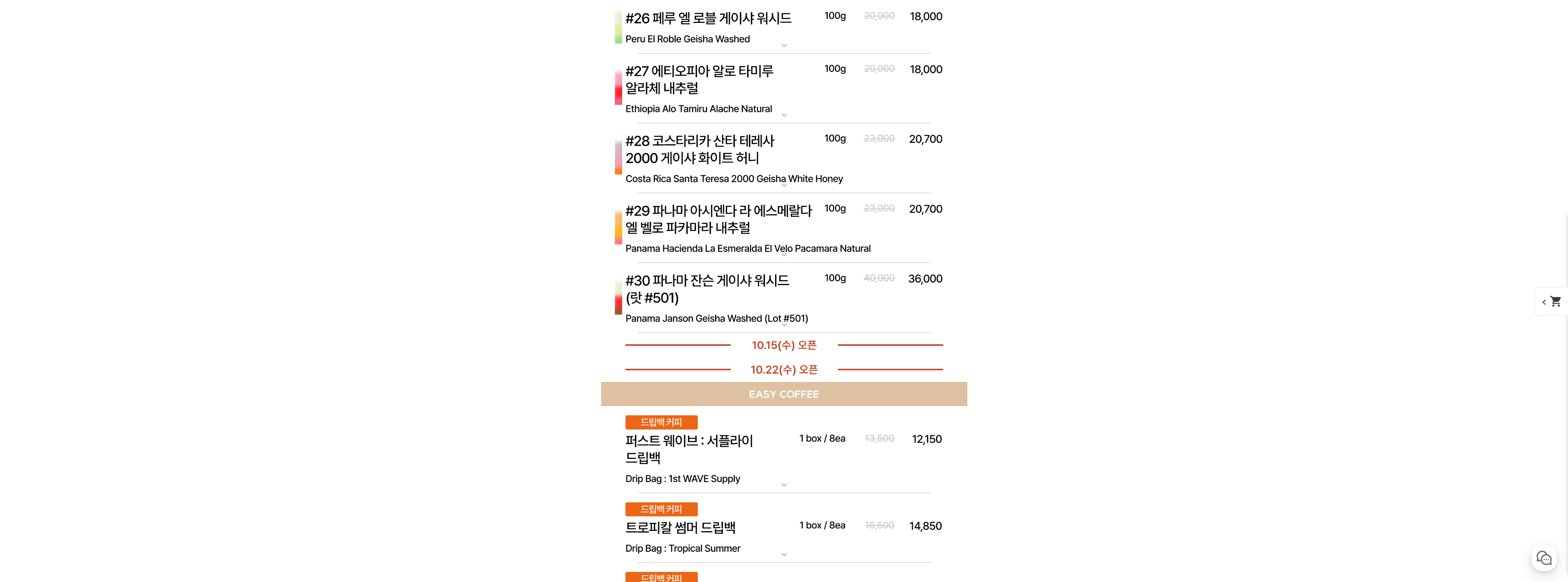
click at [785, 322] on mat-icon "expand_more" at bounding box center [784, 324] width 18 height 11
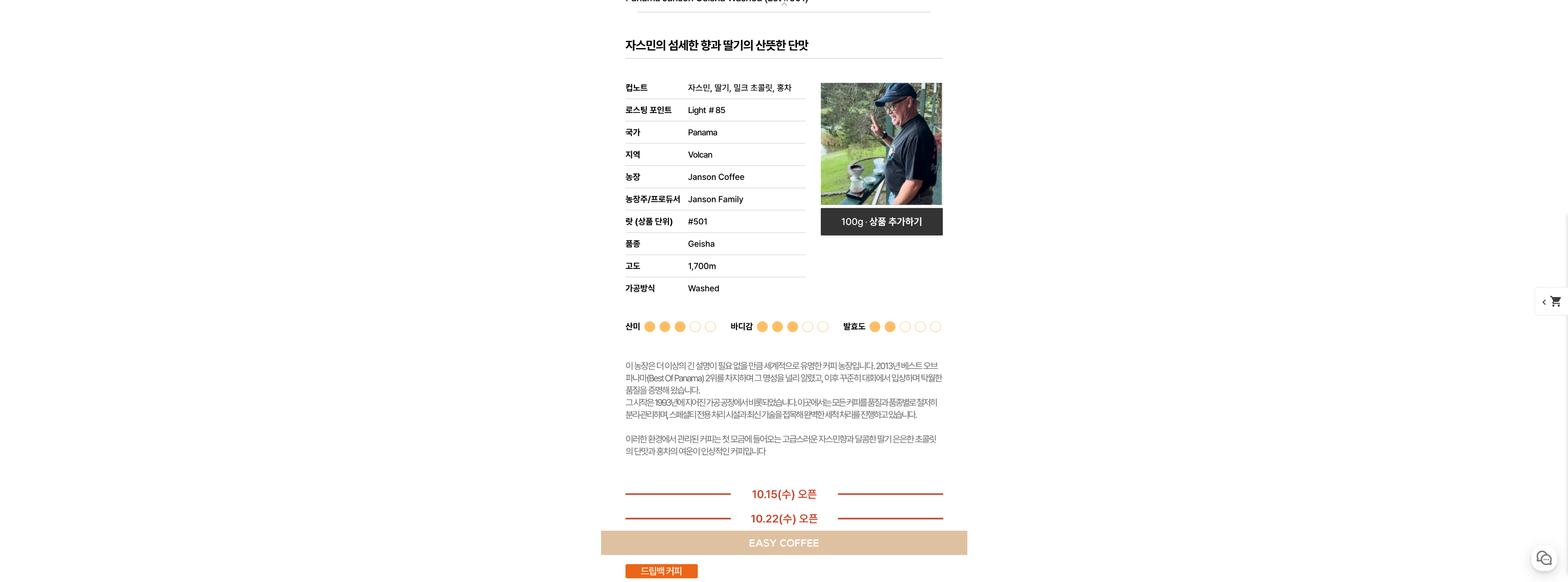
scroll to position [4697, 0]
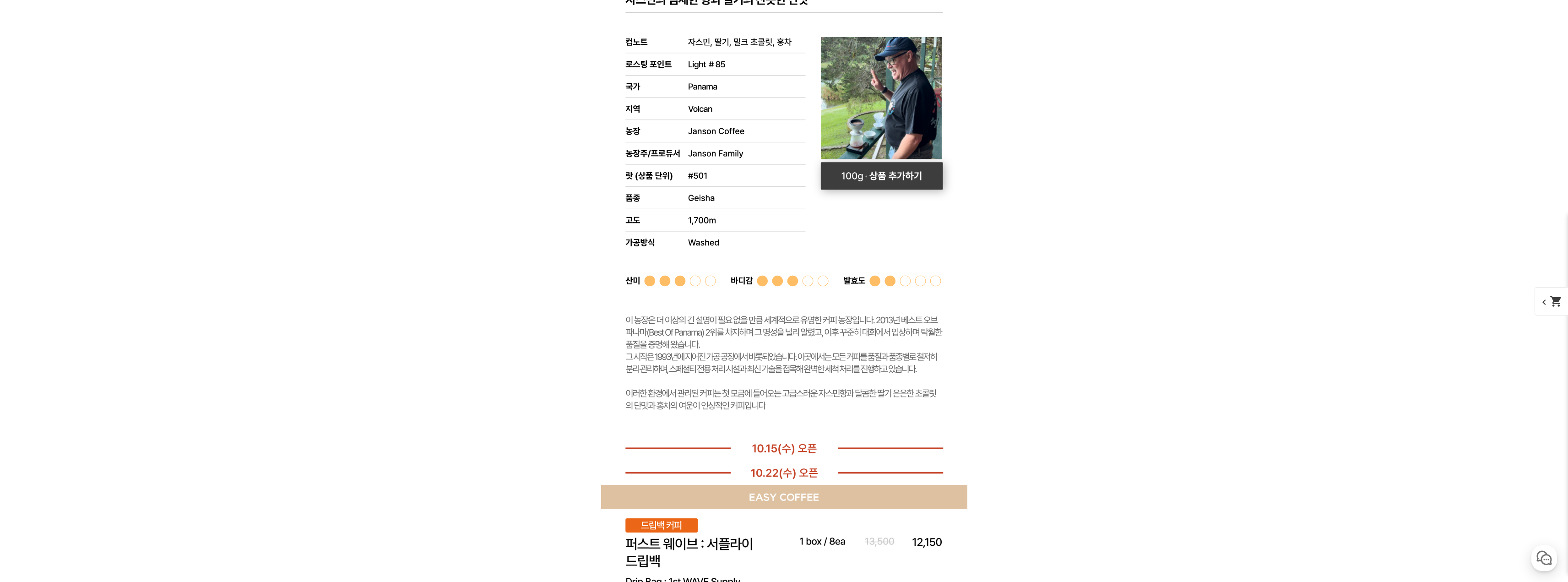
click at [880, 177] on rect at bounding box center [881, 175] width 122 height 27
select select "[10.8 오픈] #30 파나마 잔슨 게이샤 워시드 (랏 #501)"
select select "100g"
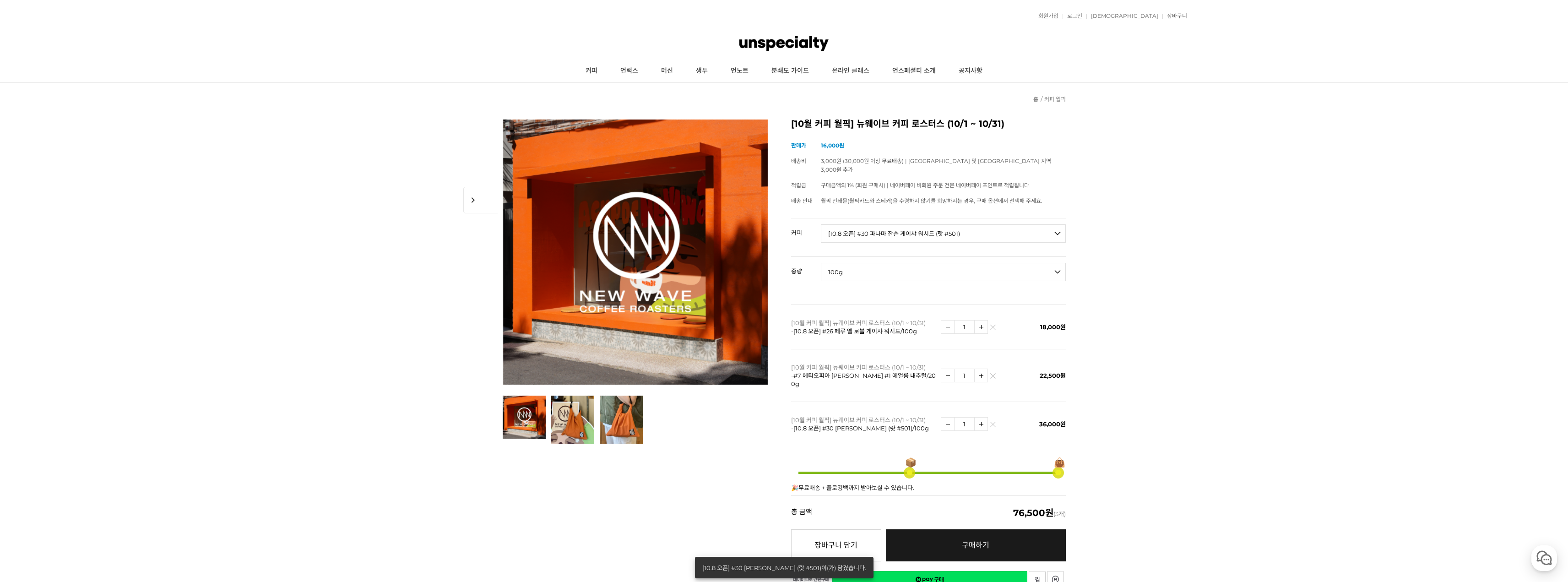
scroll to position [91, 0]
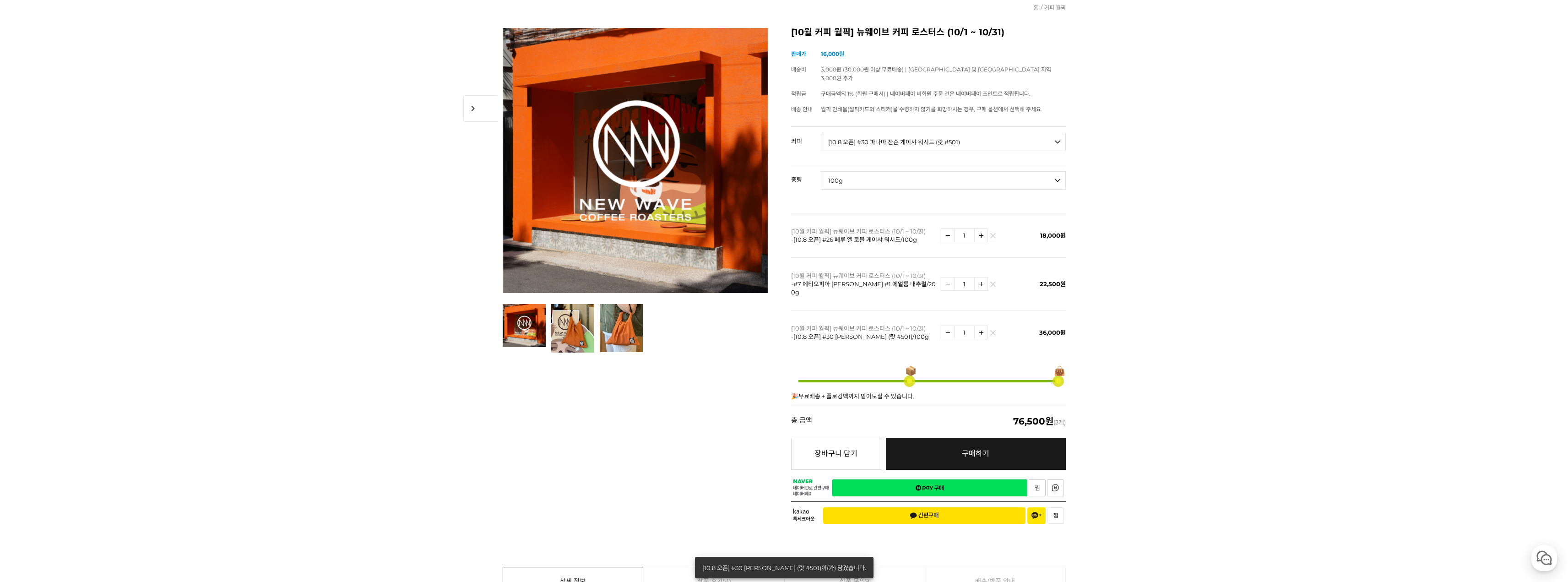
click at [937, 480] on link "네이버페이 구매하기" at bounding box center [929, 488] width 195 height 17
